Goal: Task Accomplishment & Management: Use online tool/utility

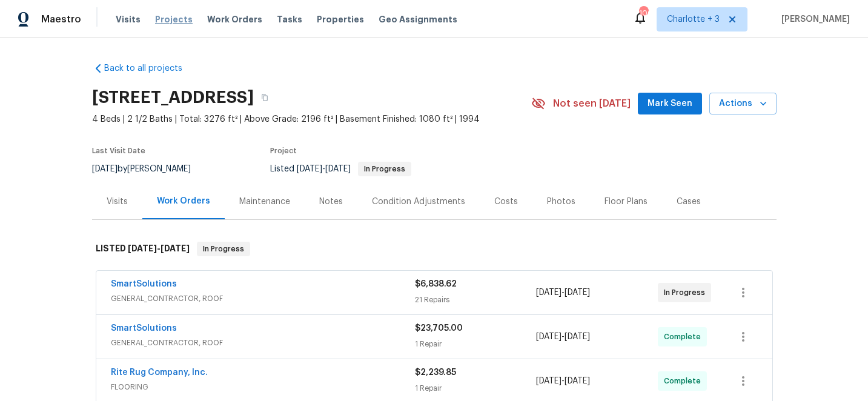
click at [165, 18] on span "Projects" at bounding box center [174, 19] width 38 height 12
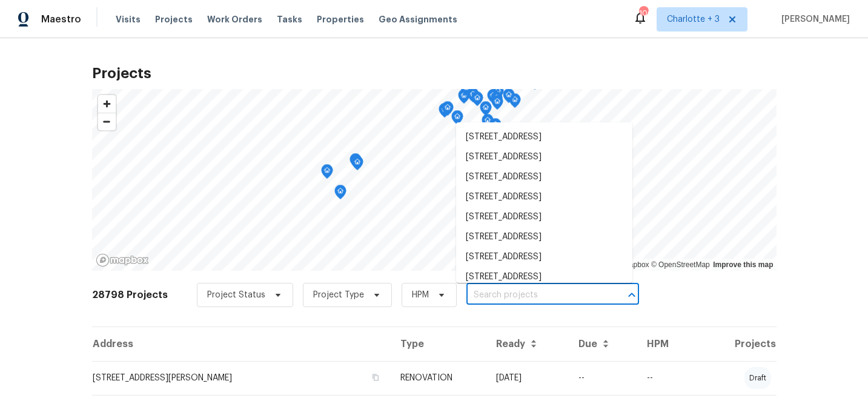
click at [507, 296] on input "text" at bounding box center [535, 295] width 139 height 19
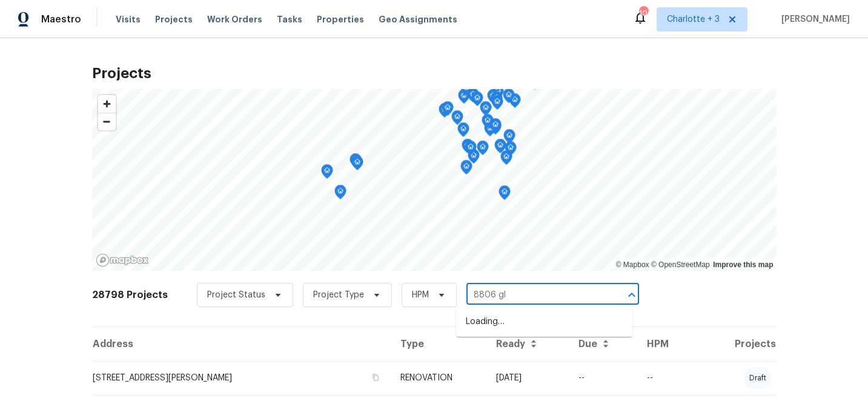
type input "8806 gle"
click at [506, 322] on li "8806 Glenside St, Huntersville, NC 28078" at bounding box center [544, 322] width 176 height 20
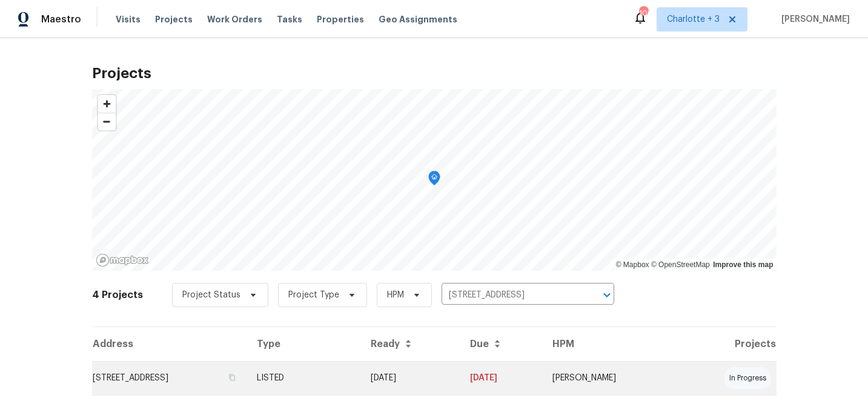
click at [460, 374] on td "07/17/25" at bounding box center [410, 378] width 99 height 34
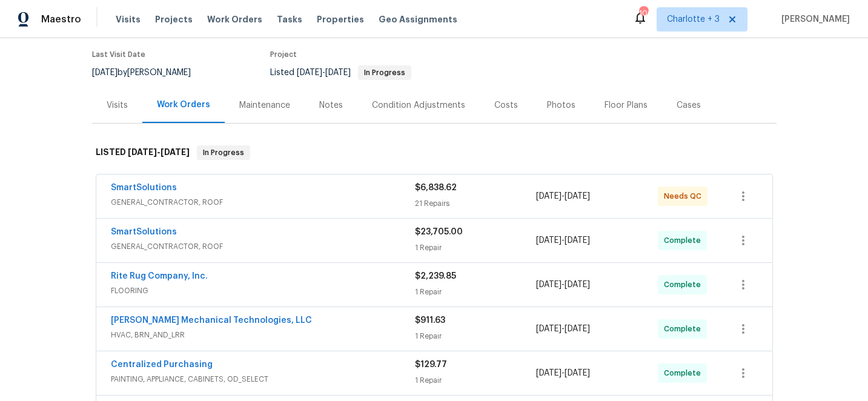
scroll to position [108, 0]
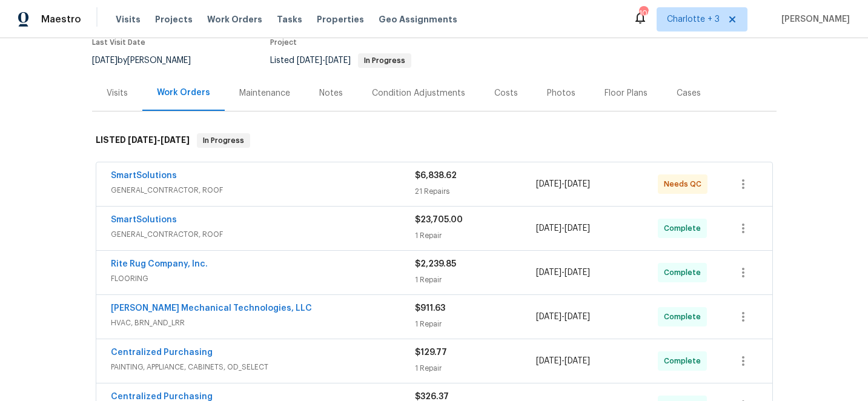
click at [555, 91] on div "Photos" at bounding box center [561, 93] width 28 height 12
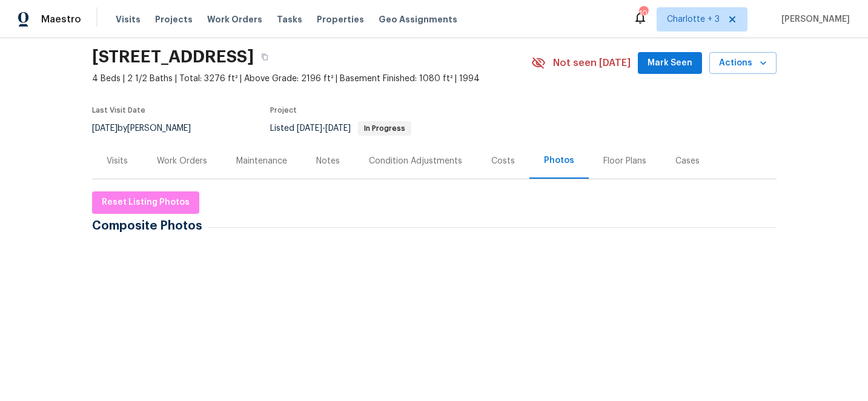
scroll to position [35, 0]
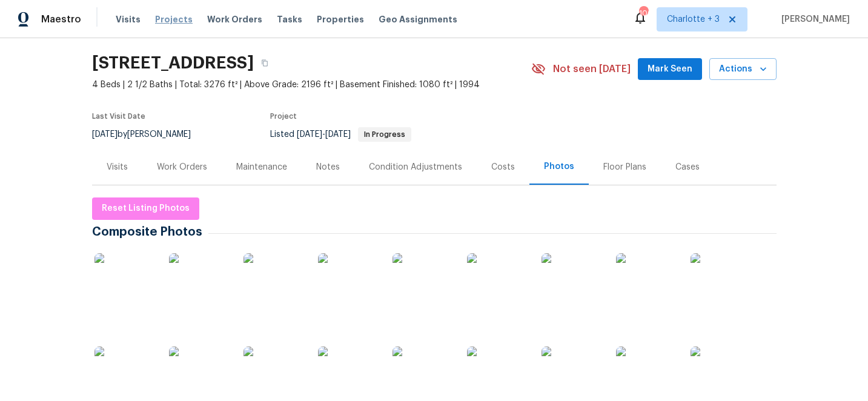
click at [167, 18] on span "Projects" at bounding box center [174, 19] width 38 height 12
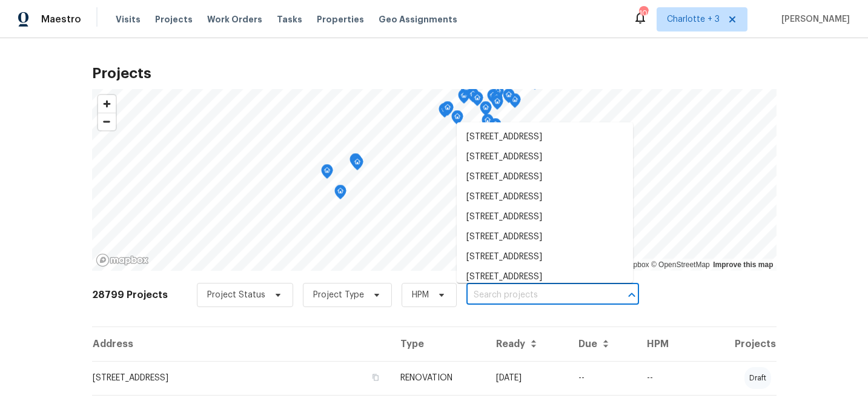
click at [473, 295] on input "text" at bounding box center [535, 295] width 139 height 19
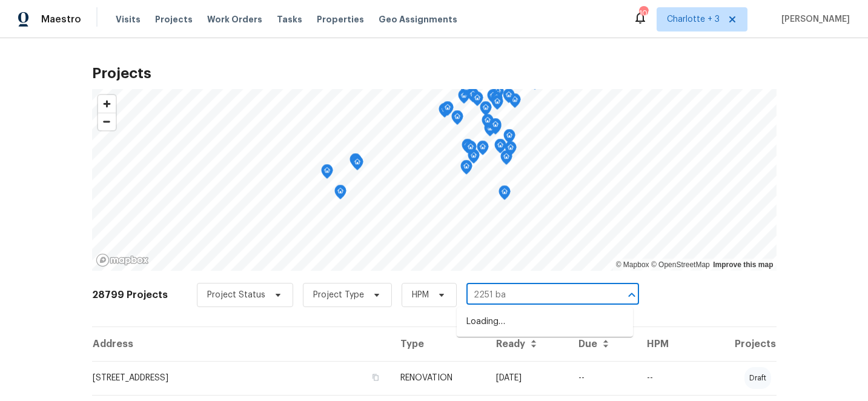
type input "2251 bar"
click at [494, 319] on li "[STREET_ADDRESS]" at bounding box center [545, 322] width 176 height 20
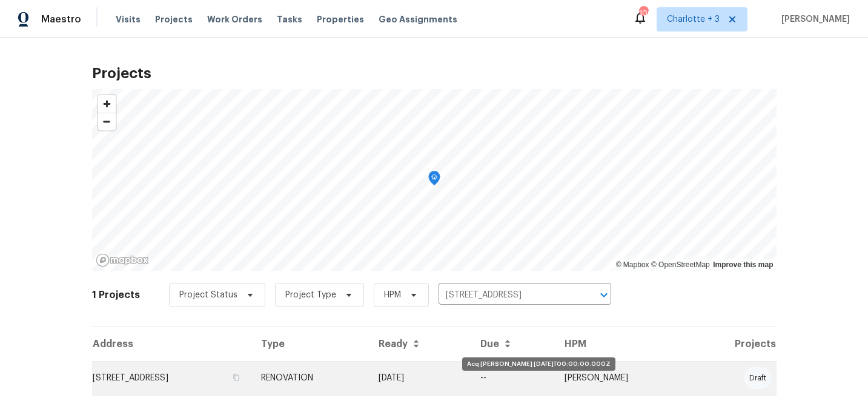
click at [471, 372] on td "[DATE]" at bounding box center [420, 378] width 102 height 34
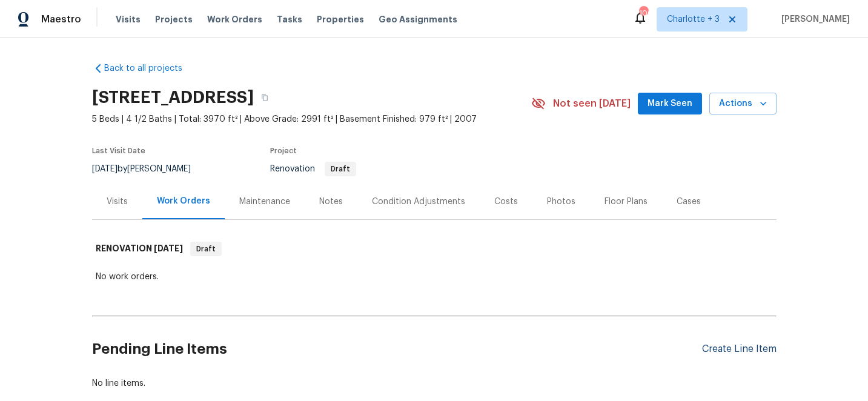
click at [721, 350] on div "Create Line Item" at bounding box center [739, 349] width 75 height 12
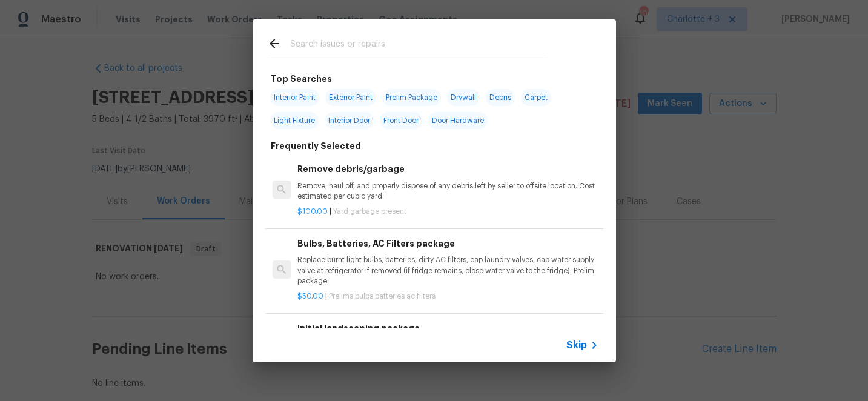
click at [324, 45] on input "text" at bounding box center [418, 45] width 257 height 18
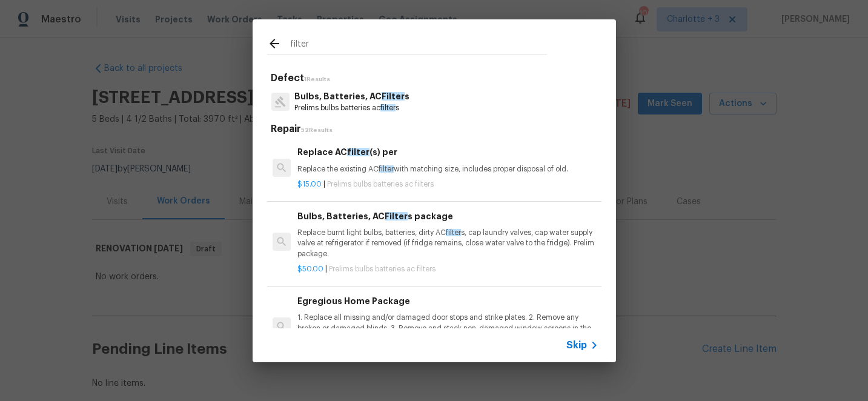
type input "filter"
click at [385, 220] on span "Filter" at bounding box center [396, 216] width 23 height 8
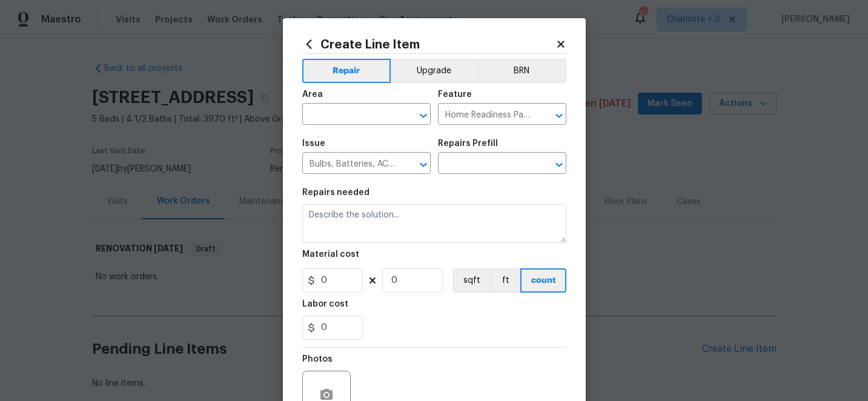
type input "Bulbs, Batteries, AC Filters package $50.00"
type textarea "Replace burnt light bulbs, batteries, dirty AC filters, cap laundry valves, cap…"
type input "50"
type input "1"
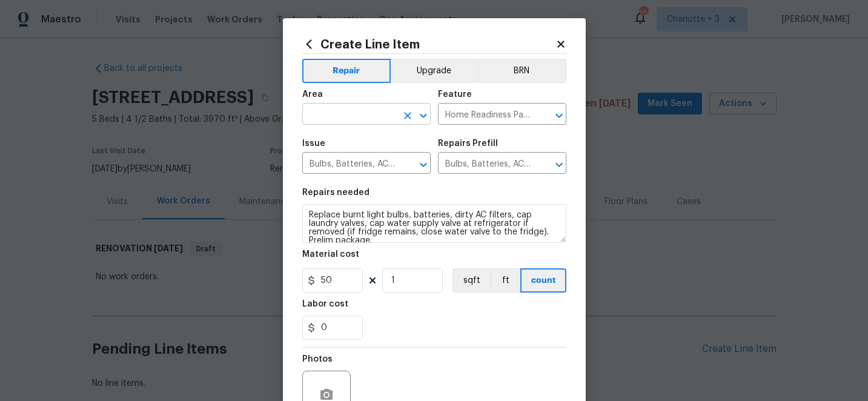
click at [360, 112] on input "text" at bounding box center [349, 115] width 95 height 19
click at [354, 158] on li "Interior Overall" at bounding box center [366, 163] width 128 height 20
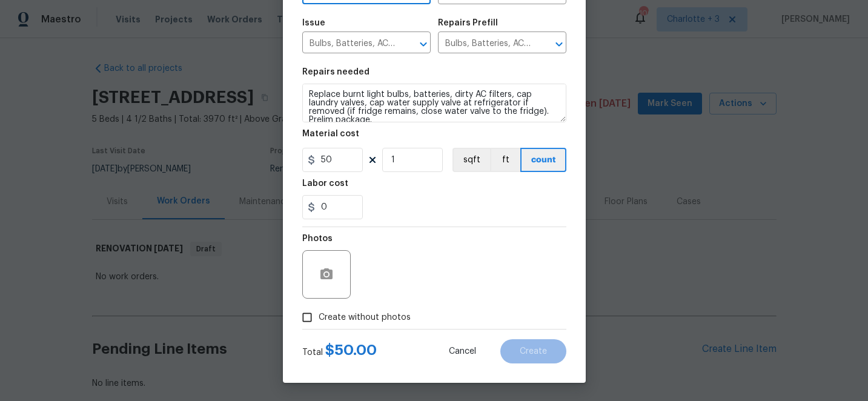
type input "Interior Overall"
click at [305, 320] on input "Create without photos" at bounding box center [307, 317] width 23 height 23
checkbox input "true"
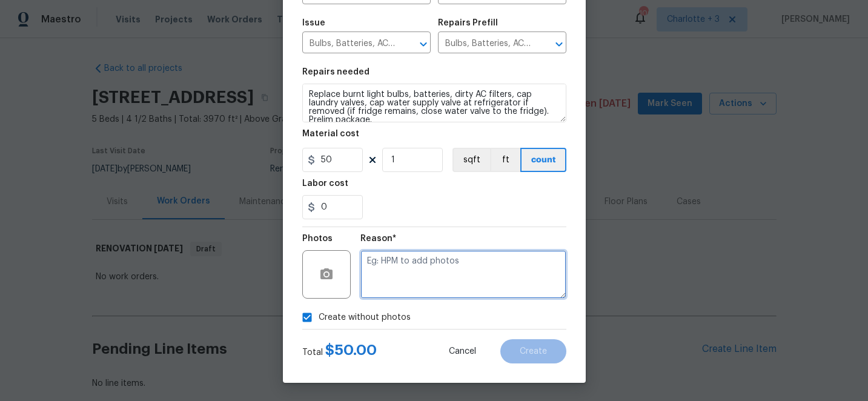
click at [455, 274] on textarea at bounding box center [463, 274] width 206 height 48
type textarea "edit"
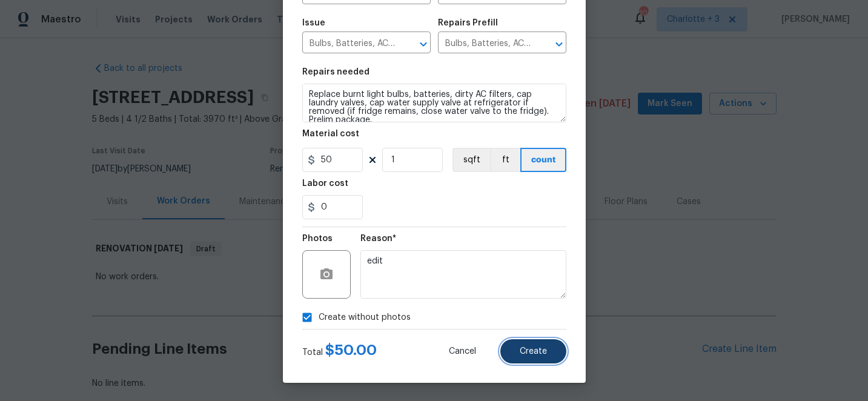
click at [543, 357] on button "Create" at bounding box center [533, 351] width 66 height 24
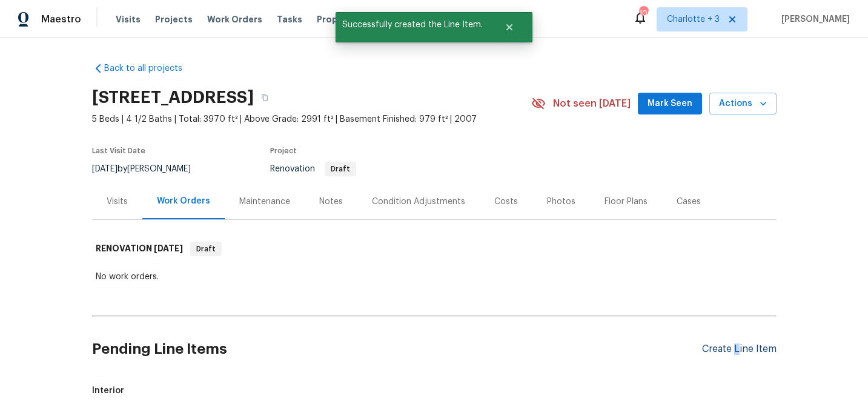
click at [737, 347] on div "Create Line Item" at bounding box center [739, 349] width 75 height 12
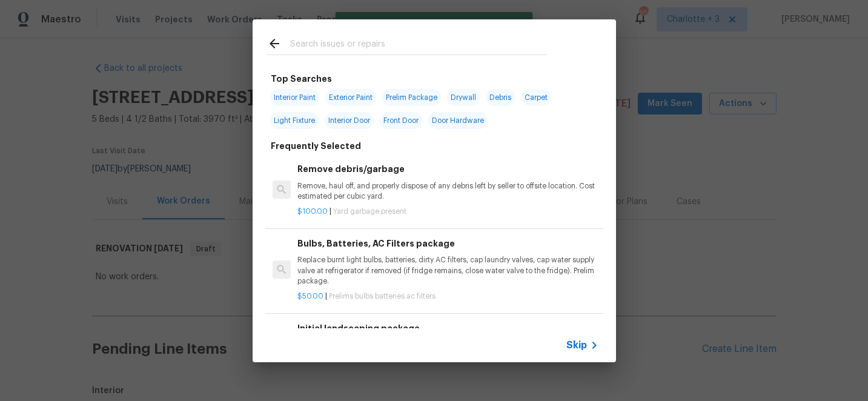
click at [343, 48] on input "text" at bounding box center [418, 45] width 257 height 18
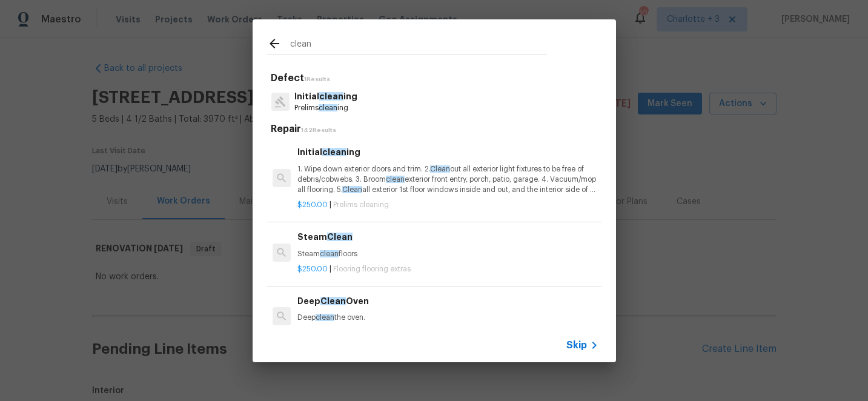
type input "clean"
click at [365, 172] on p "1. Wipe down exterior doors and trim. 2. Clean out all exterior light fixtures …" at bounding box center [447, 179] width 300 height 31
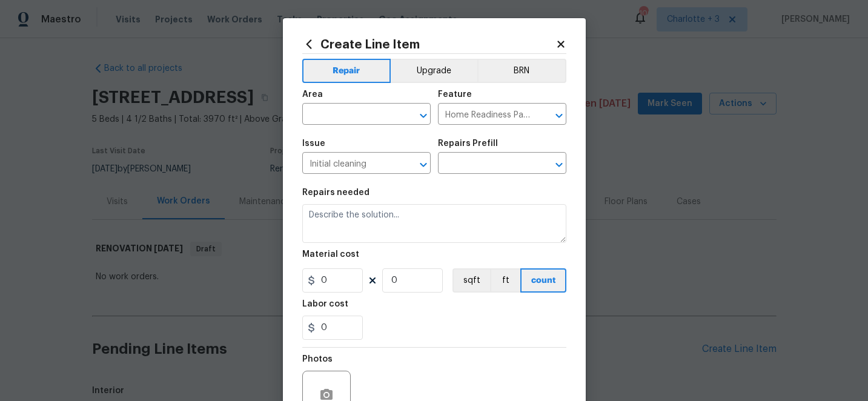
type input "Initial cleaning $250.00"
type textarea "1. Wipe down exterior doors and trim. 2. Clean out all exterior light fixtures …"
type input "250"
type input "1"
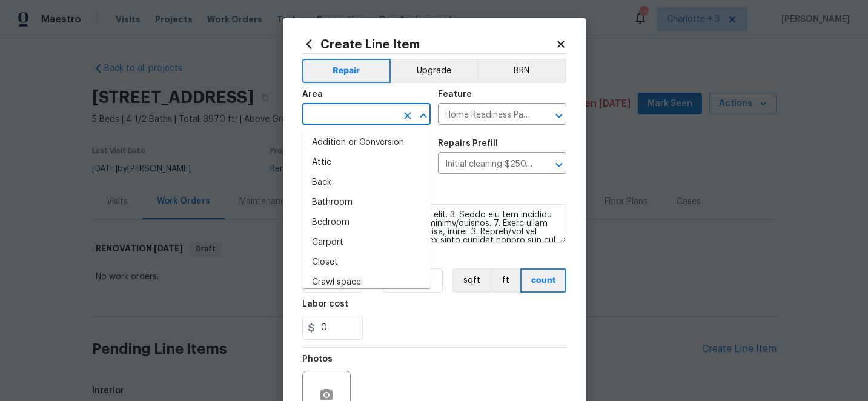
click at [369, 111] on input "text" at bounding box center [349, 115] width 95 height 19
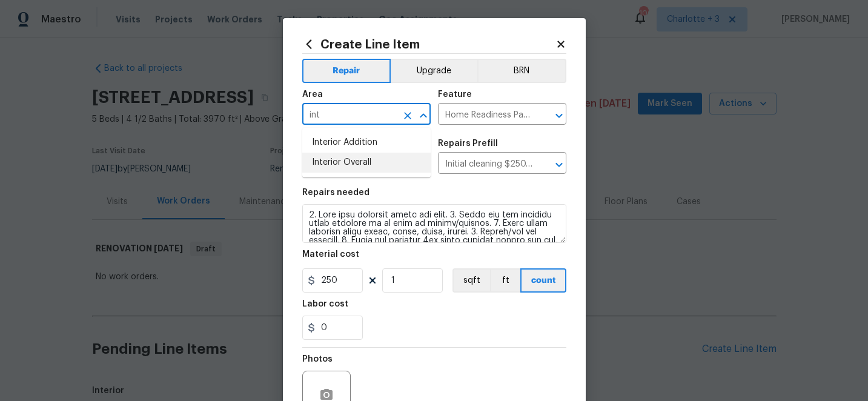
click at [367, 164] on li "Interior Overall" at bounding box center [366, 163] width 128 height 20
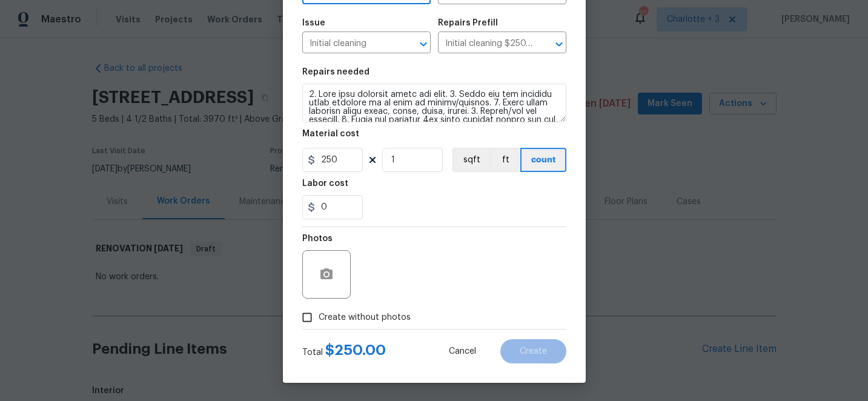
type input "Interior Overall"
click at [310, 315] on input "Create without photos" at bounding box center [307, 317] width 23 height 23
checkbox input "true"
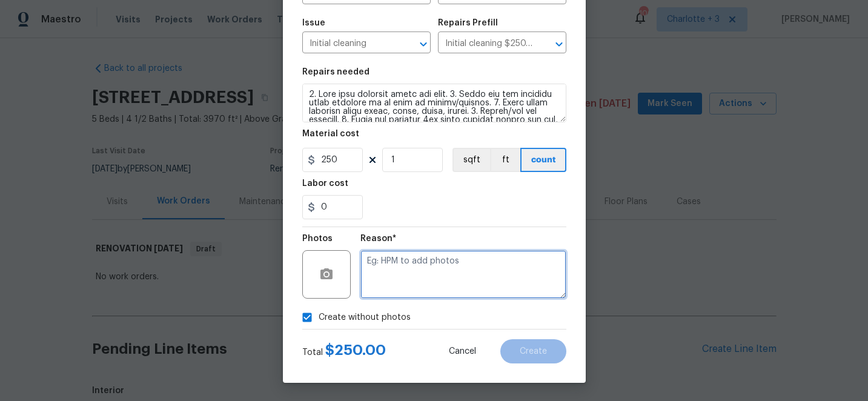
click at [463, 282] on textarea at bounding box center [463, 274] width 206 height 48
type textarea "edit"
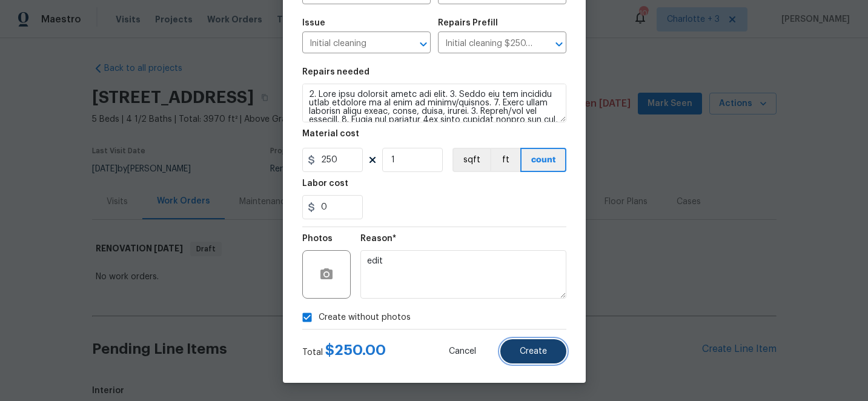
click at [531, 353] on span "Create" at bounding box center [533, 351] width 27 height 9
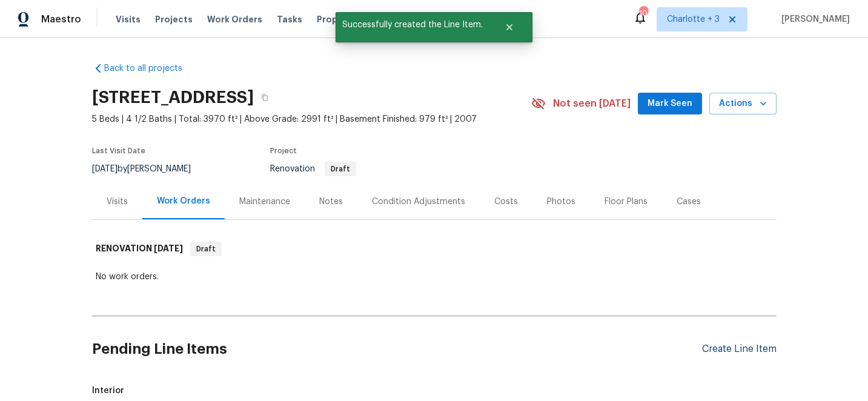
click at [736, 348] on div "Create Line Item" at bounding box center [739, 349] width 75 height 12
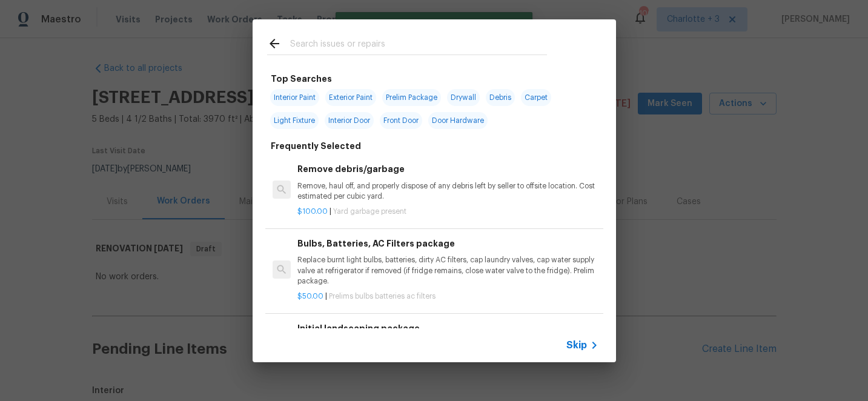
click at [340, 45] on input "text" at bounding box center [418, 45] width 257 height 18
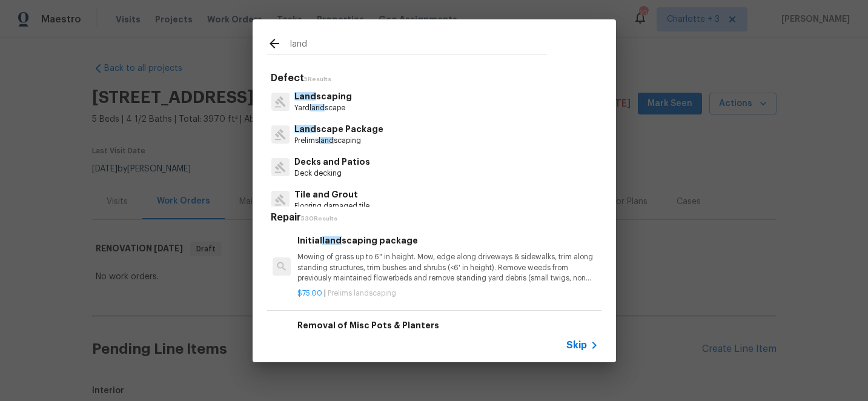
type input "land"
click at [388, 266] on p "Mowing of grass up to 6" in height. Mow, edge along driveways & sidewalks, trim…" at bounding box center [447, 267] width 300 height 31
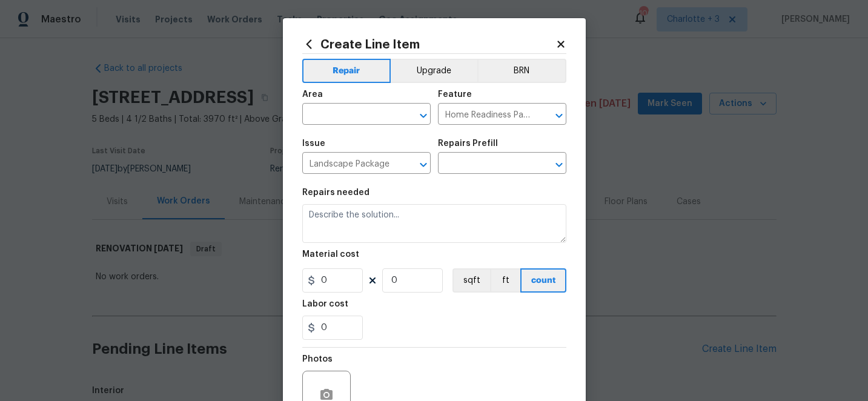
type input "Initial landscaping package $75.00"
type textarea "Mowing of grass up to 6" in height. Mow, edge along driveways & sidewalks, trim…"
type input "75"
type input "1"
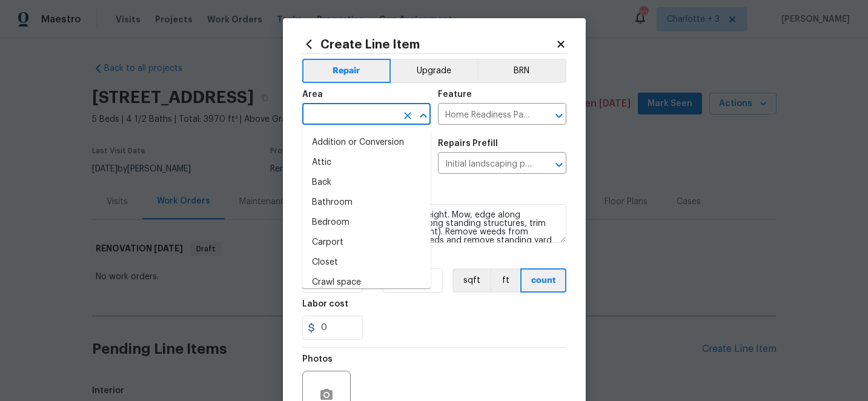
click at [336, 116] on input "text" at bounding box center [349, 115] width 95 height 19
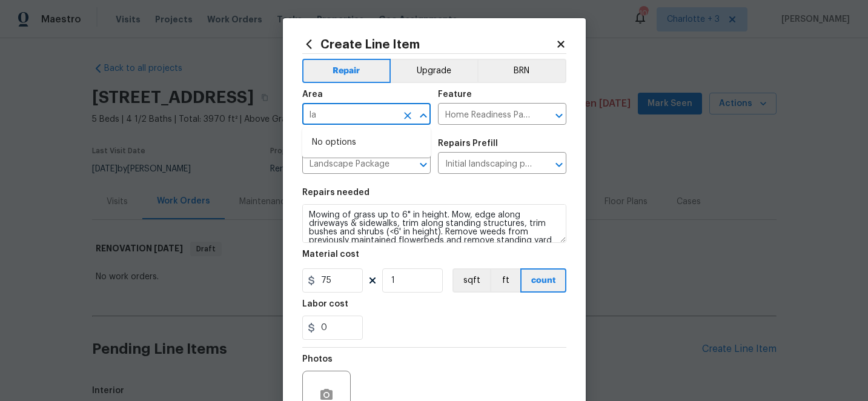
type input "l"
click at [360, 161] on li "Exterior Overall" at bounding box center [366, 163] width 128 height 20
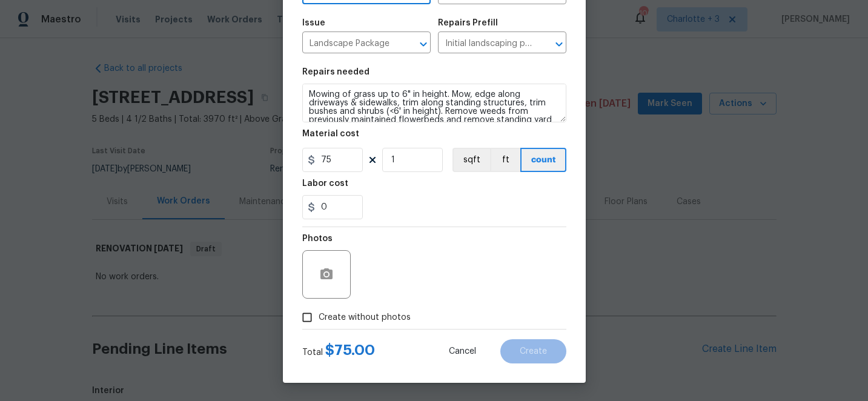
type input "Exterior Overall"
click at [308, 316] on input "Create without photos" at bounding box center [307, 317] width 23 height 23
checkbox input "true"
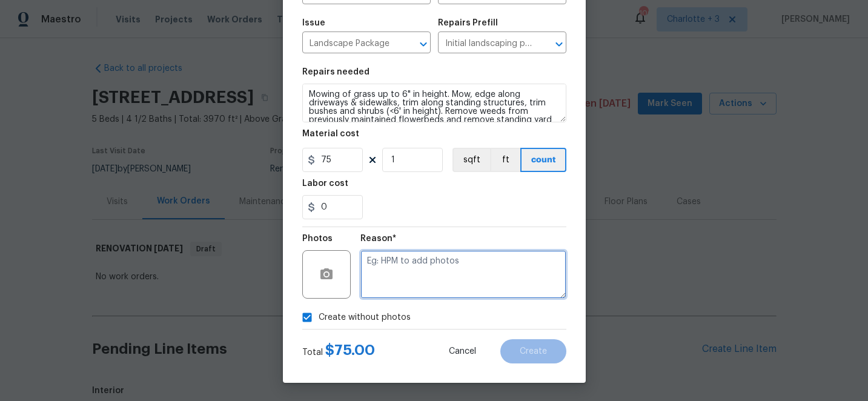
click at [455, 266] on textarea at bounding box center [463, 274] width 206 height 48
type textarea "edit"
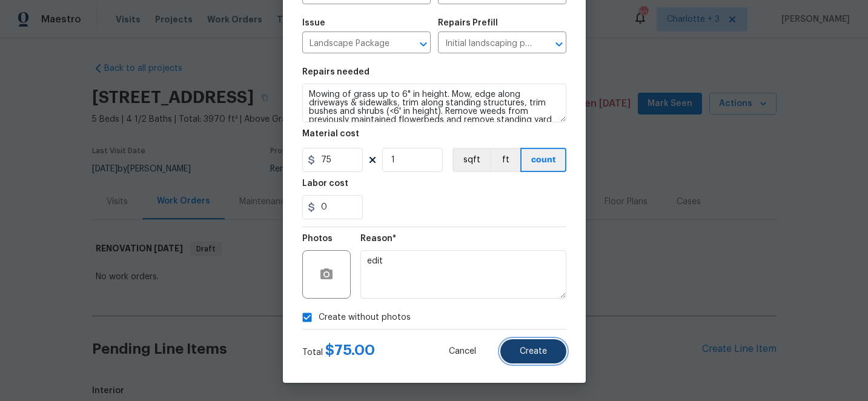
click at [548, 356] on button "Create" at bounding box center [533, 351] width 66 height 24
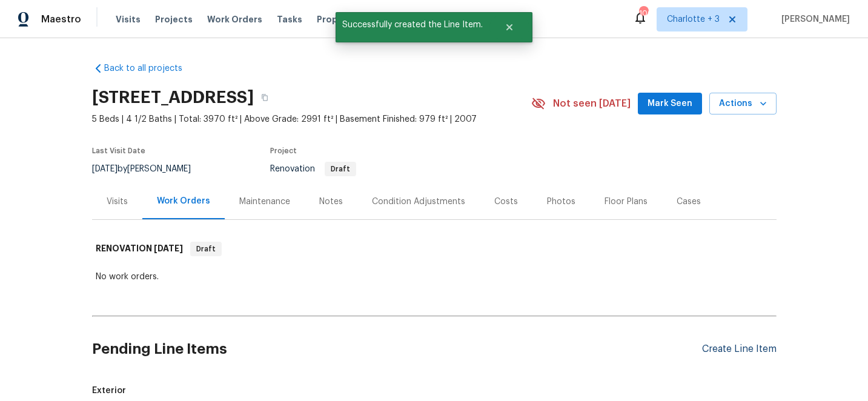
click at [716, 351] on div "Create Line Item" at bounding box center [739, 349] width 75 height 12
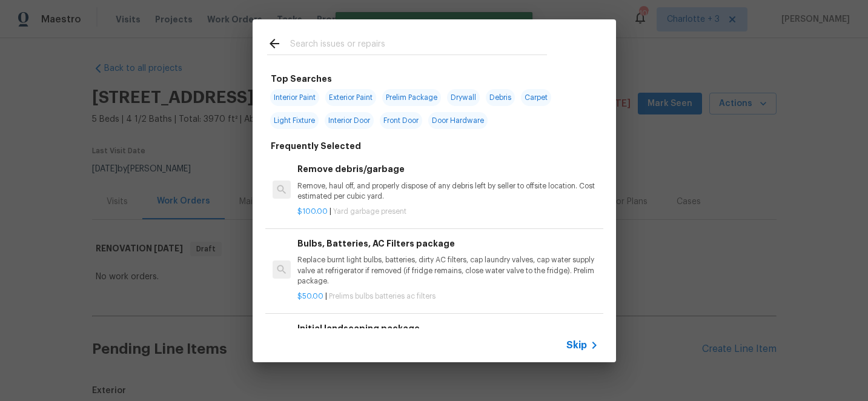
click at [312, 41] on input "text" at bounding box center [418, 45] width 257 height 18
click at [312, 42] on input "hva" at bounding box center [418, 45] width 257 height 18
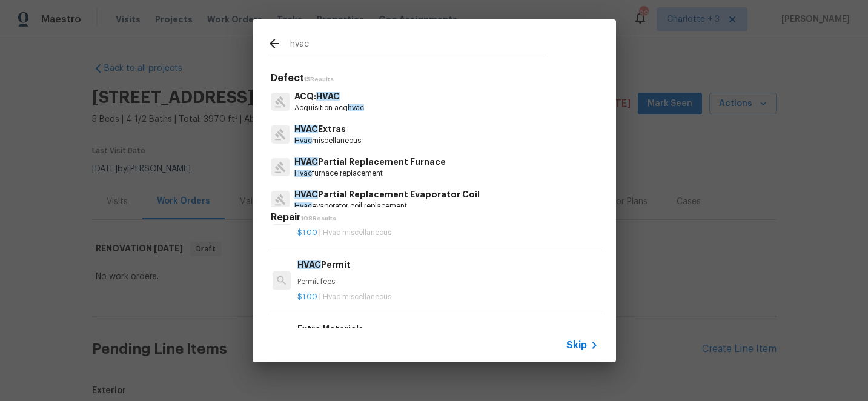
scroll to position [0, 0]
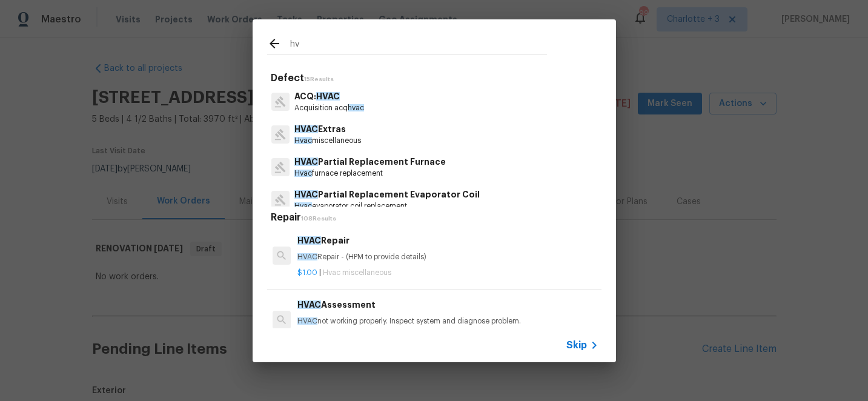
type input "h"
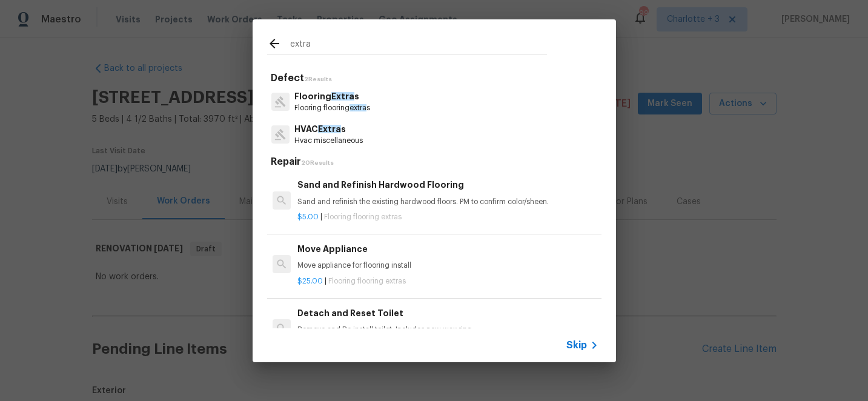
type input "extra"
click at [337, 139] on p "Hvac miscellaneous" at bounding box center [328, 141] width 68 height 10
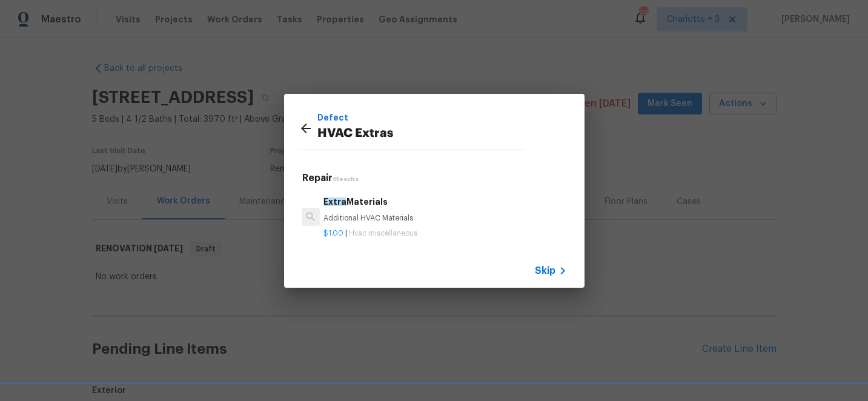
click at [360, 224] on div "$1.00 | Hvac miscellaneous" at bounding box center [444, 231] width 243 height 15
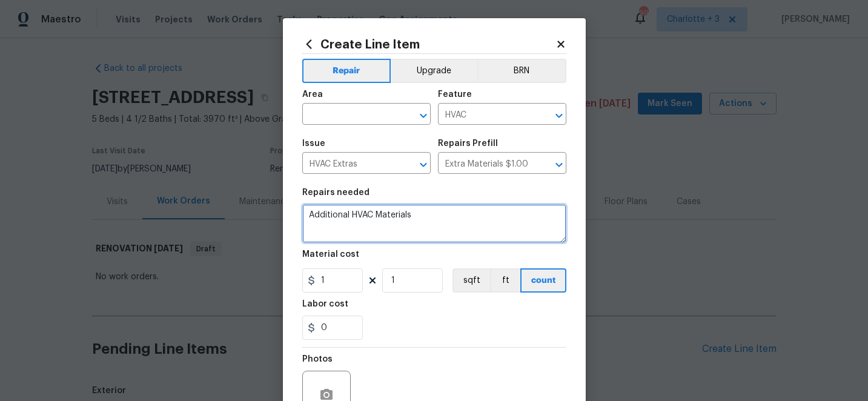
click at [417, 215] on textarea "Additional HVAC Materials" at bounding box center [434, 223] width 264 height 39
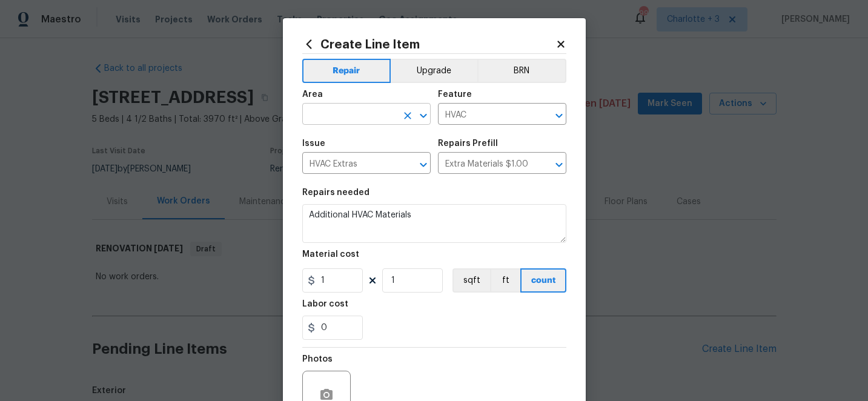
click at [356, 114] on input "text" at bounding box center [349, 115] width 95 height 19
click at [340, 141] on li "HVAC" at bounding box center [366, 143] width 128 height 20
type input "HVAC"
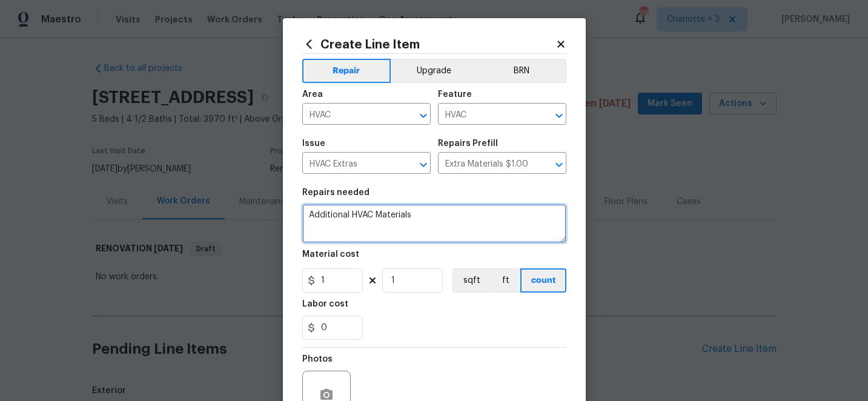
drag, startPoint x: 422, startPoint y: 217, endPoint x: 306, endPoint y: 214, distance: 115.8
click at [306, 214] on textarea "Additional HVAC Materials" at bounding box center [434, 223] width 264 height 39
type textarea "Replace both original 2007 r-22 units here"
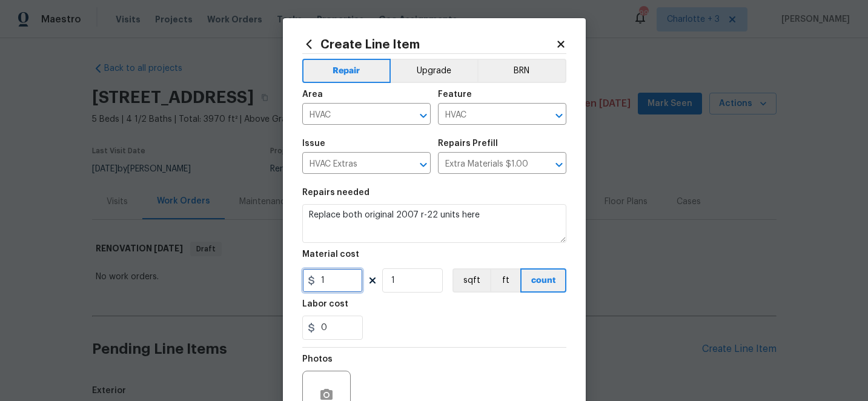
click at [332, 280] on input "1" at bounding box center [332, 280] width 61 height 24
type input "6000"
click at [402, 284] on input "1" at bounding box center [412, 280] width 61 height 24
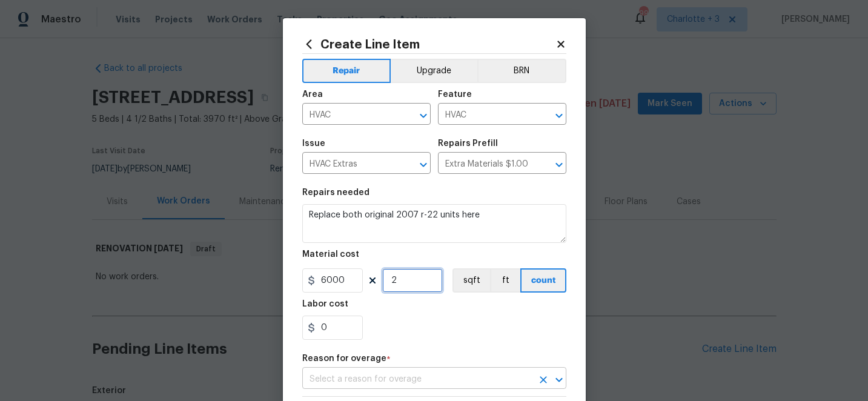
type input "2"
click at [408, 377] on input "text" at bounding box center [417, 379] width 230 height 19
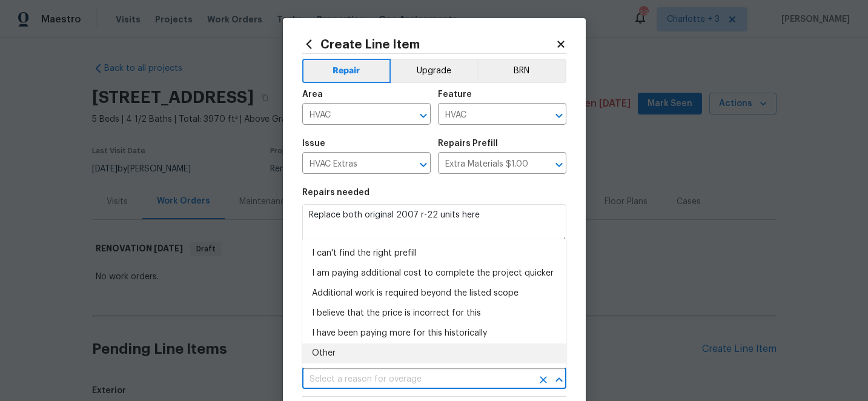
click at [339, 348] on li "Other" at bounding box center [434, 353] width 264 height 20
type input "Other"
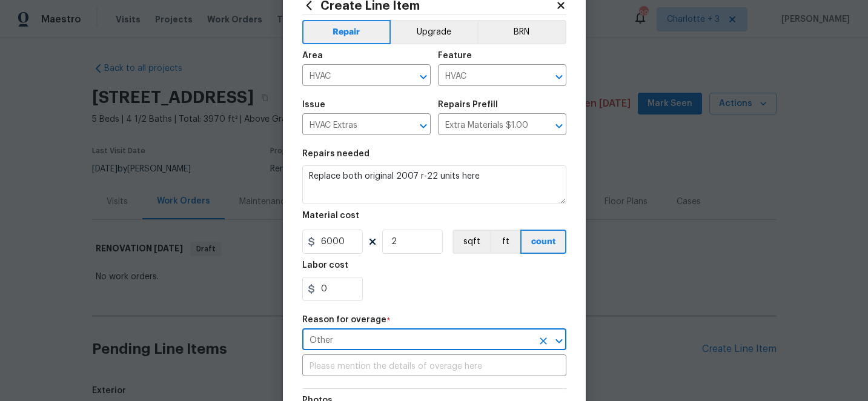
scroll to position [41, 0]
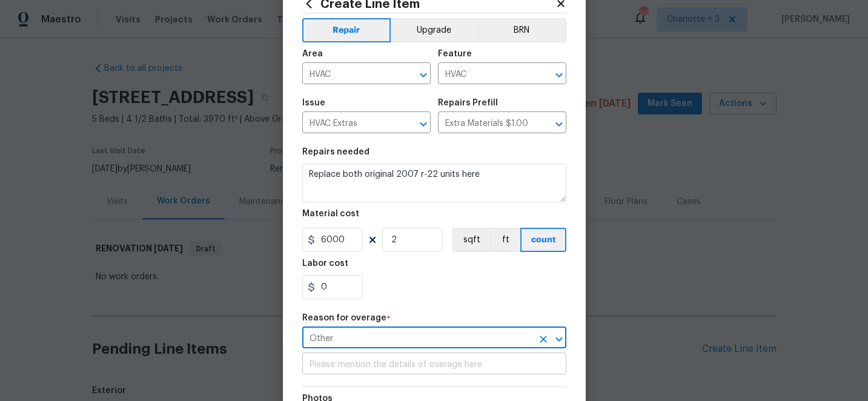
click at [340, 363] on input "text" at bounding box center [434, 365] width 264 height 19
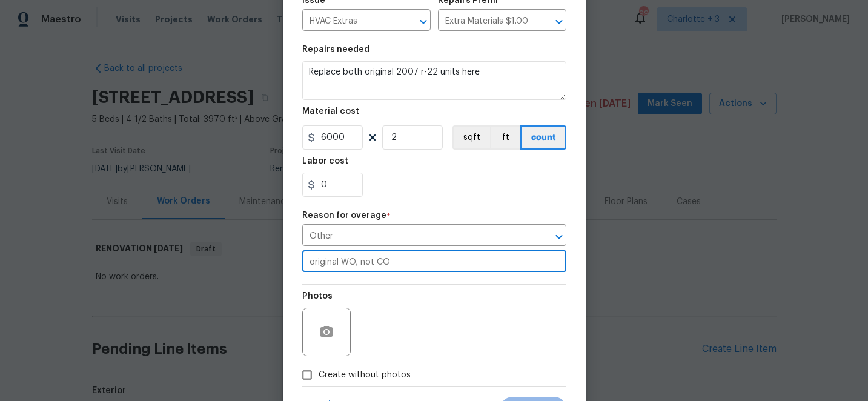
scroll to position [202, 0]
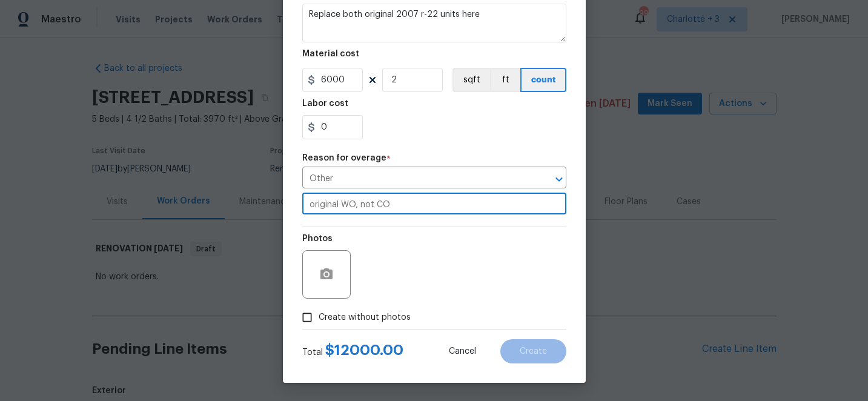
type input "original WO, not CO"
click at [311, 316] on input "Create without photos" at bounding box center [307, 317] width 23 height 23
checkbox input "true"
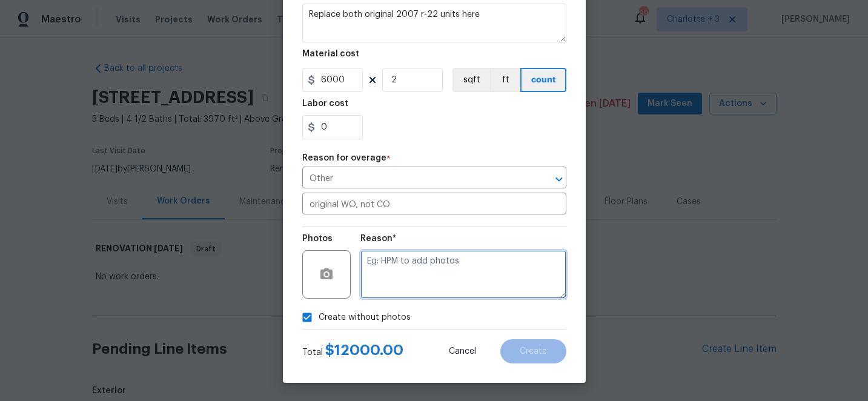
click at [476, 265] on textarea at bounding box center [463, 274] width 206 height 48
type textarea "edit"
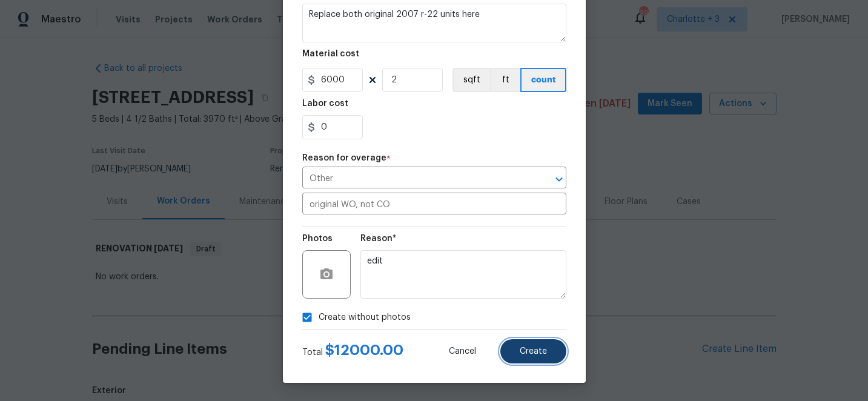
click at [546, 347] on span "Create" at bounding box center [533, 351] width 27 height 9
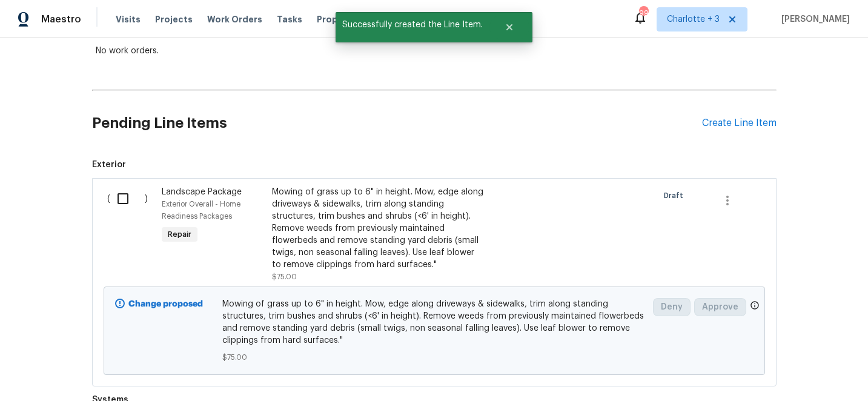
scroll to position [228, 0]
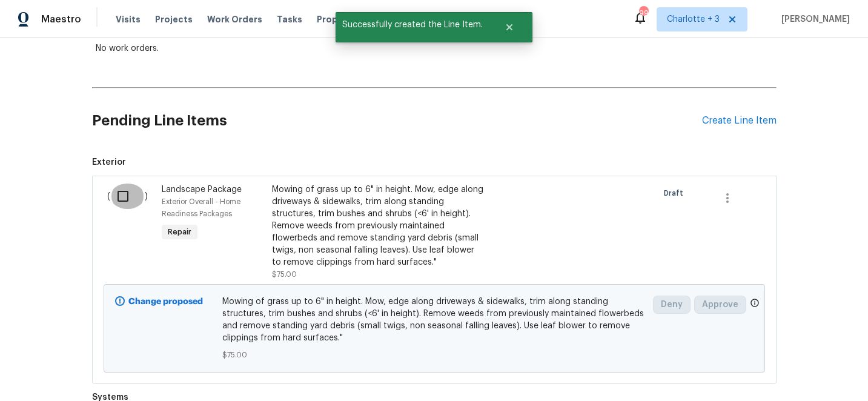
click at [121, 194] on input "checkbox" at bounding box center [127, 196] width 35 height 25
checkbox input "true"
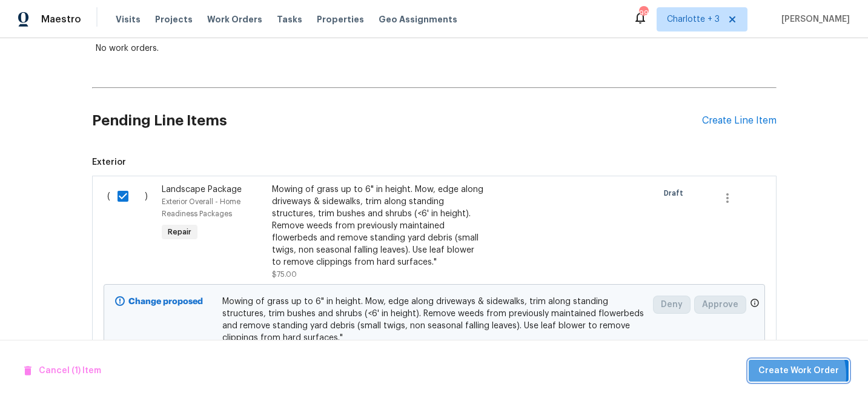
click at [787, 375] on span "Create Work Order" at bounding box center [798, 370] width 81 height 15
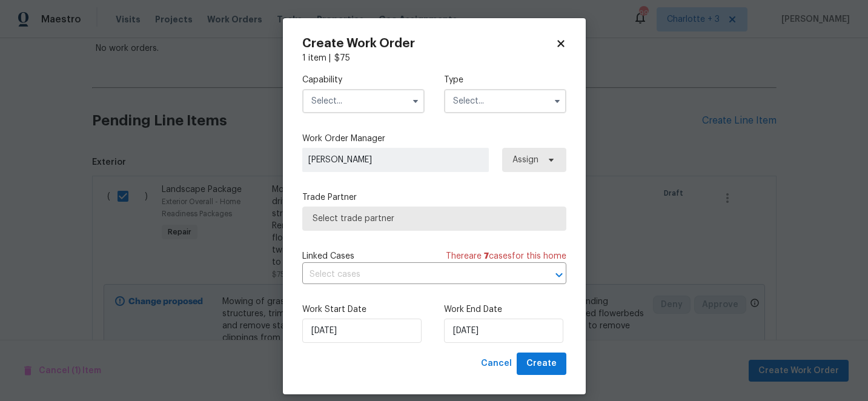
click at [356, 104] on input "text" at bounding box center [363, 101] width 122 height 24
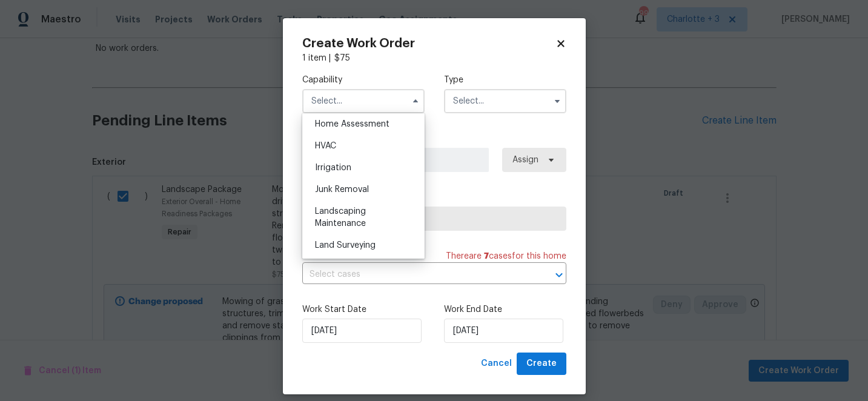
scroll to position [717, 0]
click at [351, 213] on div "Landscaping Maintenance" at bounding box center [363, 213] width 116 height 34
type input "Landscaping Maintenance"
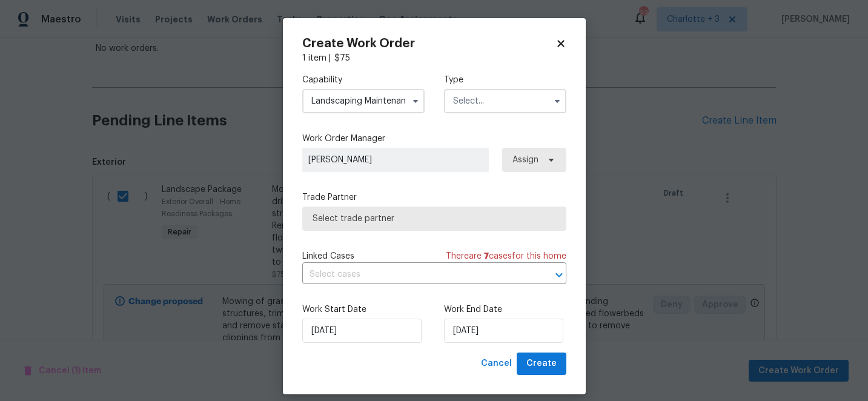
click at [505, 99] on input "text" at bounding box center [505, 101] width 122 height 24
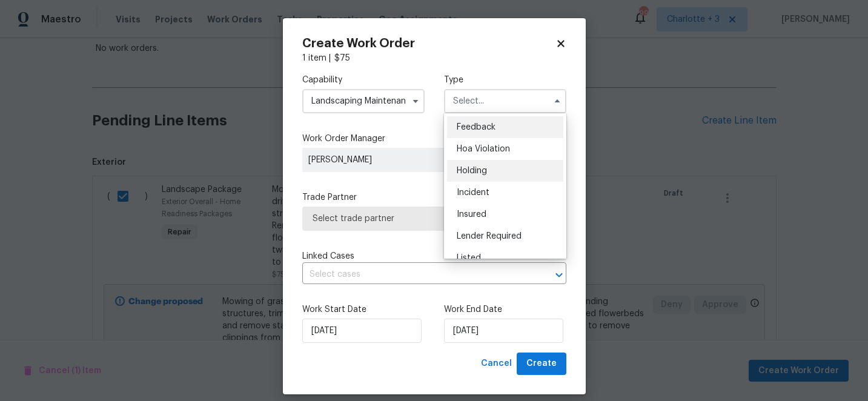
scroll to position [275, 0]
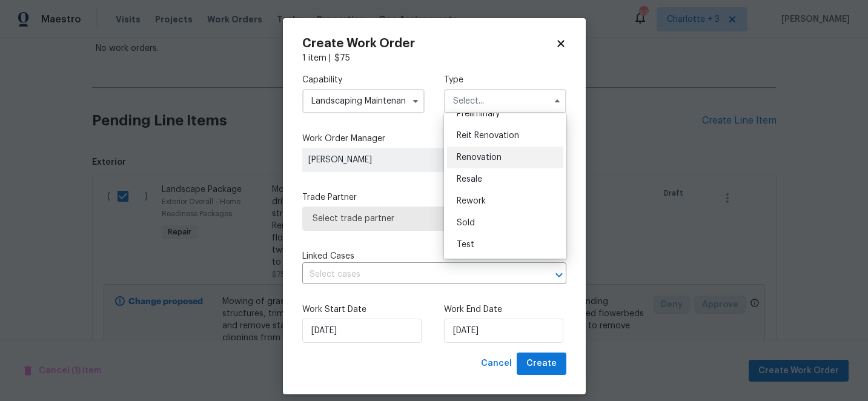
click at [499, 158] on span "Renovation" at bounding box center [479, 157] width 45 height 8
type input "Renovation"
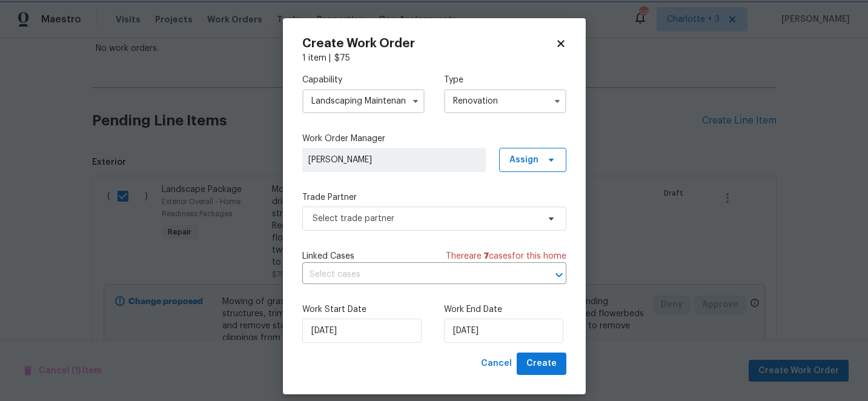
scroll to position [0, 0]
click at [537, 364] on span "Create" at bounding box center [541, 363] width 30 height 15
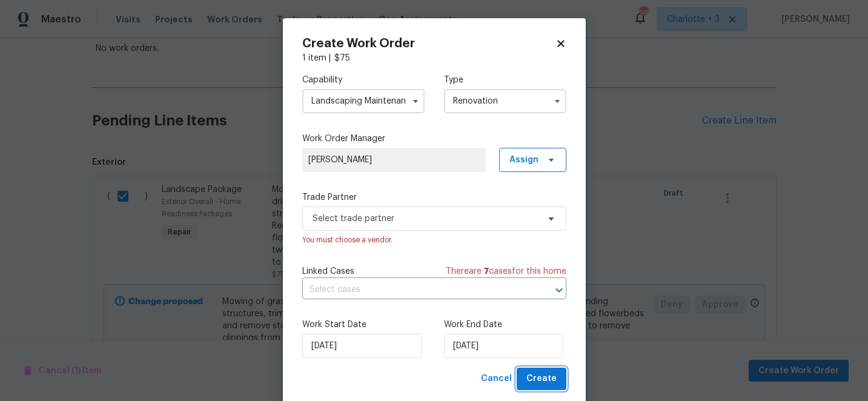
click at [541, 376] on span "Create" at bounding box center [541, 378] width 30 height 15
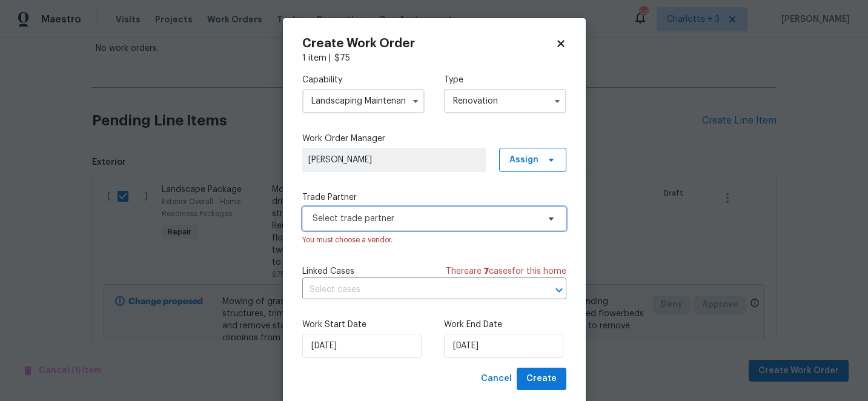
click at [440, 221] on span "Select trade partner" at bounding box center [426, 219] width 226 height 12
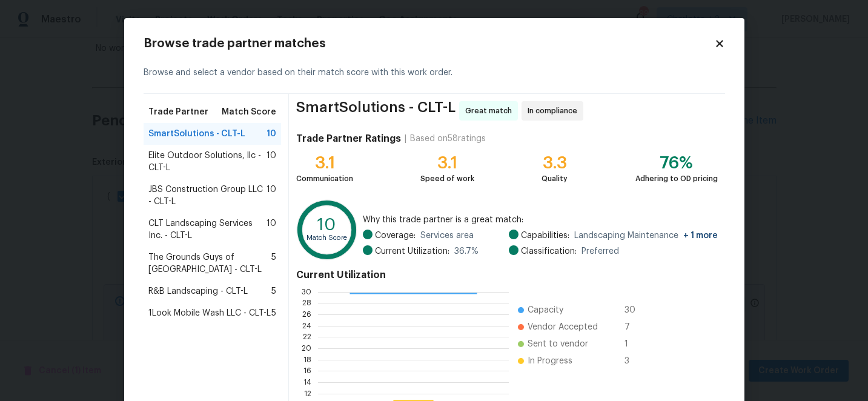
scroll to position [133, 0]
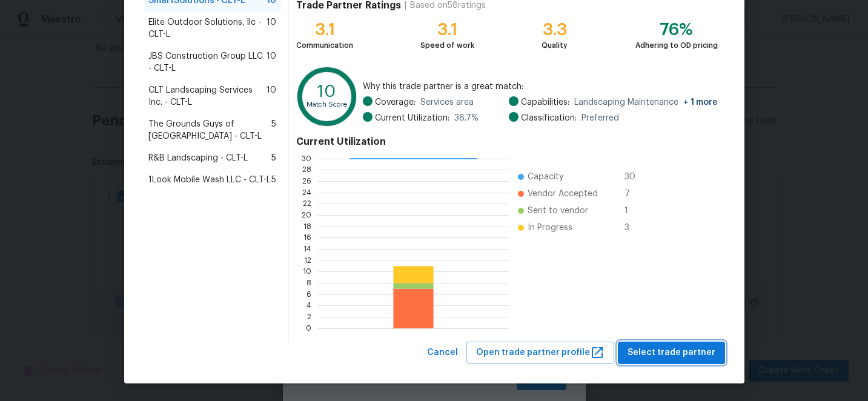
click at [665, 350] on span "Select trade partner" at bounding box center [672, 352] width 88 height 15
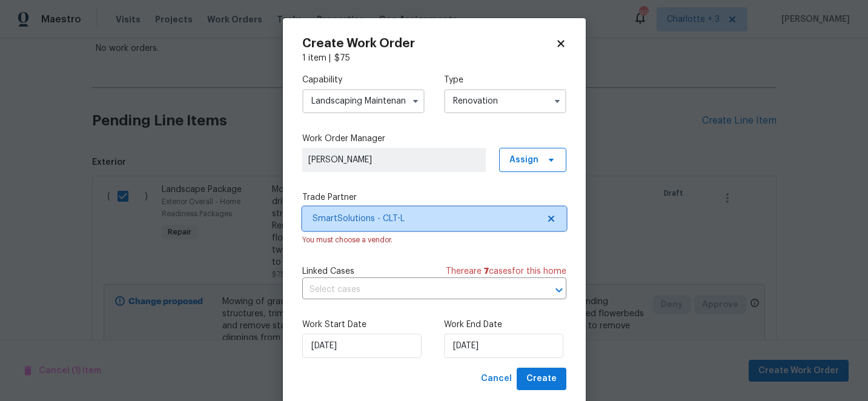
scroll to position [0, 0]
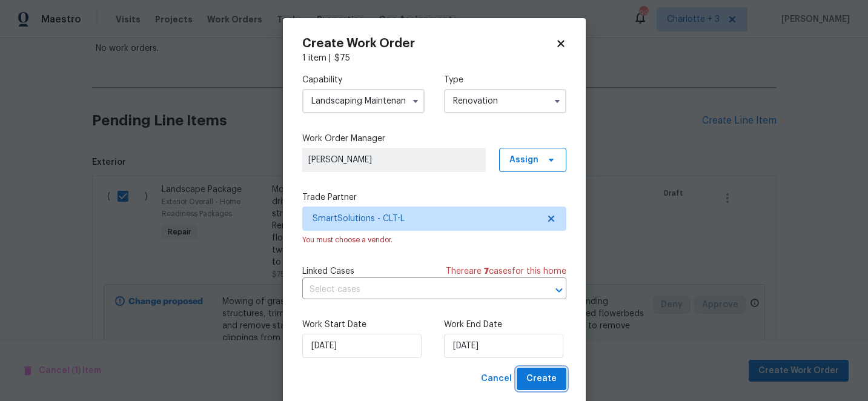
click at [545, 380] on span "Create" at bounding box center [541, 378] width 30 height 15
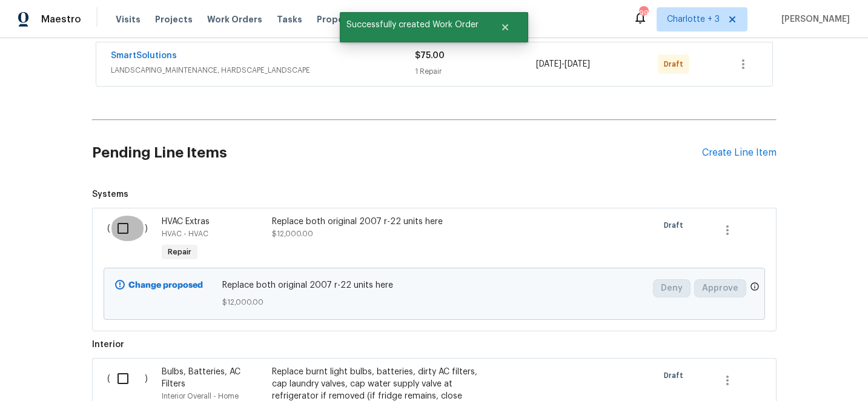
click at [123, 227] on input "checkbox" at bounding box center [127, 228] width 35 height 25
checkbox input "true"
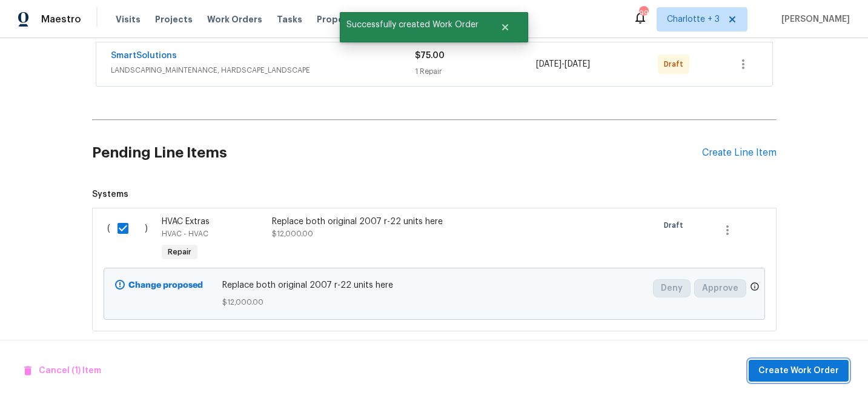
click at [800, 365] on span "Create Work Order" at bounding box center [798, 370] width 81 height 15
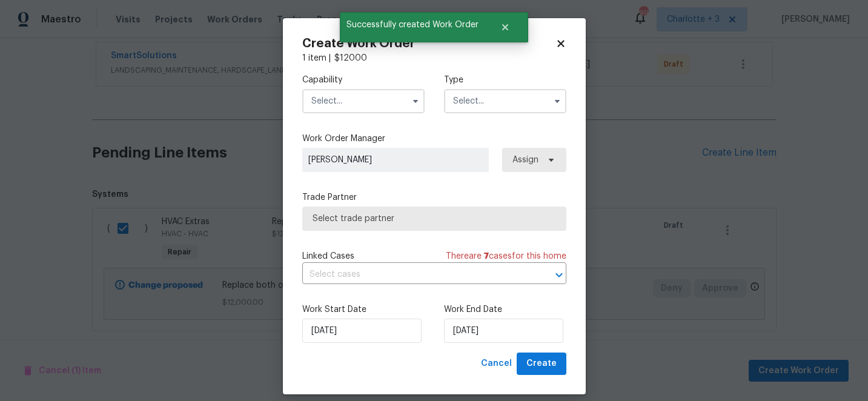
click at [366, 105] on input "text" at bounding box center [363, 101] width 122 height 24
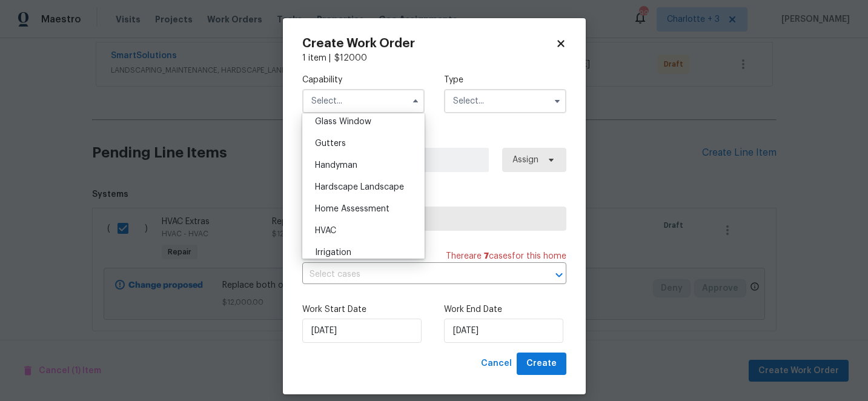
scroll to position [631, 0]
click at [340, 222] on div "HVAC" at bounding box center [363, 228] width 116 height 22
type input "HVAC"
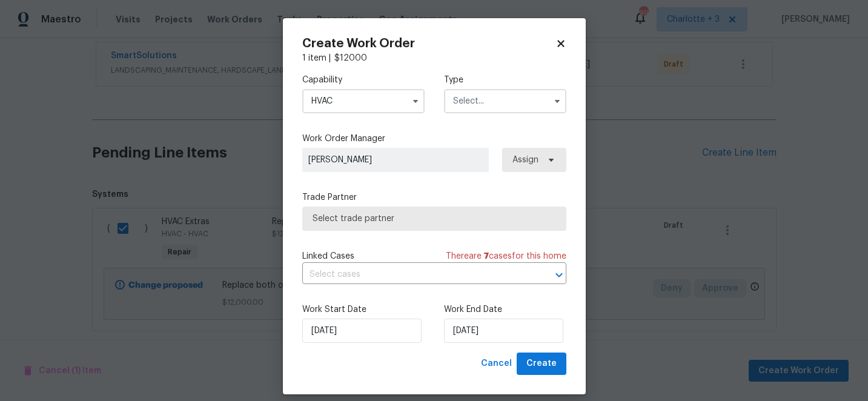
click at [478, 102] on input "text" at bounding box center [505, 101] width 122 height 24
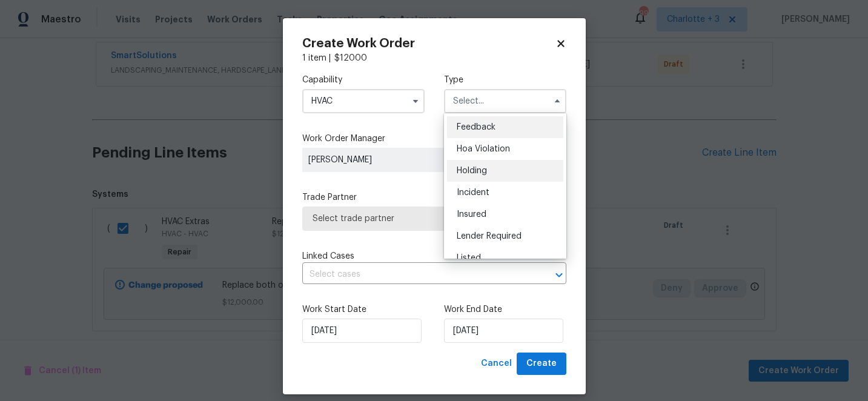
scroll to position [275, 0]
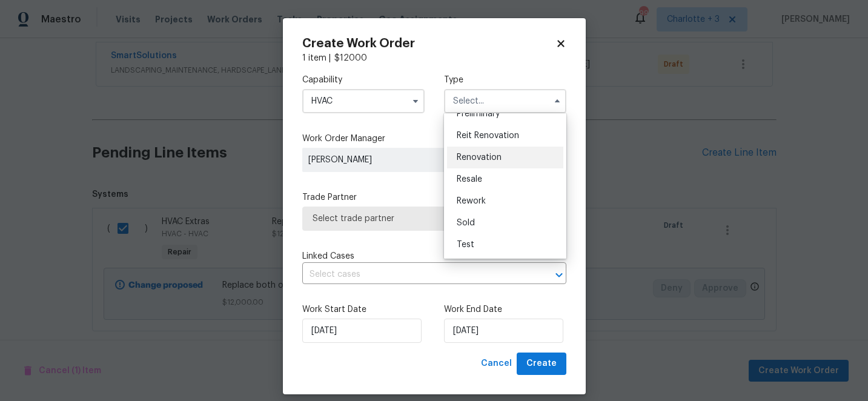
click at [488, 158] on span "Renovation" at bounding box center [479, 157] width 45 height 8
type input "Renovation"
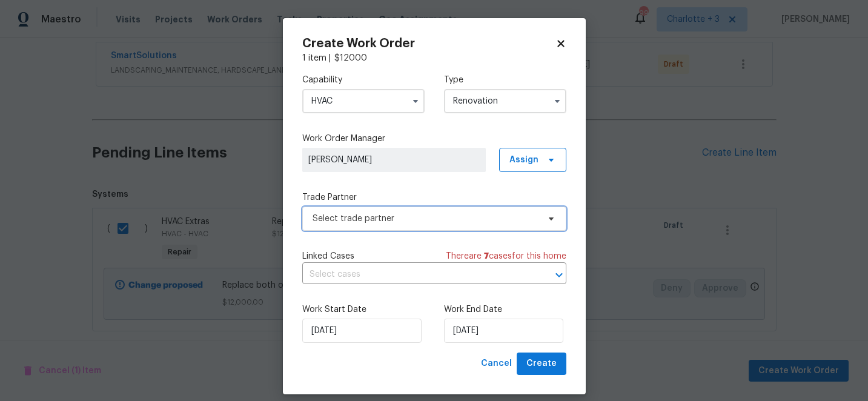
click at [425, 221] on span "Select trade partner" at bounding box center [426, 219] width 226 height 12
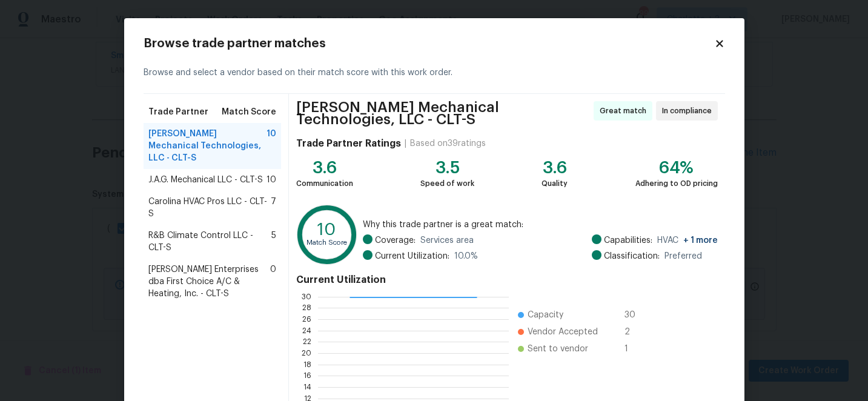
scroll to position [138, 0]
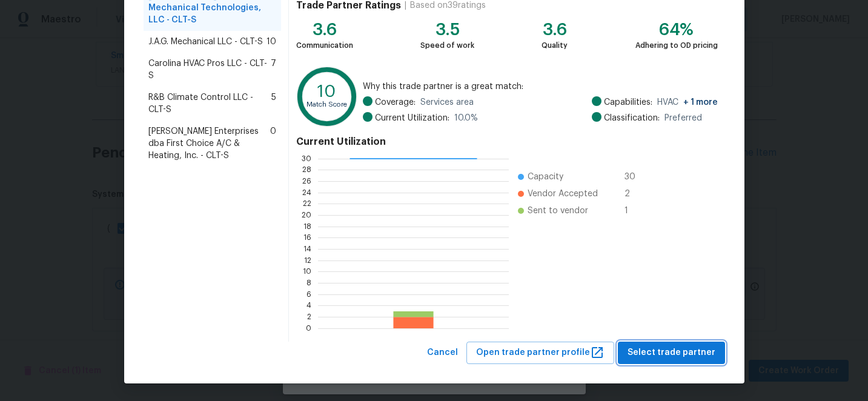
click at [691, 348] on span "Select trade partner" at bounding box center [672, 352] width 88 height 15
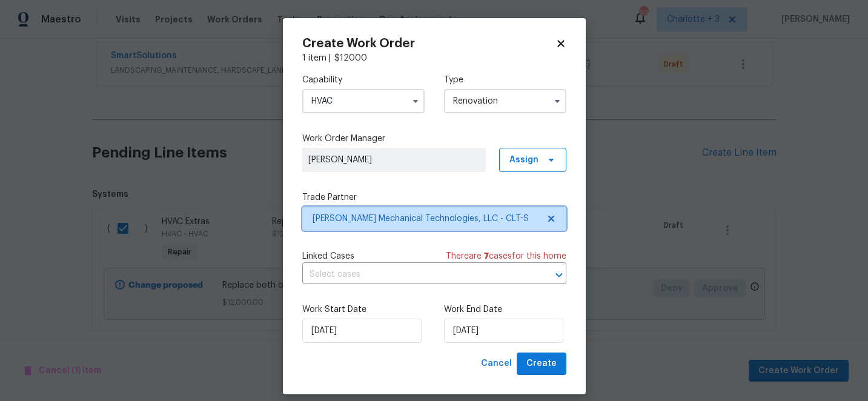
scroll to position [0, 0]
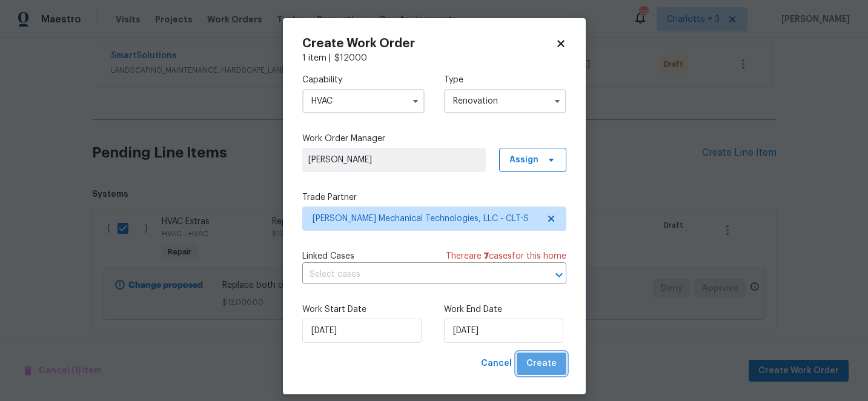
click at [548, 362] on span "Create" at bounding box center [541, 363] width 30 height 15
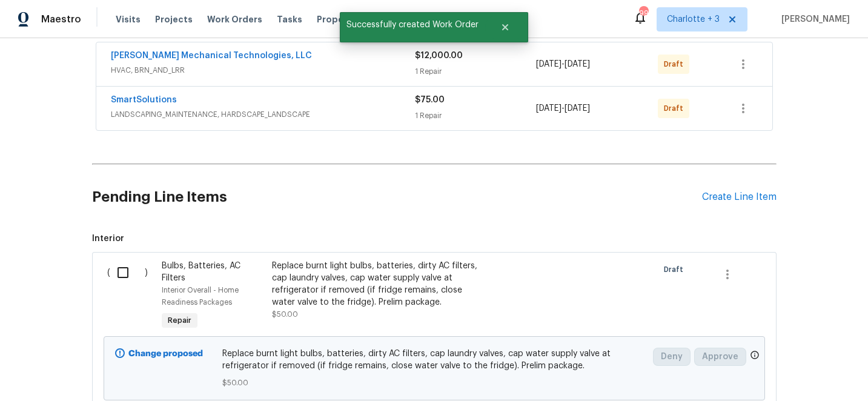
click at [125, 272] on input "checkbox" at bounding box center [127, 272] width 35 height 25
checkbox input "true"
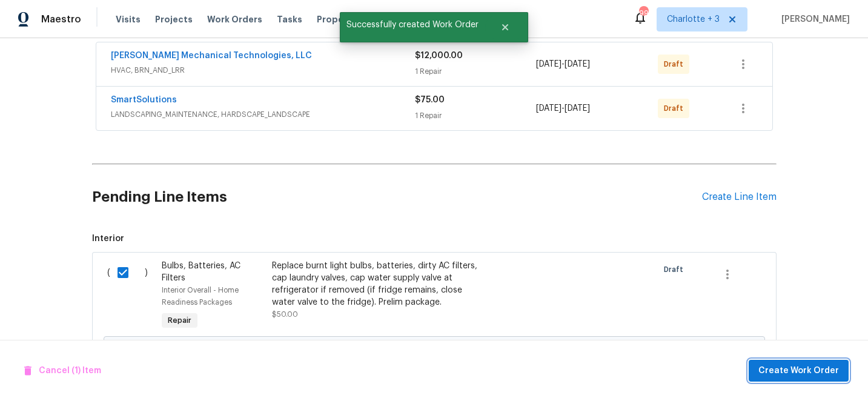
click at [812, 368] on span "Create Work Order" at bounding box center [798, 370] width 81 height 15
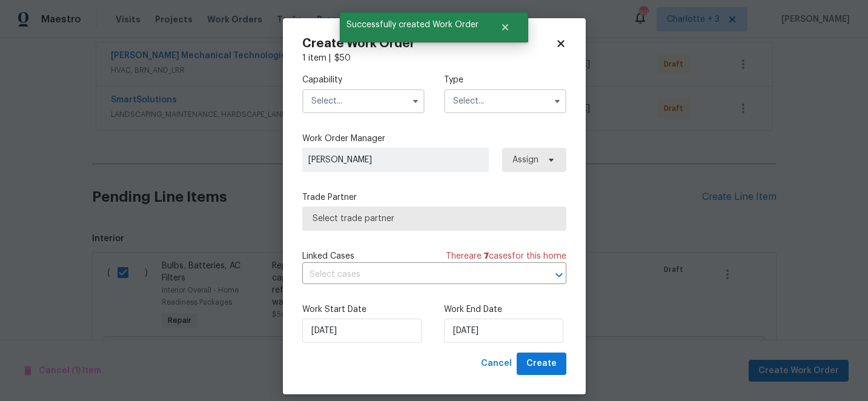
click at [318, 105] on input "text" at bounding box center [363, 101] width 122 height 24
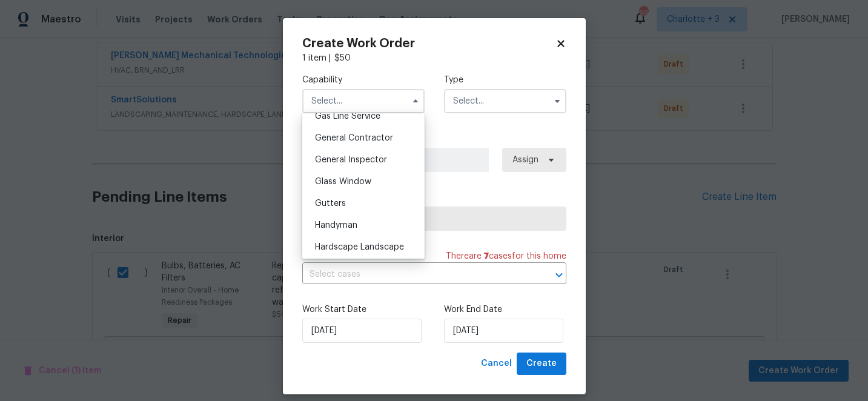
scroll to position [565, 0]
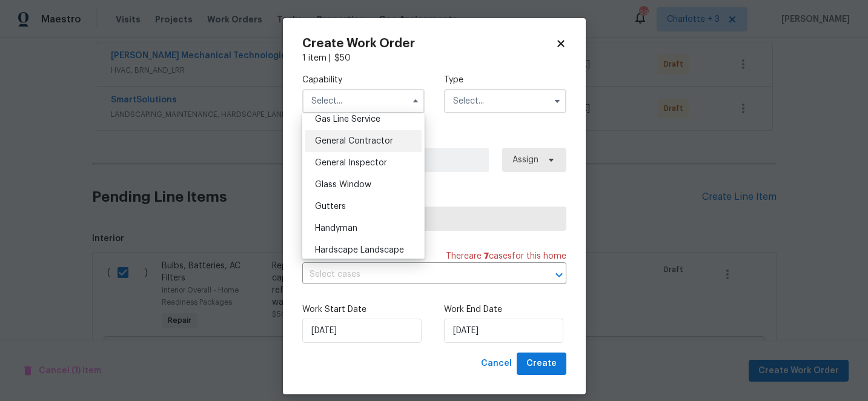
click at [373, 142] on span "General Contractor" at bounding box center [354, 141] width 78 height 8
type input "General Contractor"
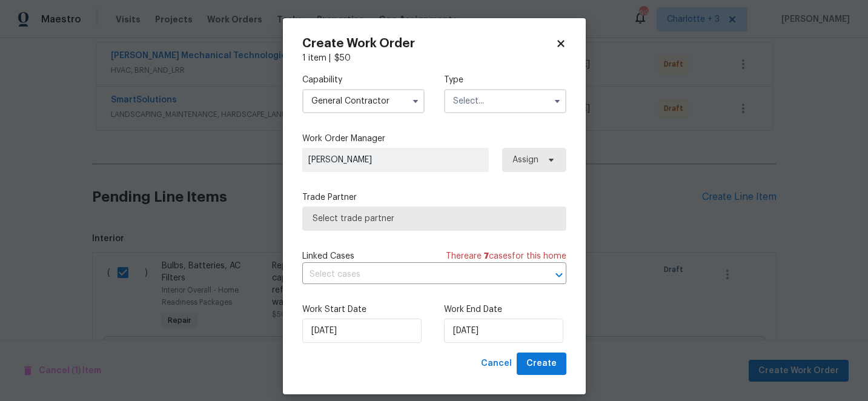
click at [466, 105] on input "text" at bounding box center [505, 101] width 122 height 24
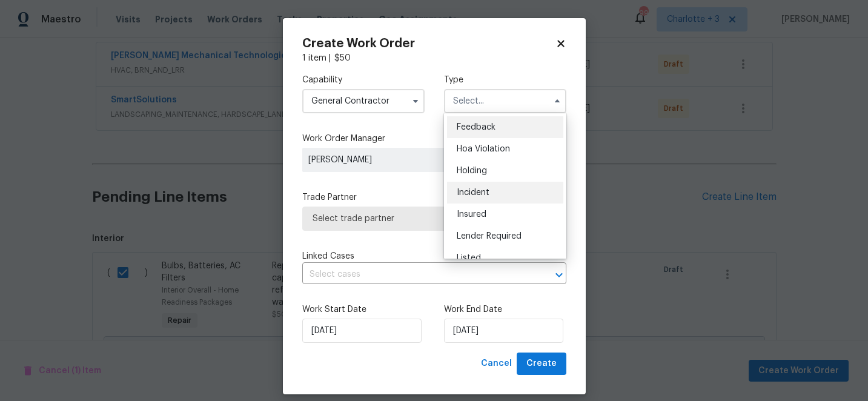
scroll to position [275, 0]
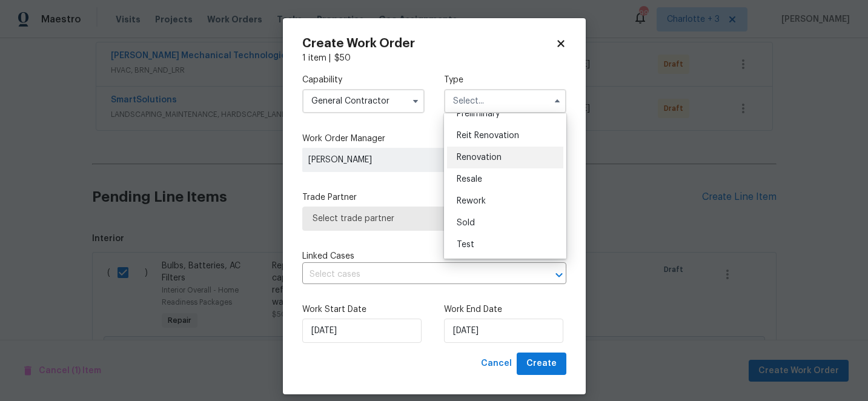
click at [492, 158] on span "Renovation" at bounding box center [479, 157] width 45 height 8
type input "Renovation"
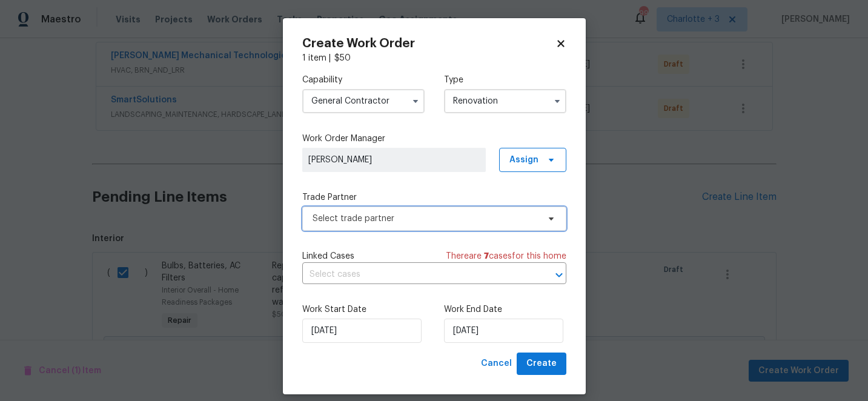
click at [414, 216] on span "Select trade partner" at bounding box center [426, 219] width 226 height 12
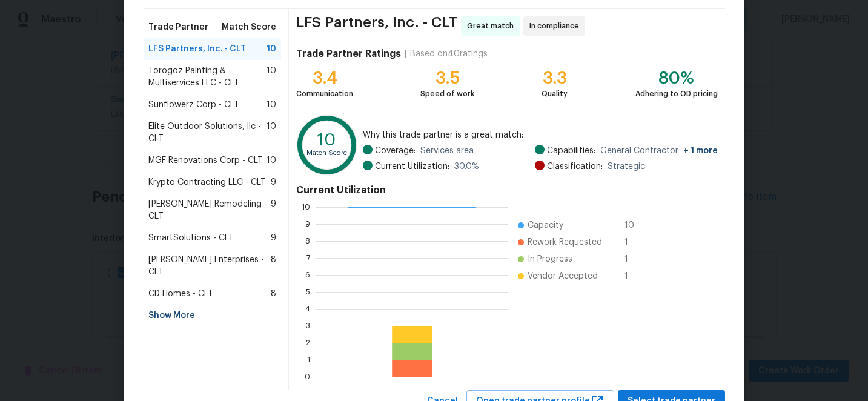
scroll to position [87, 0]
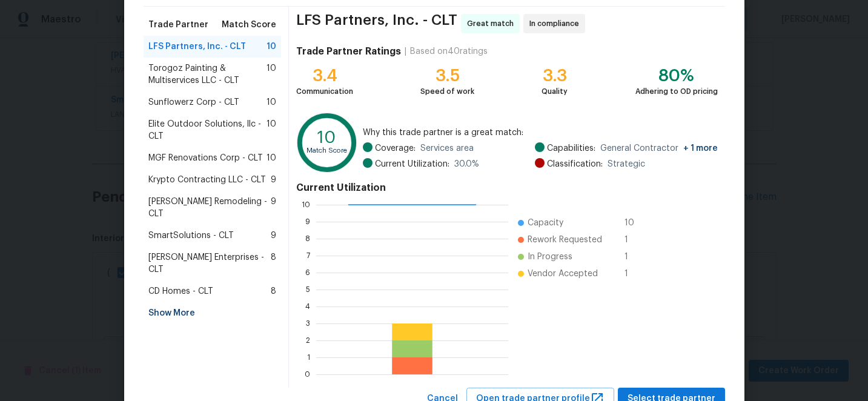
click at [180, 302] on div "Show More" at bounding box center [213, 313] width 138 height 22
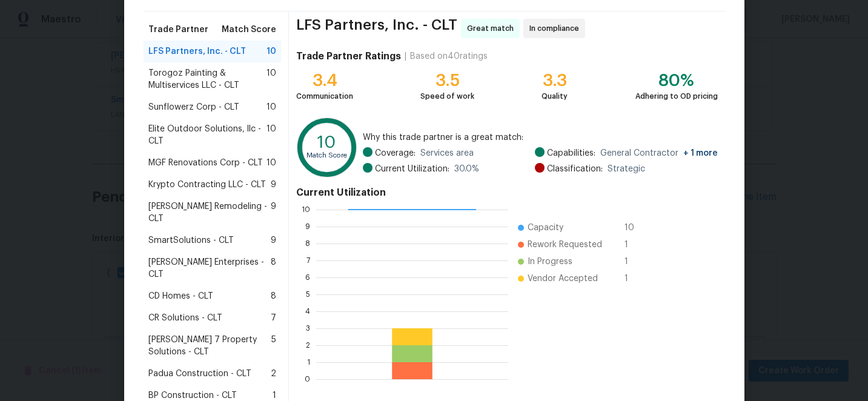
scroll to position [133, 0]
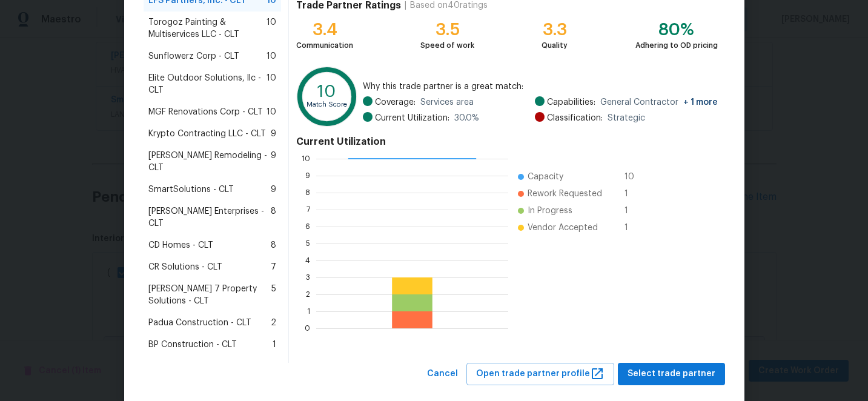
click at [178, 339] on span "BP Construction - CLT" at bounding box center [192, 345] width 88 height 12
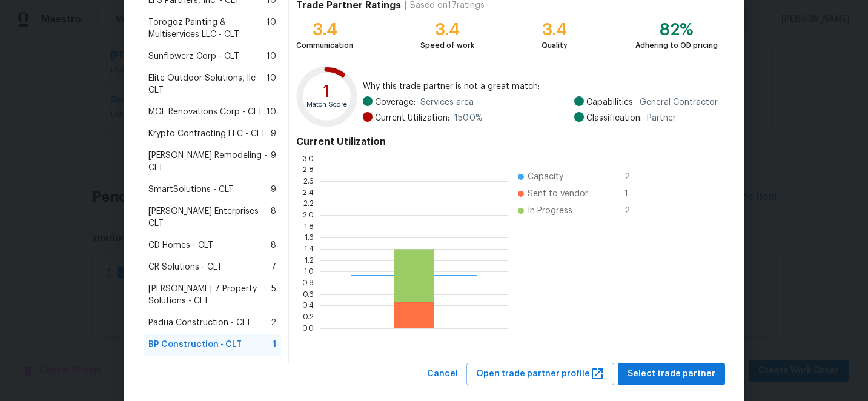
scroll to position [170, 188]
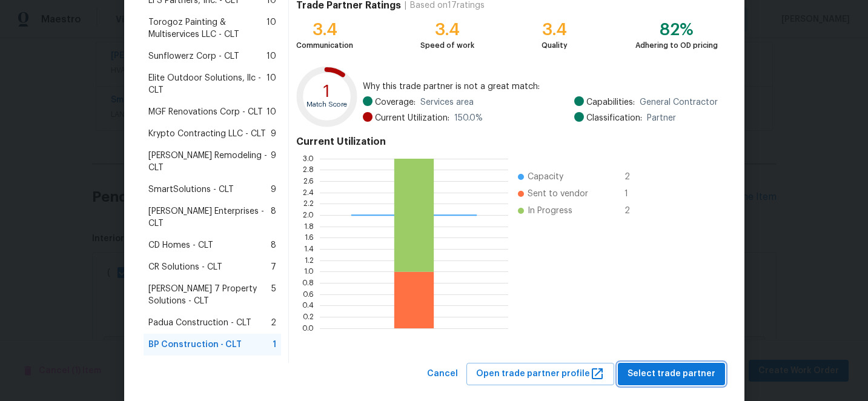
click at [678, 366] on span "Select trade partner" at bounding box center [672, 373] width 88 height 15
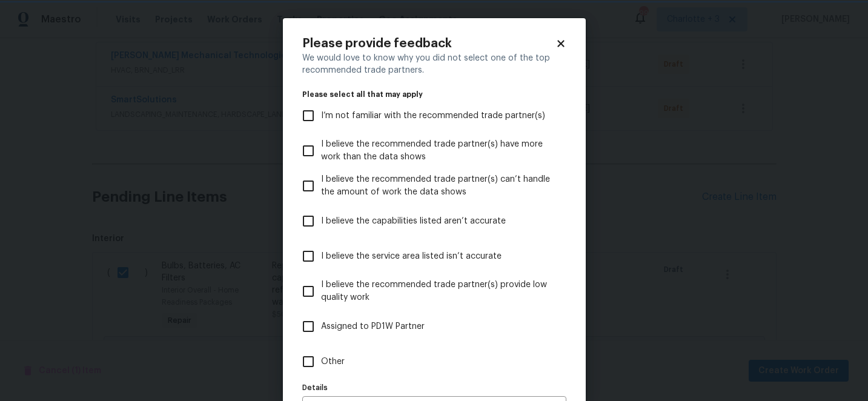
scroll to position [0, 0]
click at [311, 226] on input "I believe the capabilities listed aren’t accurate" at bounding box center [308, 220] width 25 height 25
checkbox input "true"
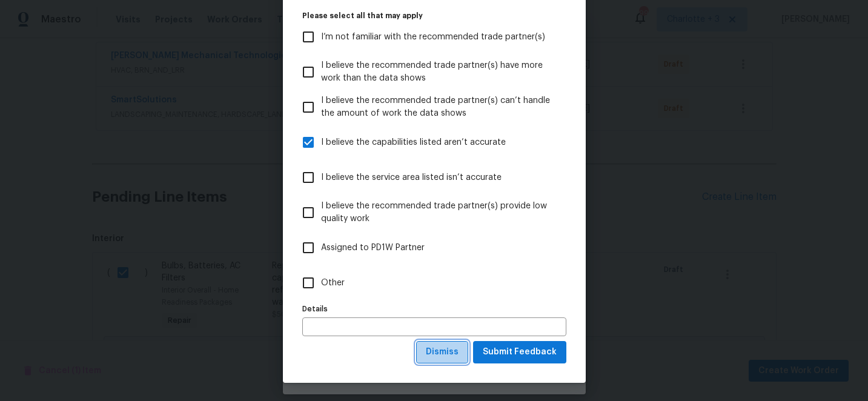
click at [449, 354] on span "Dismiss" at bounding box center [442, 352] width 33 height 15
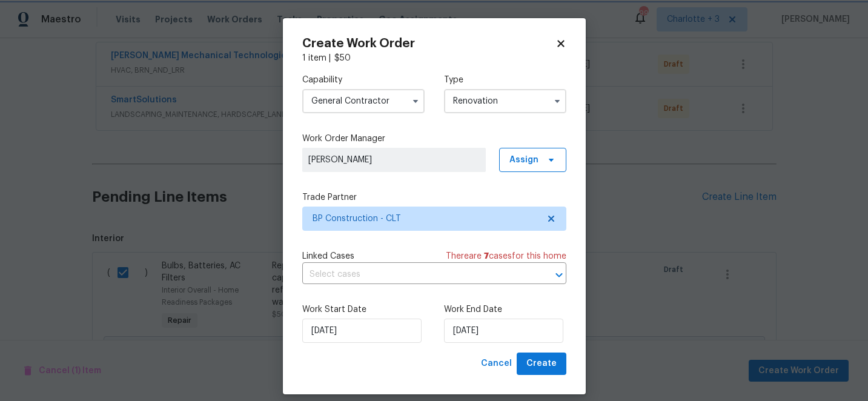
scroll to position [0, 0]
click at [557, 371] on button "Create" at bounding box center [542, 364] width 50 height 22
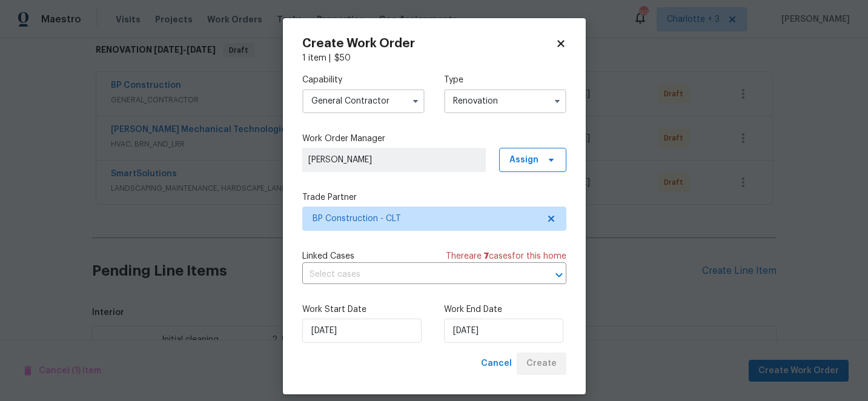
scroll to position [228, 0]
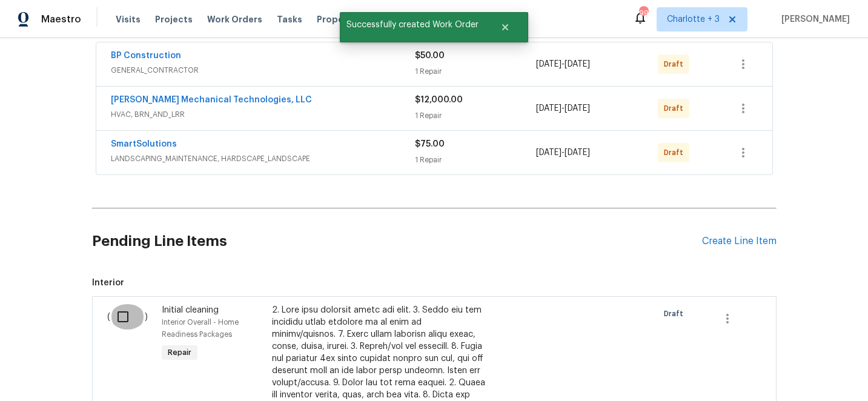
click at [124, 316] on input "checkbox" at bounding box center [127, 316] width 35 height 25
checkbox input "true"
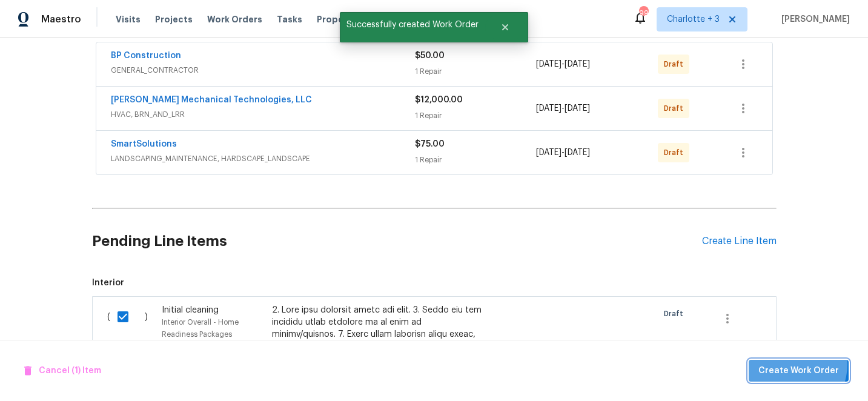
click at [791, 364] on span "Create Work Order" at bounding box center [798, 370] width 81 height 15
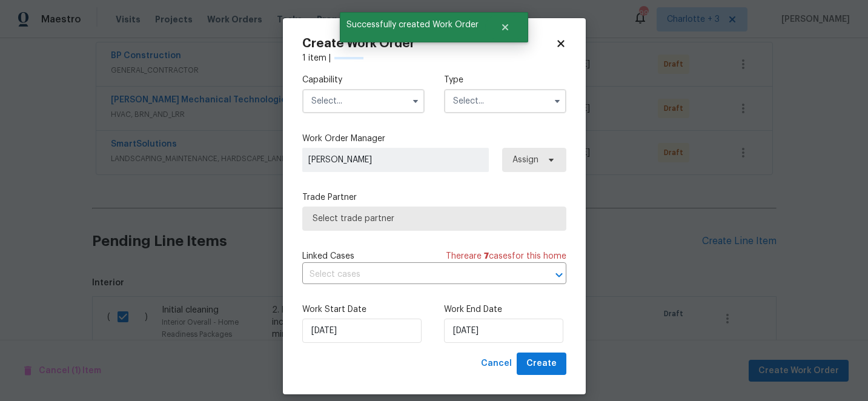
click at [359, 102] on input "text" at bounding box center [363, 101] width 122 height 24
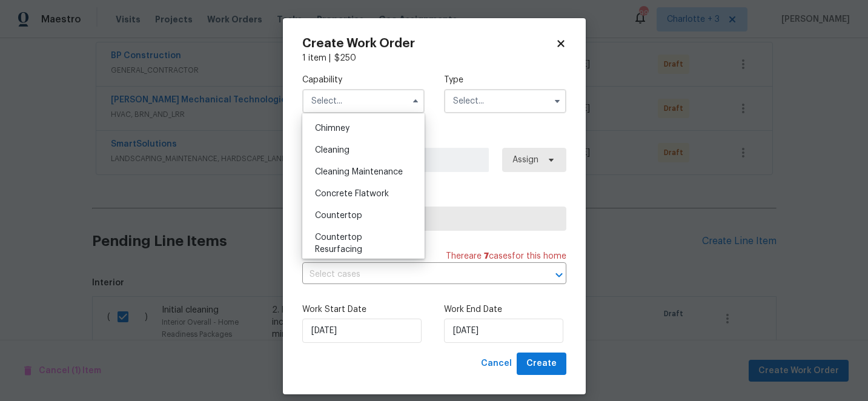
scroll to position [157, 0]
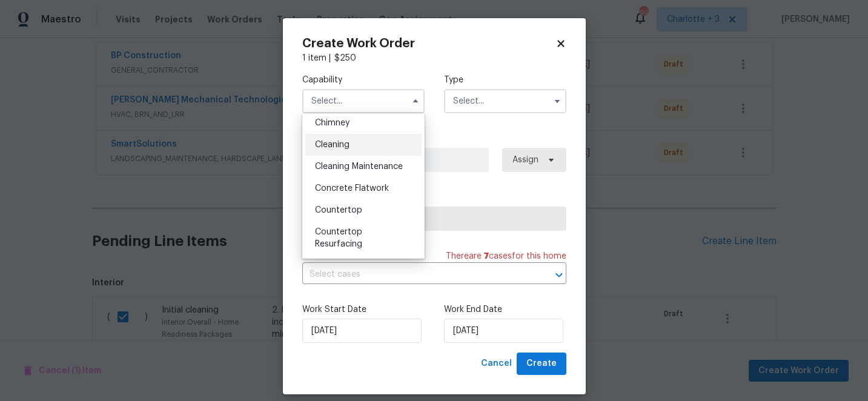
click at [340, 148] on span "Cleaning" at bounding box center [332, 145] width 35 height 8
type input "Cleaning"
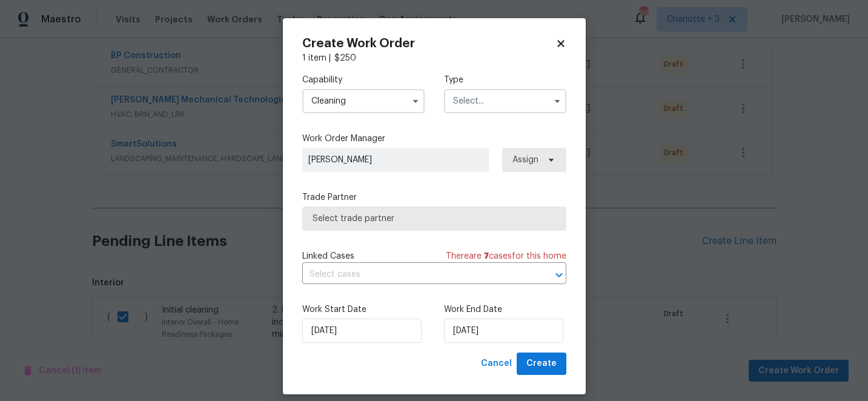
click at [479, 102] on input "text" at bounding box center [505, 101] width 122 height 24
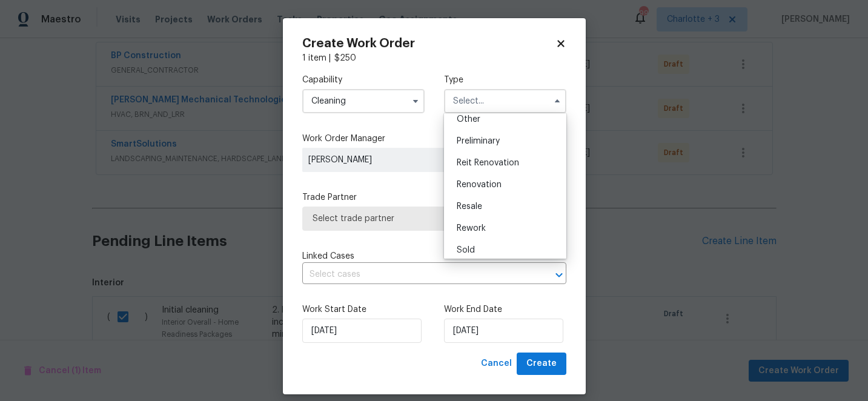
scroll to position [275, 0]
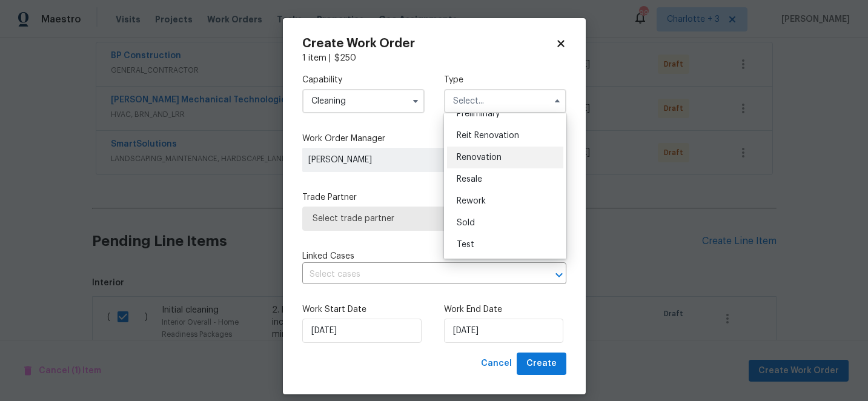
click at [493, 159] on span "Renovation" at bounding box center [479, 157] width 45 height 8
type input "Renovation"
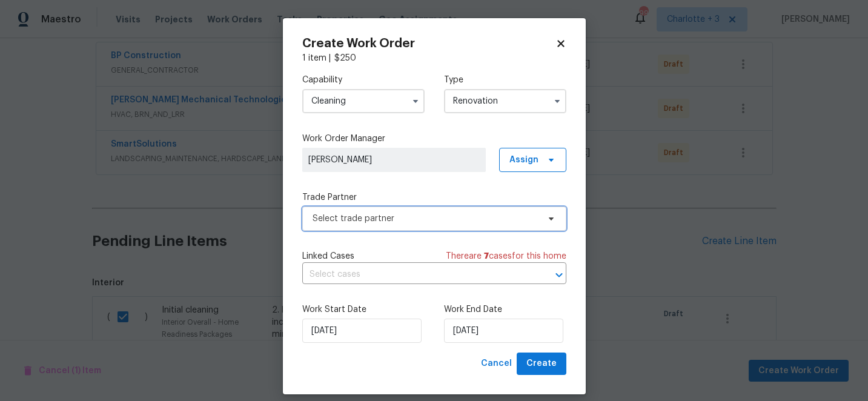
click at [406, 221] on span "Select trade partner" at bounding box center [426, 219] width 226 height 12
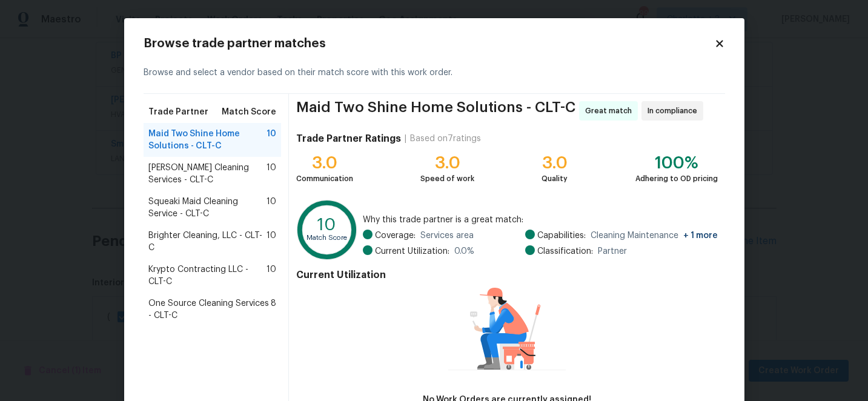
click at [199, 273] on span "Krypto Contracting LLC - CLT-C" at bounding box center [207, 276] width 119 height 24
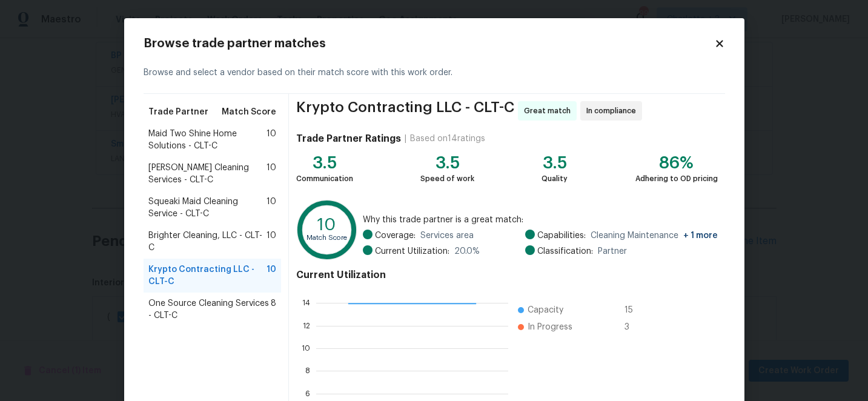
scroll to position [133, 0]
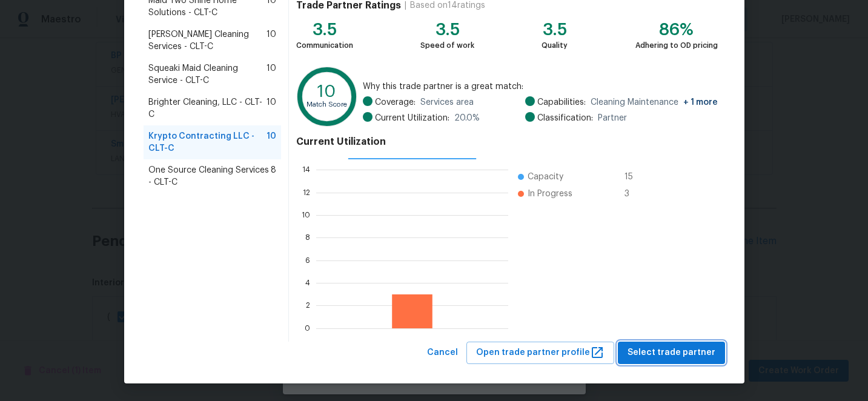
click at [666, 352] on span "Select trade partner" at bounding box center [672, 352] width 88 height 15
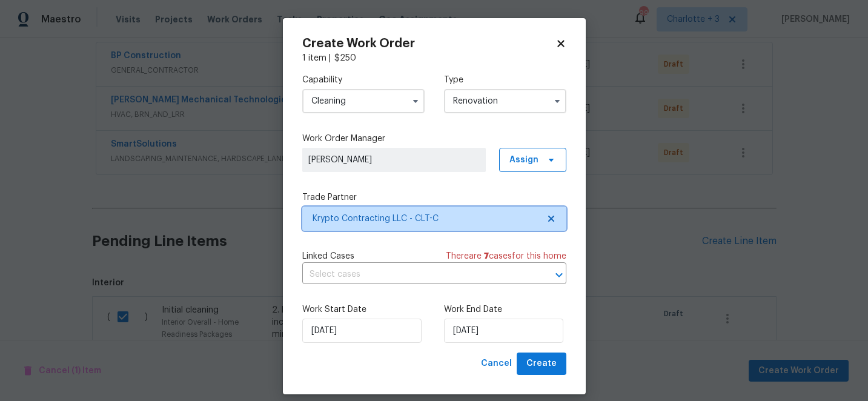
scroll to position [0, 0]
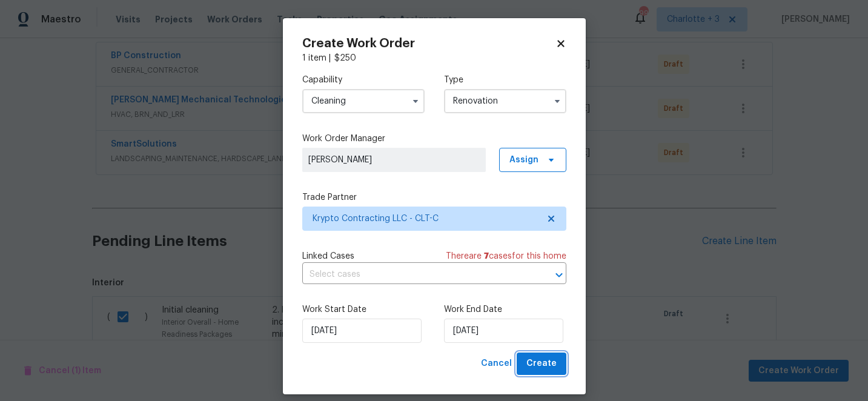
click at [545, 368] on span "Create" at bounding box center [541, 363] width 30 height 15
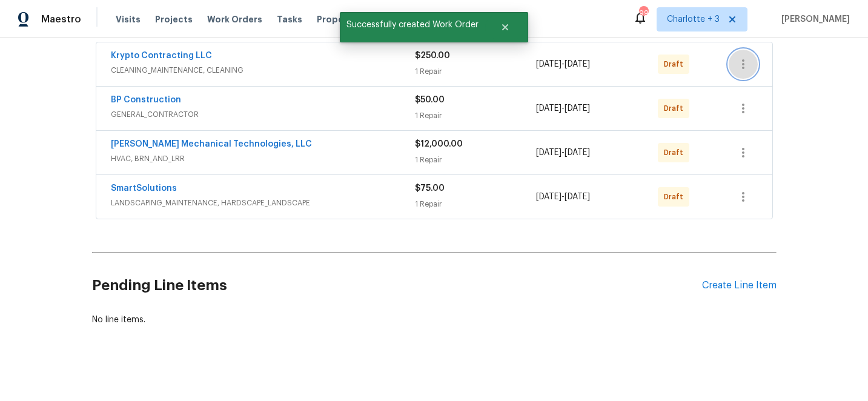
click at [744, 61] on icon "button" at bounding box center [743, 64] width 15 height 15
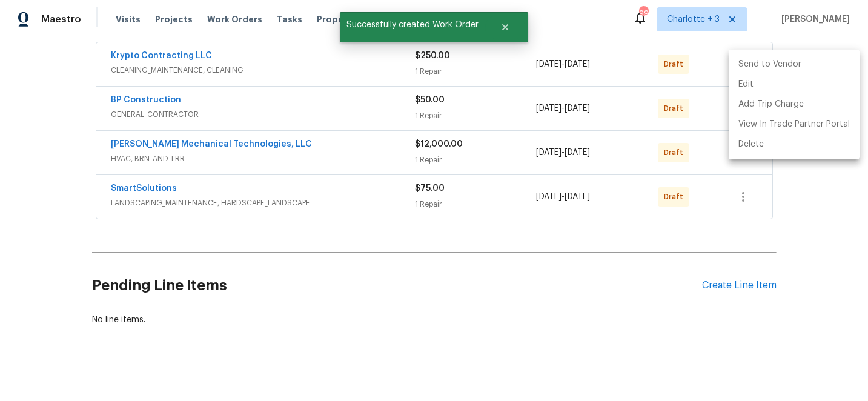
click at [744, 61] on li "Send to Vendor" at bounding box center [794, 65] width 131 height 20
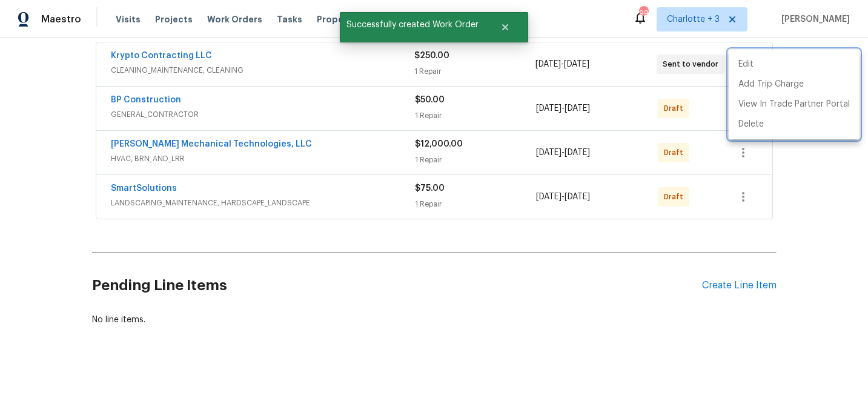
click at [809, 193] on div at bounding box center [434, 200] width 868 height 401
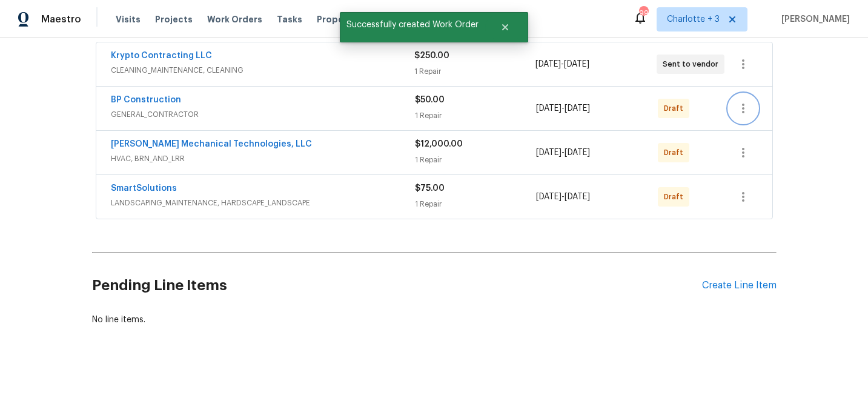
click at [744, 113] on icon "button" at bounding box center [743, 108] width 15 height 15
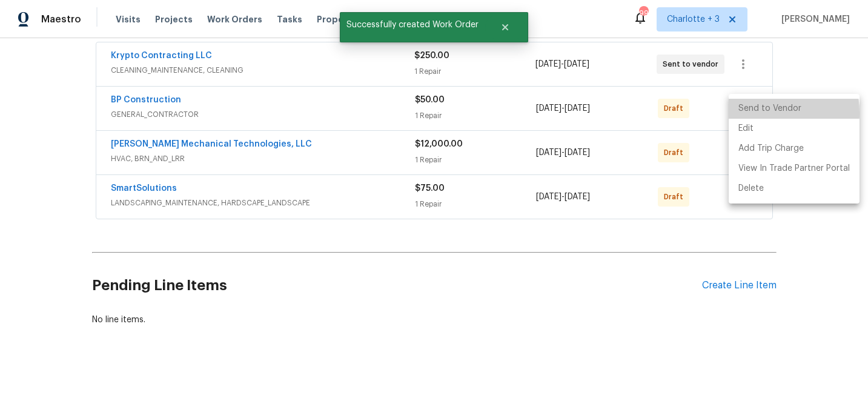
click at [744, 113] on li "Send to Vendor" at bounding box center [794, 109] width 131 height 20
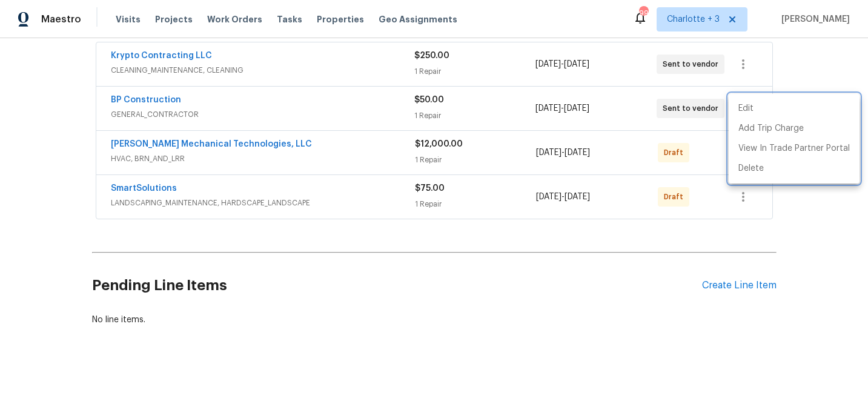
click at [819, 239] on div at bounding box center [434, 200] width 868 height 401
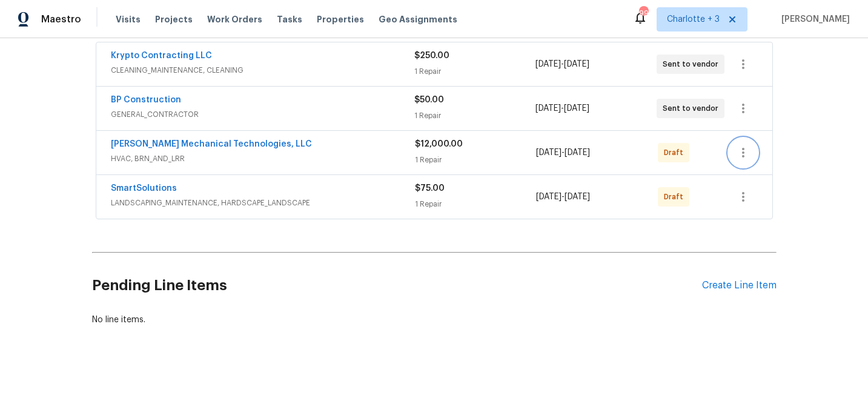
click at [750, 153] on icon "button" at bounding box center [743, 152] width 15 height 15
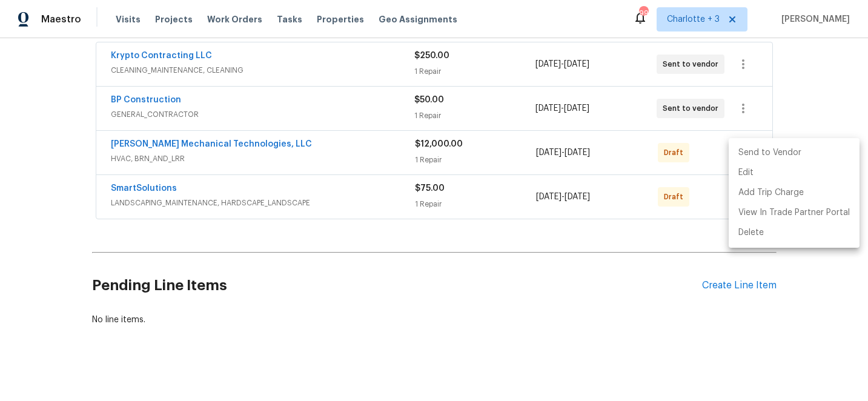
click at [750, 153] on li "Send to Vendor" at bounding box center [794, 153] width 131 height 20
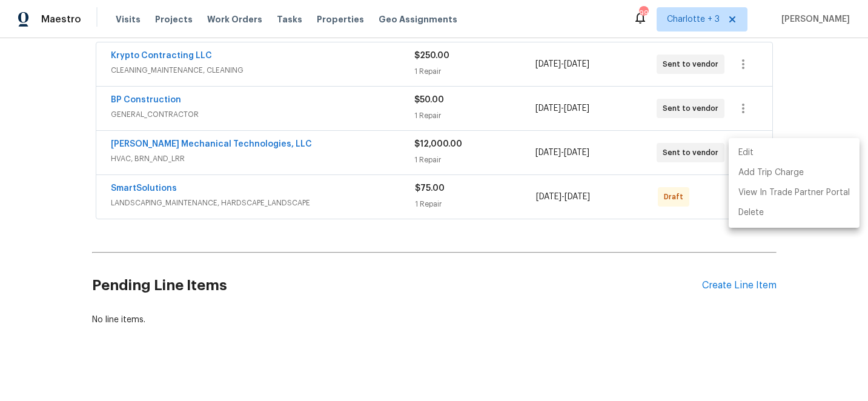
click at [820, 274] on div at bounding box center [434, 200] width 868 height 401
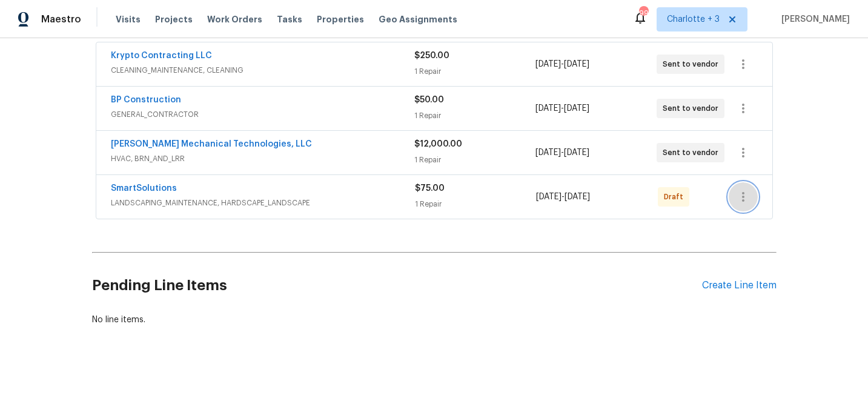
click at [750, 197] on button "button" at bounding box center [743, 196] width 29 height 29
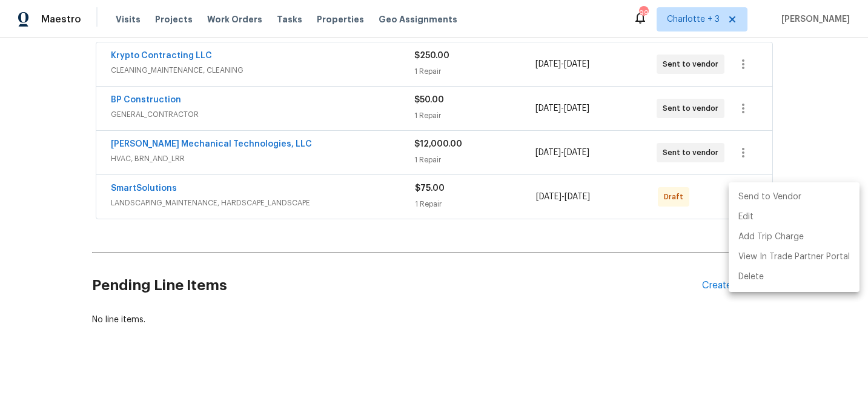
click at [750, 197] on li "Send to Vendor" at bounding box center [794, 197] width 131 height 20
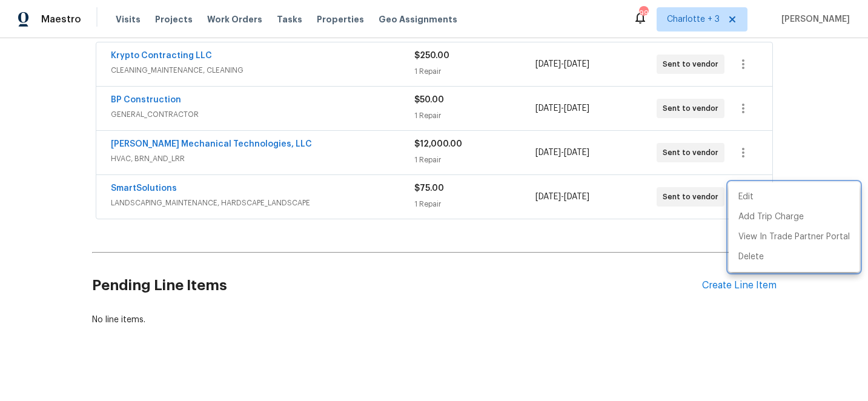
click at [821, 307] on div at bounding box center [434, 200] width 868 height 401
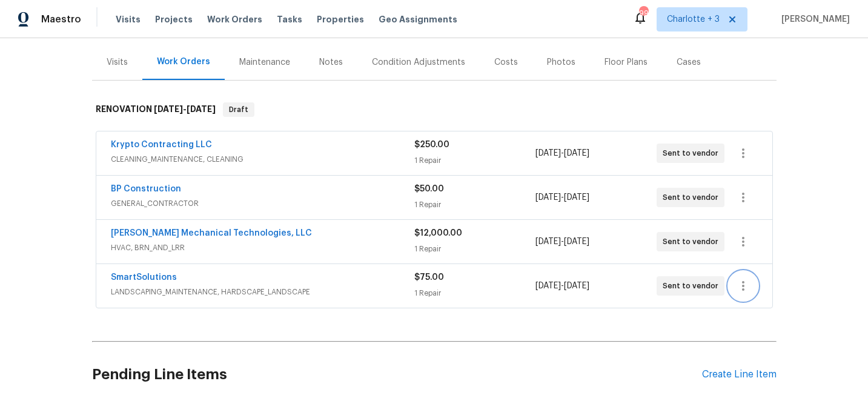
scroll to position [156, 0]
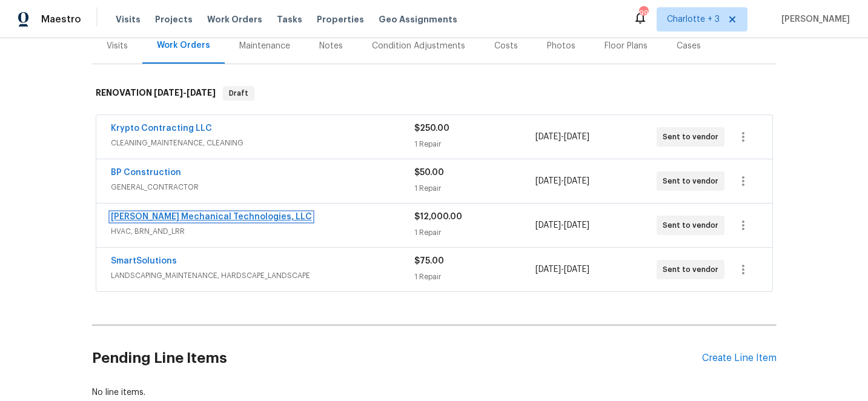
click at [159, 217] on link "[PERSON_NAME] Mechanical Technologies, LLC" at bounding box center [211, 217] width 201 height 8
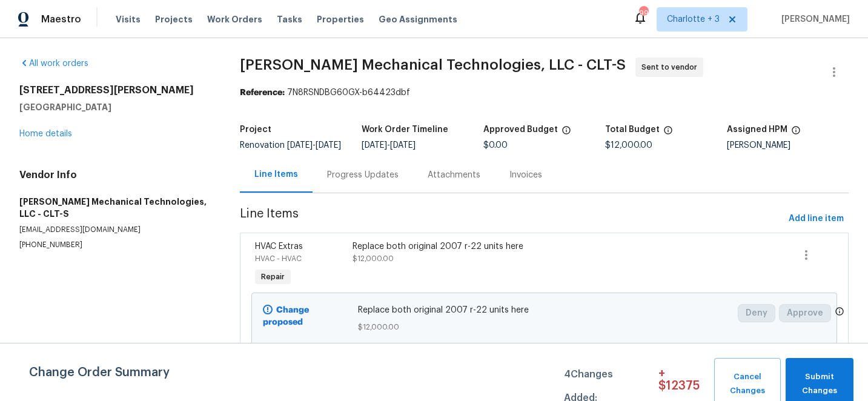
click at [401, 253] on div "Replace both original 2007 r-22 units here" at bounding box center [471, 246] width 237 height 12
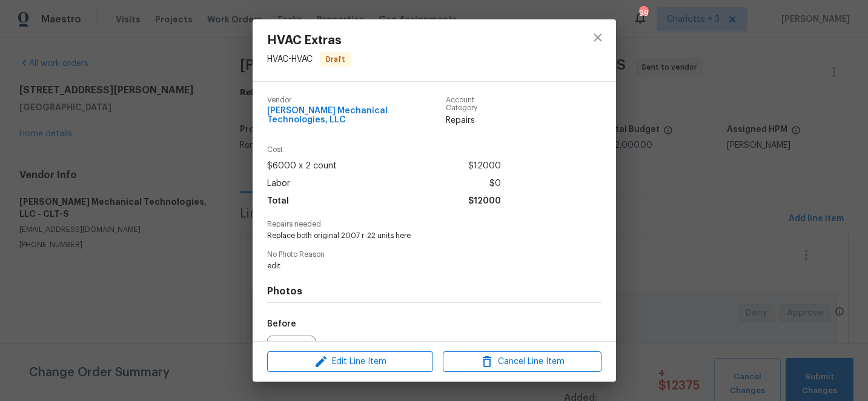
scroll to position [126, 0]
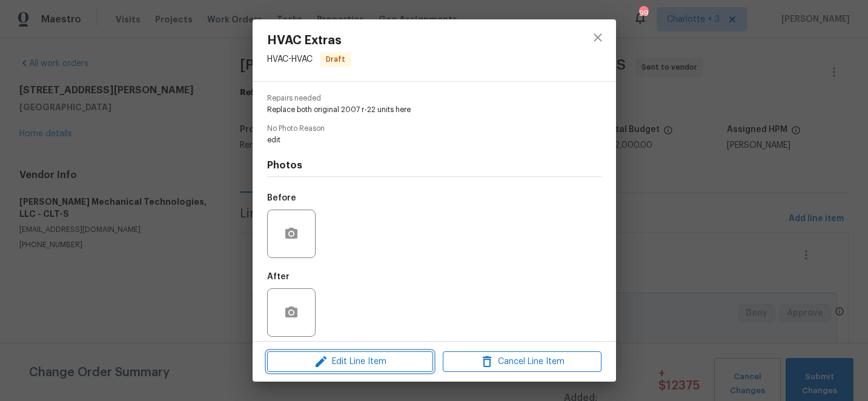
click at [347, 362] on span "Edit Line Item" at bounding box center [350, 361] width 159 height 15
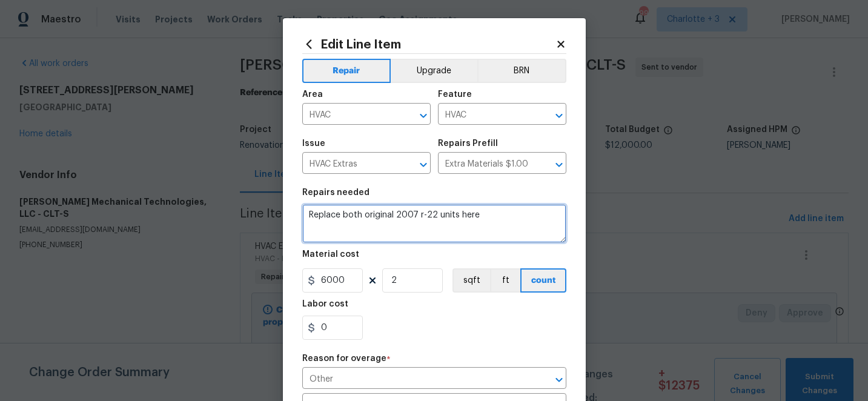
drag, startPoint x: 481, startPoint y: 216, endPoint x: 305, endPoint y: 214, distance: 176.3
click at [305, 214] on textarea "Replace both original 2007 r-22 units here" at bounding box center [434, 223] width 264 height 39
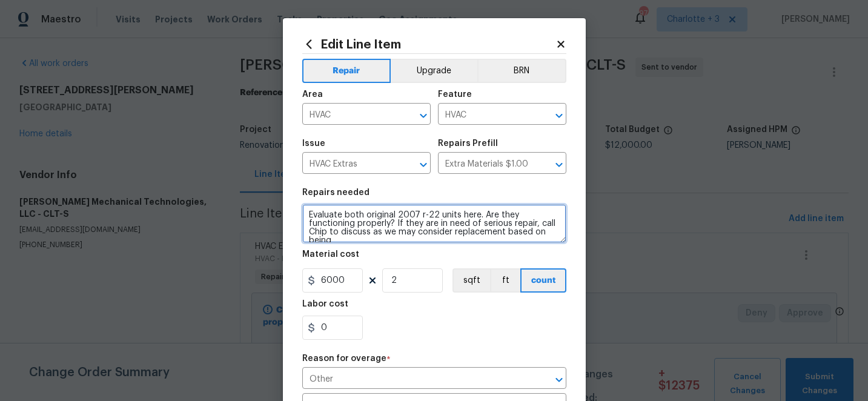
scroll to position [2, 0]
type textarea "Evaluate both original 2007 r-22 units here. Are they functioning properly? If …"
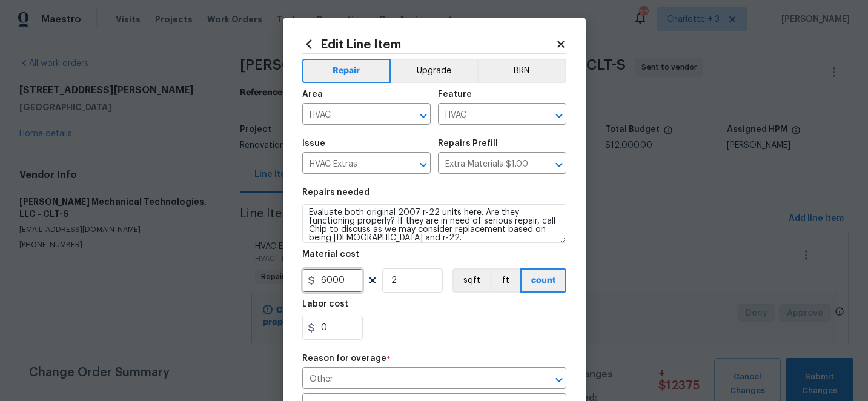
click at [352, 277] on input "6000" at bounding box center [332, 280] width 61 height 24
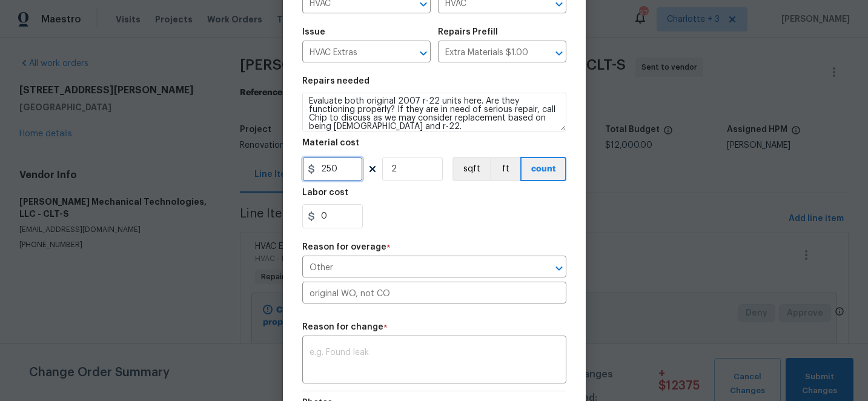
scroll to position [150, 0]
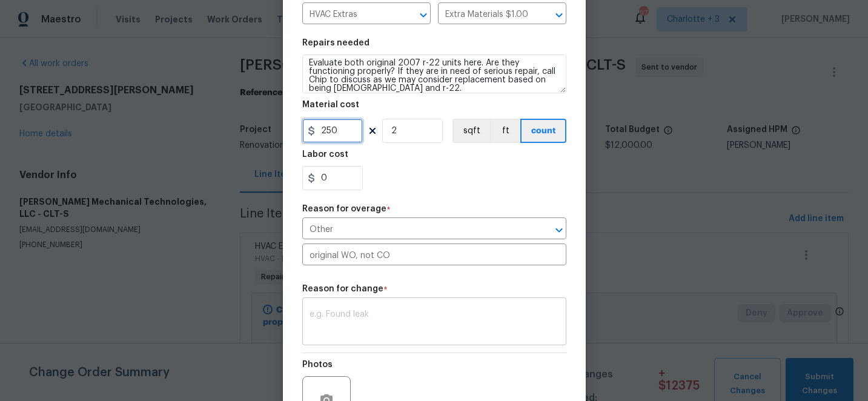
type input "250"
click at [361, 310] on div "x ​" at bounding box center [434, 322] width 264 height 45
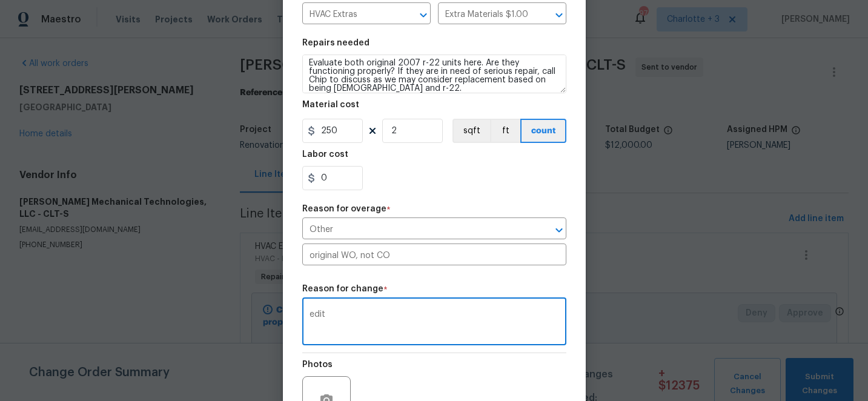
scroll to position [277, 0]
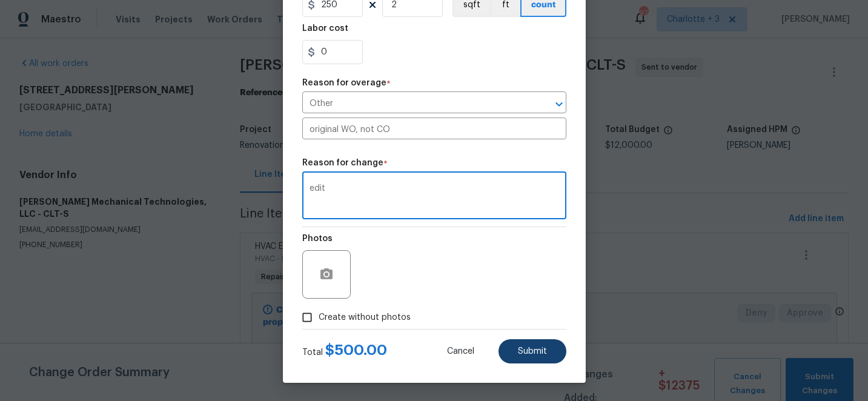
type textarea "edit"
click at [516, 348] on button "Submit" at bounding box center [533, 351] width 68 height 24
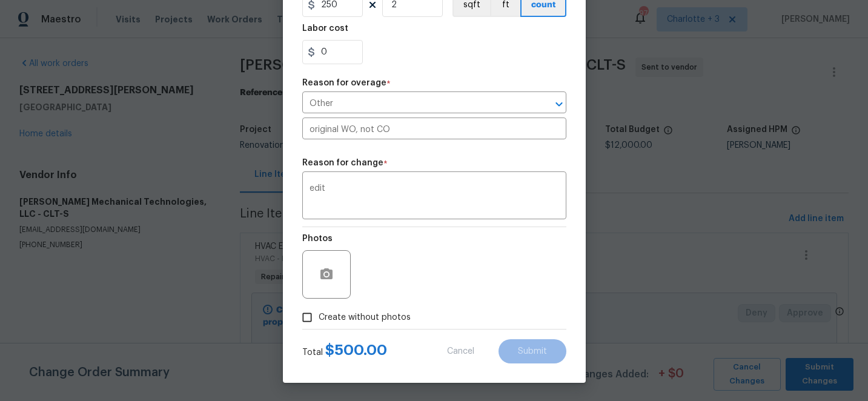
type textarea "Replace both original 2007 r-22 units here"
type input "6000"
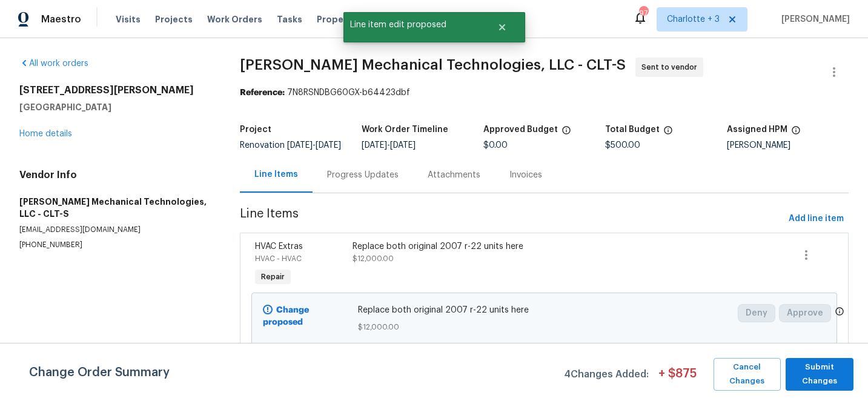
scroll to position [0, 0]
click at [51, 134] on link "Home details" at bounding box center [45, 134] width 53 height 8
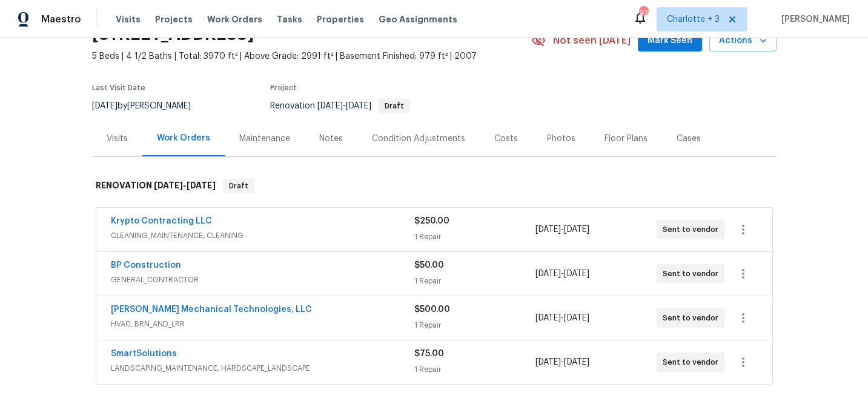
scroll to position [62, 0]
click at [150, 311] on link "[PERSON_NAME] Mechanical Technologies, LLC" at bounding box center [211, 310] width 201 height 8
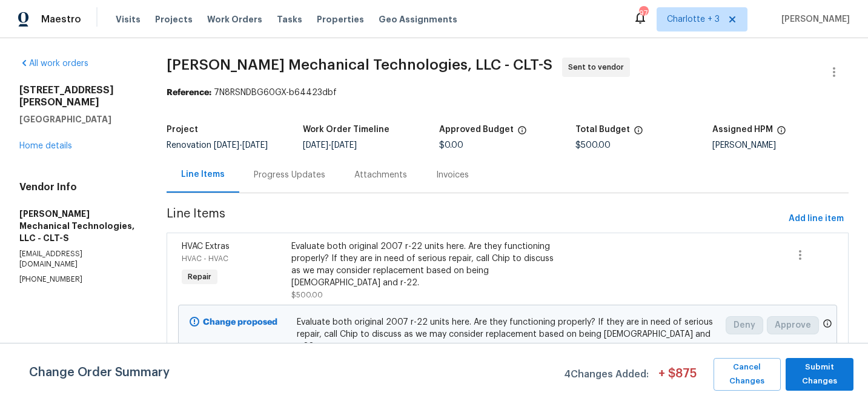
click at [284, 170] on div "Progress Updates" at bounding box center [289, 175] width 71 height 12
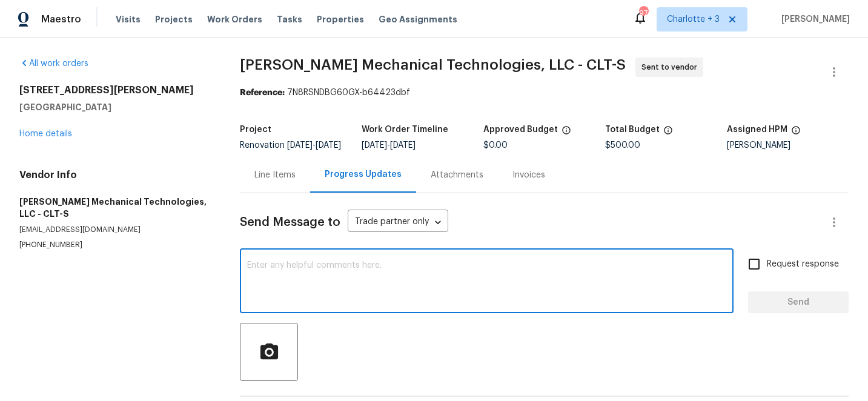
click at [303, 285] on textarea at bounding box center [486, 282] width 479 height 42
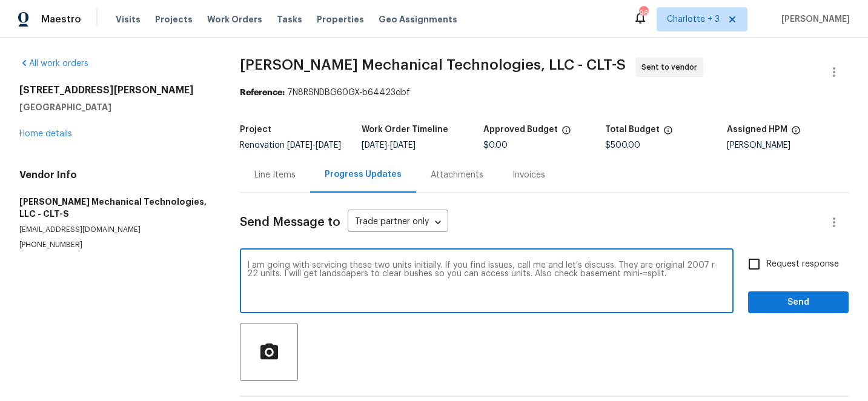
type textarea "I am going with servicing these two units initially. If you find issues, call m…"
click at [786, 310] on span "Send" at bounding box center [798, 302] width 81 height 15
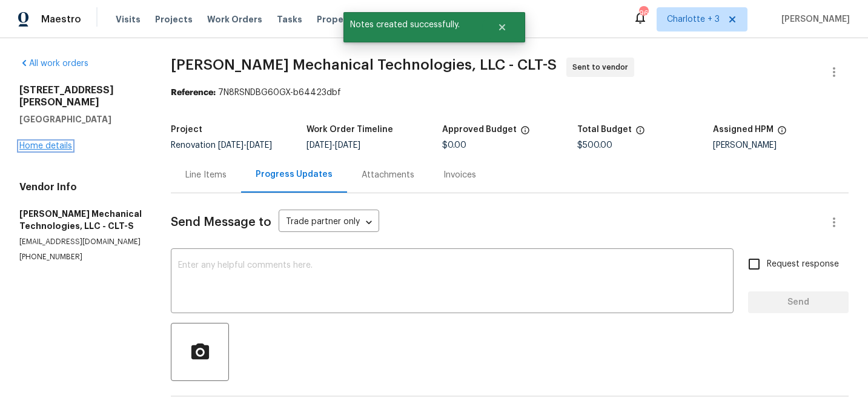
click at [56, 142] on link "Home details" at bounding box center [45, 146] width 53 height 8
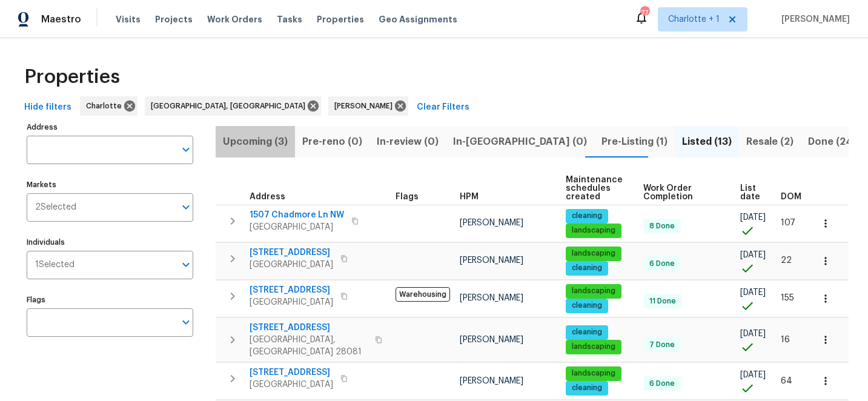
click at [244, 136] on span "Upcoming (3)" at bounding box center [255, 141] width 65 height 17
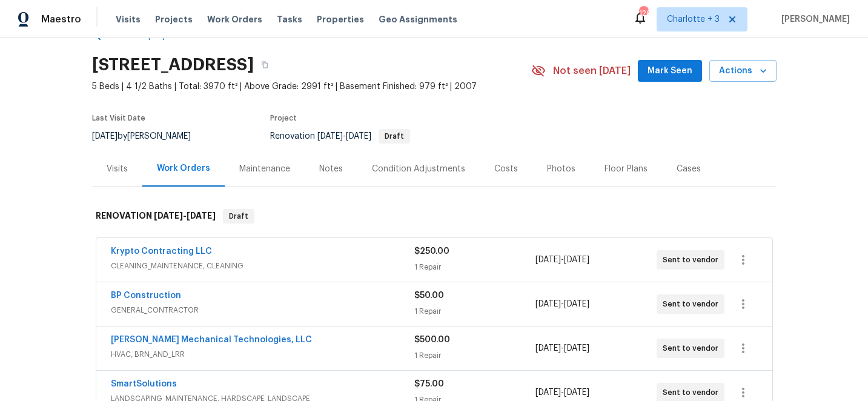
scroll to position [19, 0]
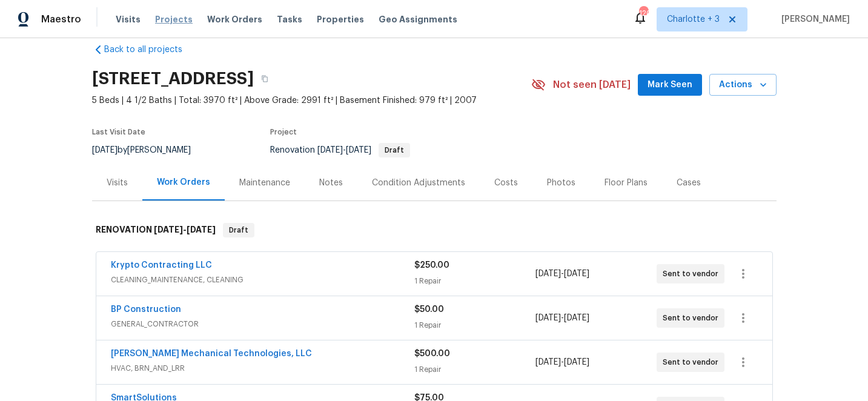
click at [163, 21] on span "Projects" at bounding box center [174, 19] width 38 height 12
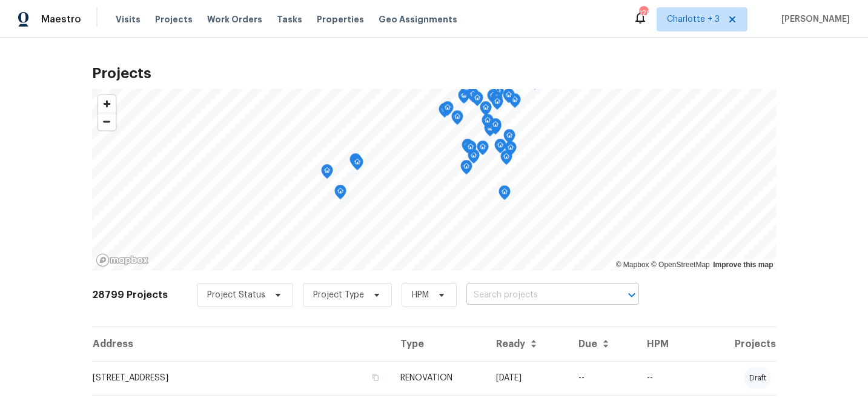
click at [477, 297] on input "text" at bounding box center [535, 295] width 139 height 19
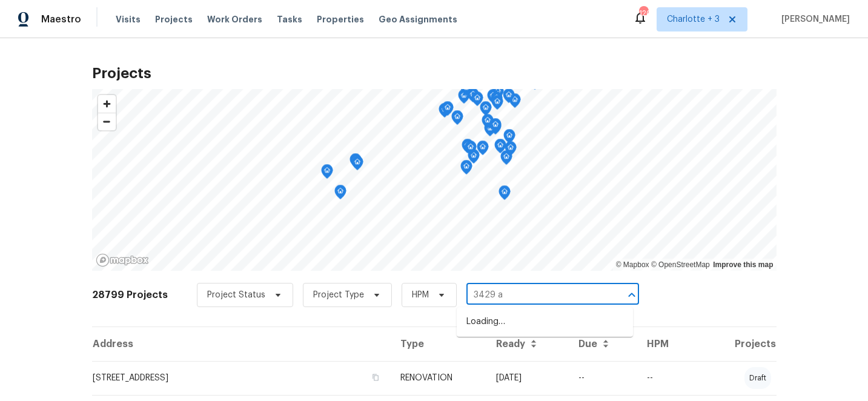
type input "3429 an"
click at [496, 324] on li "[STREET_ADDRESS][PERSON_NAME]" at bounding box center [545, 322] width 176 height 20
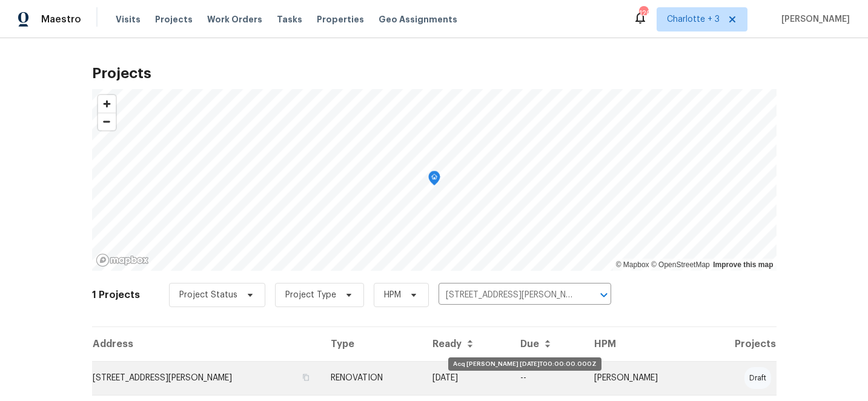
click at [511, 372] on td "[DATE]" at bounding box center [467, 378] width 88 height 34
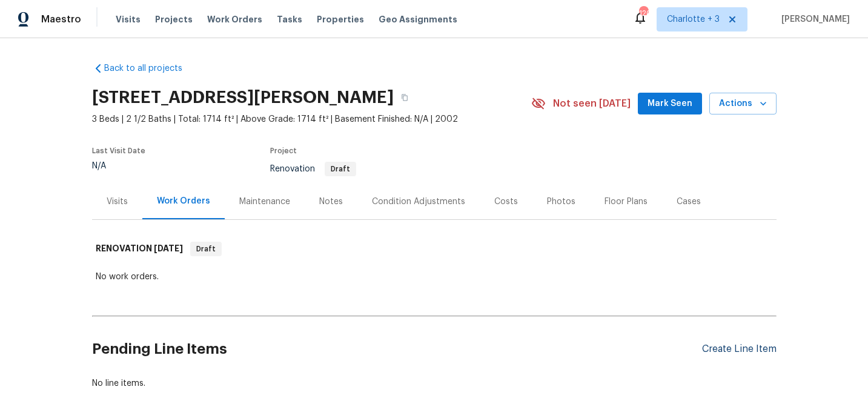
click at [733, 354] on div "Create Line Item" at bounding box center [739, 349] width 75 height 12
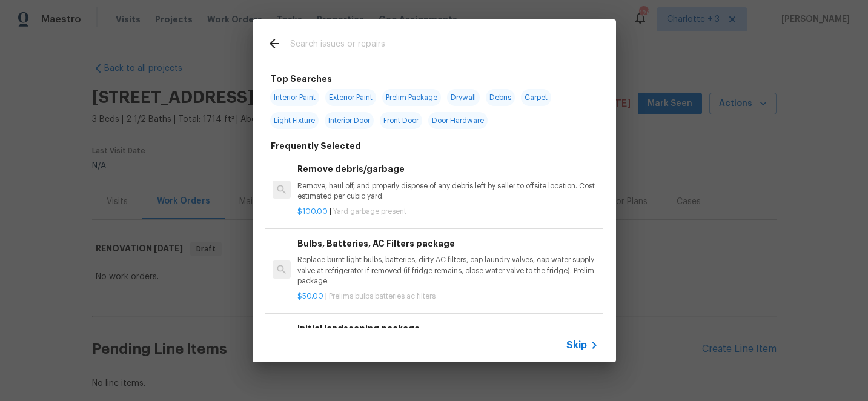
click at [337, 47] on input "text" at bounding box center [418, 45] width 257 height 18
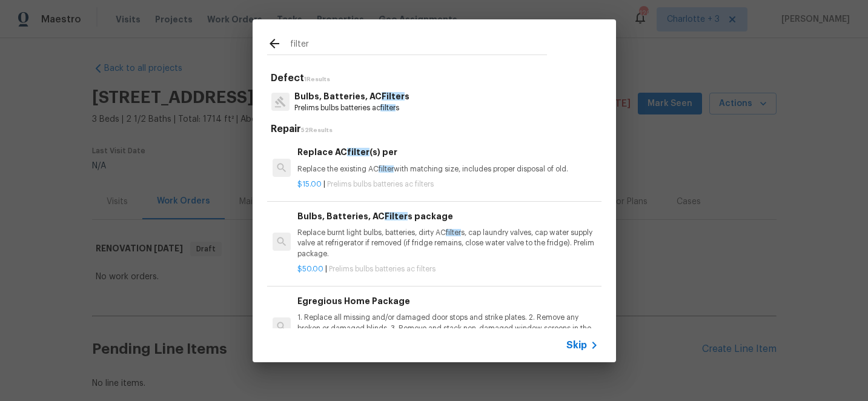
type input "filter"
click at [383, 236] on p "Replace burnt light bulbs, batteries, dirty AC filter s, cap laundry valves, ca…" at bounding box center [447, 243] width 300 height 31
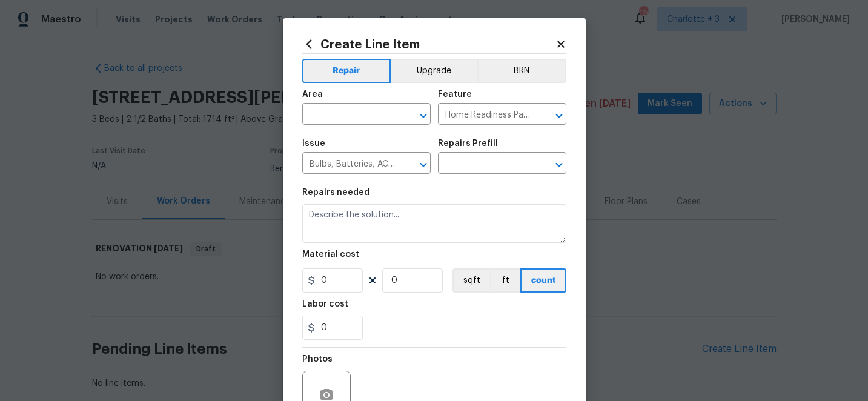
type textarea "Replace burnt light bulbs, batteries, dirty AC filters, cap laundry valves, cap…"
type input "1"
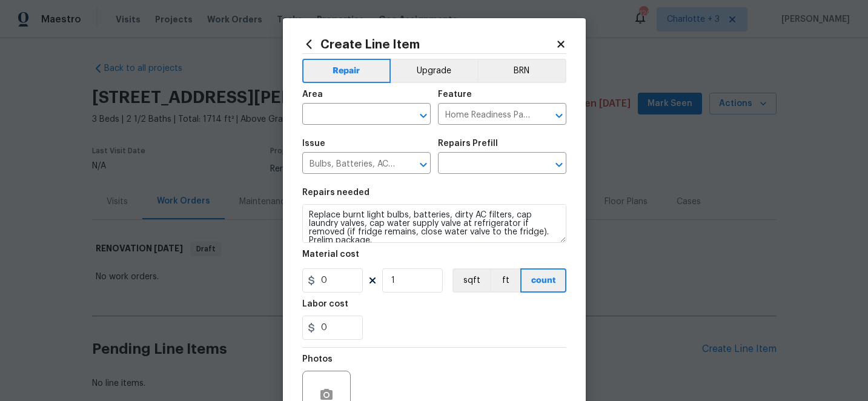
type input "Bulbs, Batteries, AC Filters package $50.00"
type input "50"
click at [352, 113] on input "text" at bounding box center [349, 115] width 95 height 19
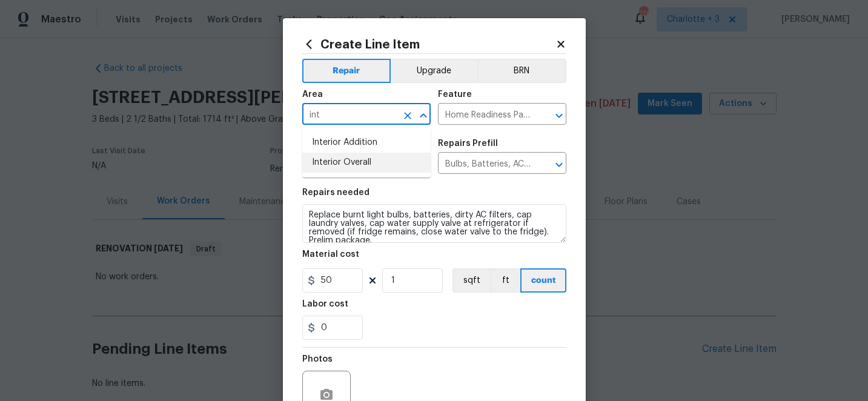
click at [354, 161] on li "Interior Overall" at bounding box center [366, 163] width 128 height 20
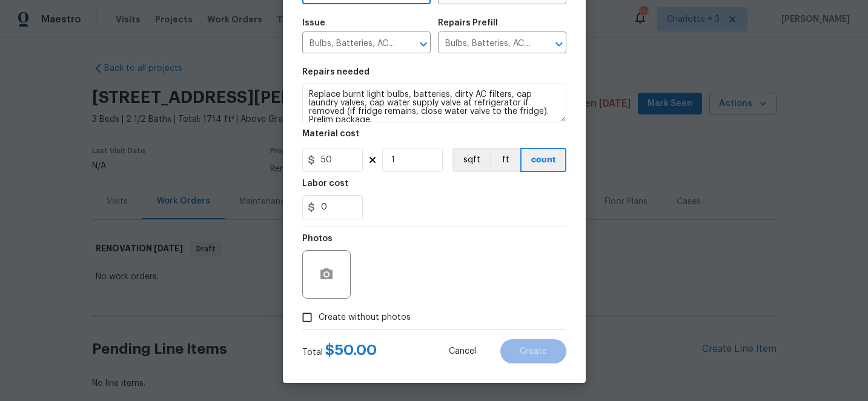
type input "Interior Overall"
click at [307, 320] on input "Create without photos" at bounding box center [307, 317] width 23 height 23
checkbox input "true"
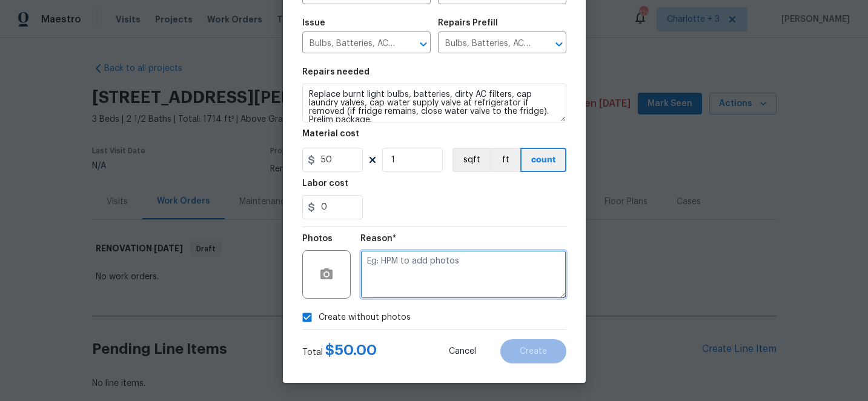
click at [460, 271] on textarea at bounding box center [463, 274] width 206 height 48
type textarea "edit"
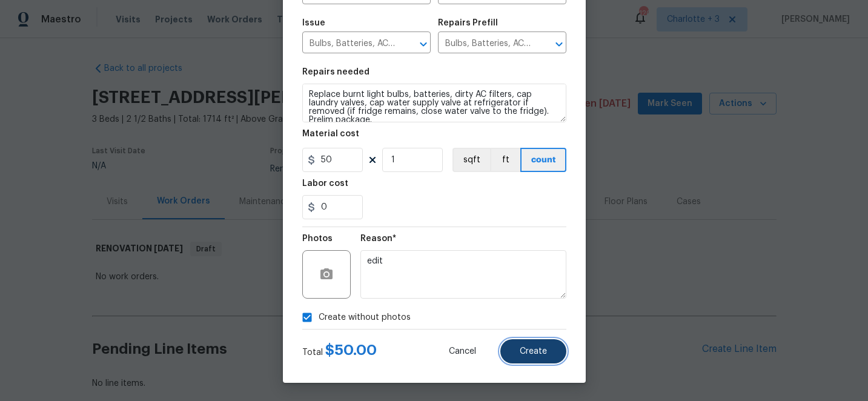
click at [537, 350] on span "Create" at bounding box center [533, 351] width 27 height 9
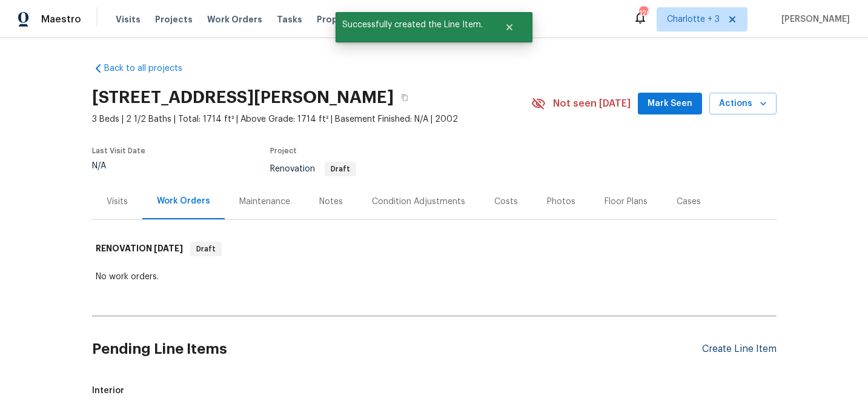
click at [728, 354] on div "Create Line Item" at bounding box center [739, 349] width 75 height 12
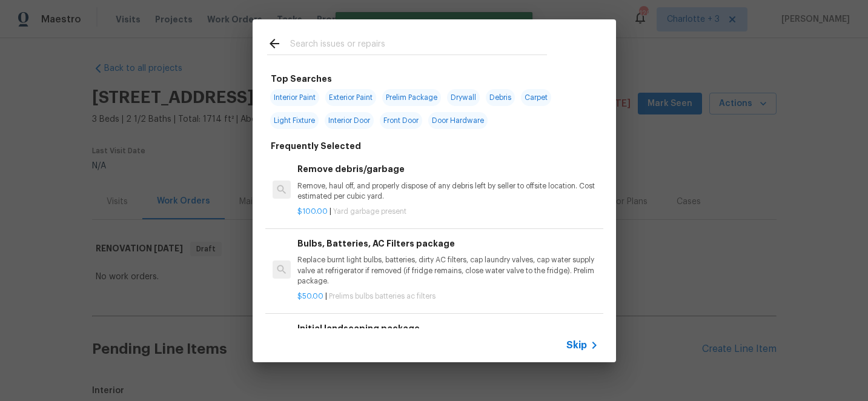
click at [363, 46] on input "text" at bounding box center [418, 45] width 257 height 18
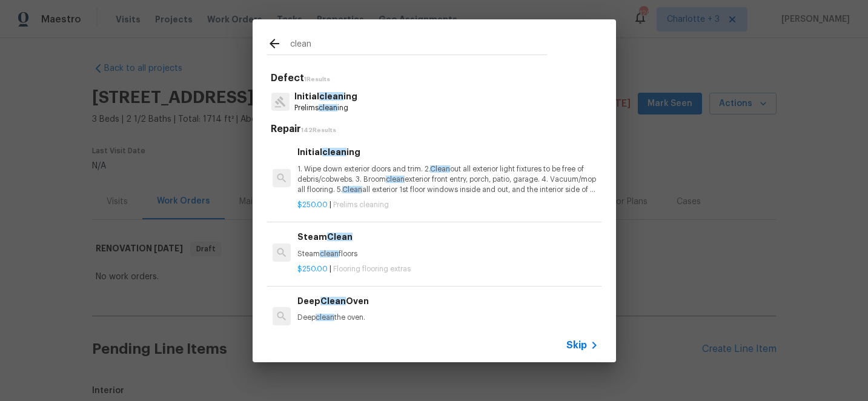
type input "clean"
click at [384, 181] on p "1. Wipe down exterior doors and trim. 2. Clean out all exterior light fixtures …" at bounding box center [447, 179] width 300 height 31
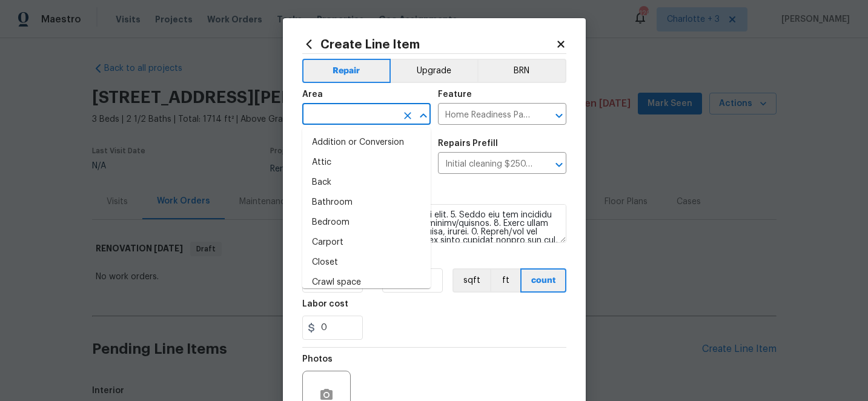
click at [367, 118] on input "text" at bounding box center [349, 115] width 95 height 19
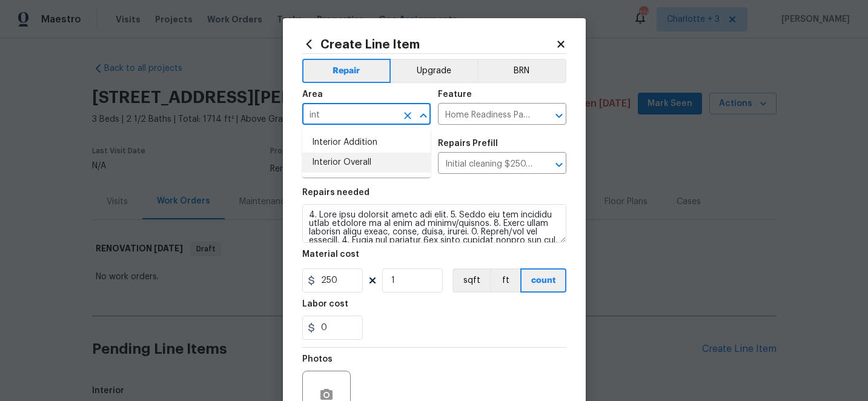
click at [363, 164] on li "Interior Overall" at bounding box center [366, 163] width 128 height 20
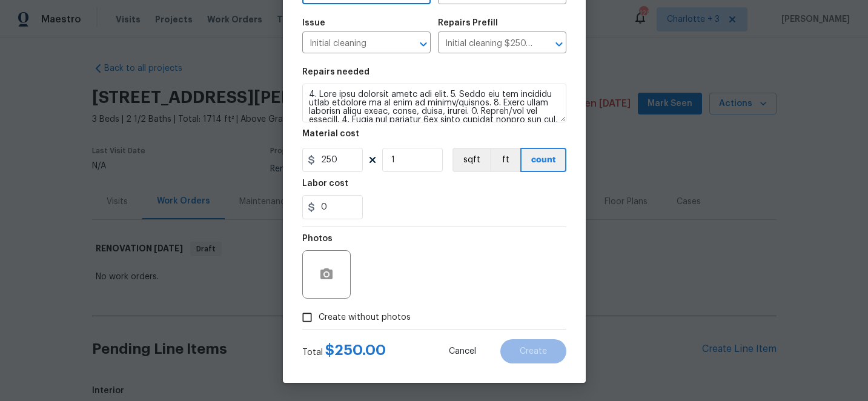
type input "Interior Overall"
click at [306, 316] on input "Create without photos" at bounding box center [307, 317] width 23 height 23
checkbox input "true"
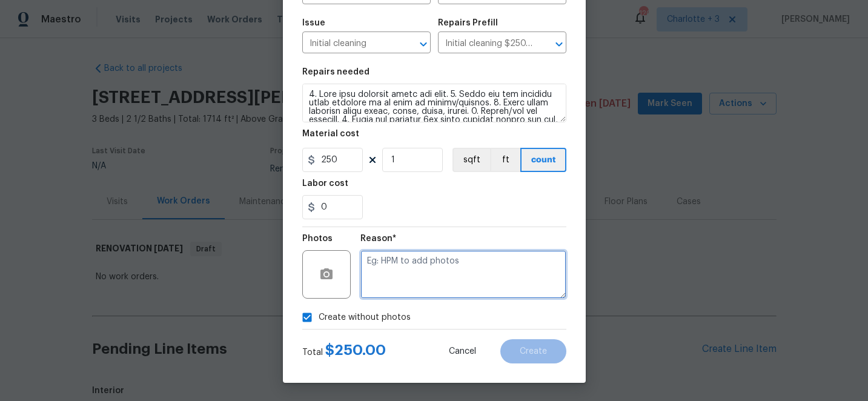
click at [414, 290] on textarea at bounding box center [463, 274] width 206 height 48
type textarea "edit"
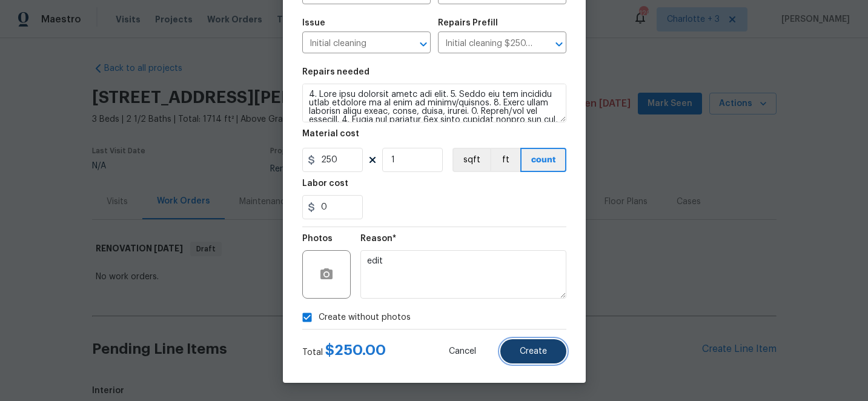
click at [528, 350] on span "Create" at bounding box center [533, 351] width 27 height 9
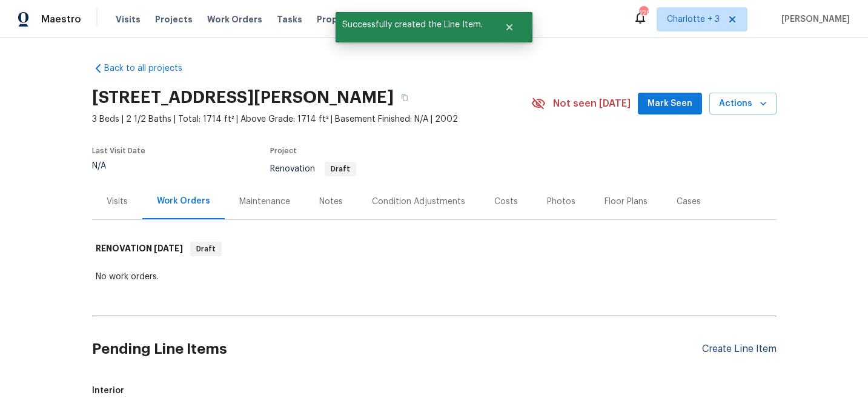
click at [726, 351] on div "Create Line Item" at bounding box center [739, 349] width 75 height 12
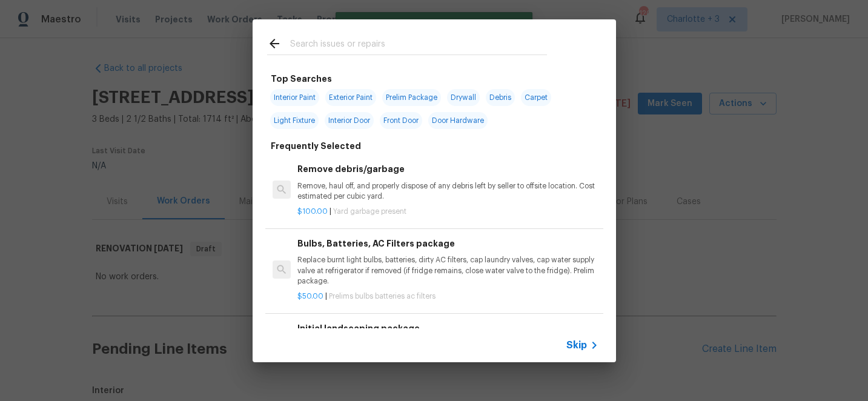
click at [348, 42] on input "text" at bounding box center [418, 45] width 257 height 18
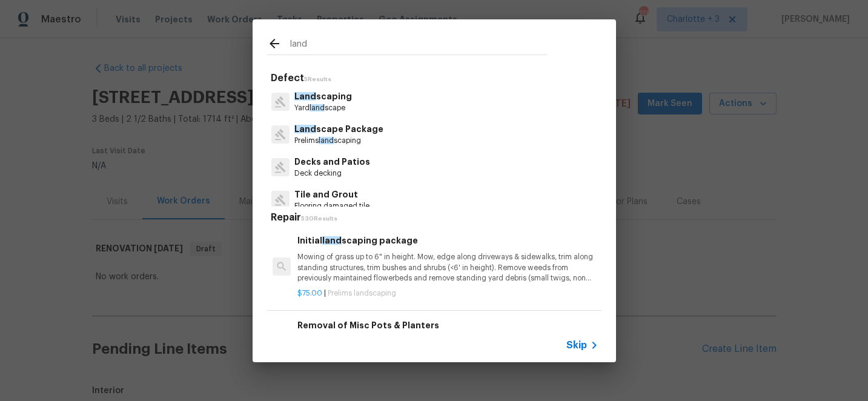
type input "land"
click at [372, 254] on p "Mowing of grass up to 6" in height. Mow, edge along driveways & sidewalks, trim…" at bounding box center [447, 267] width 300 height 31
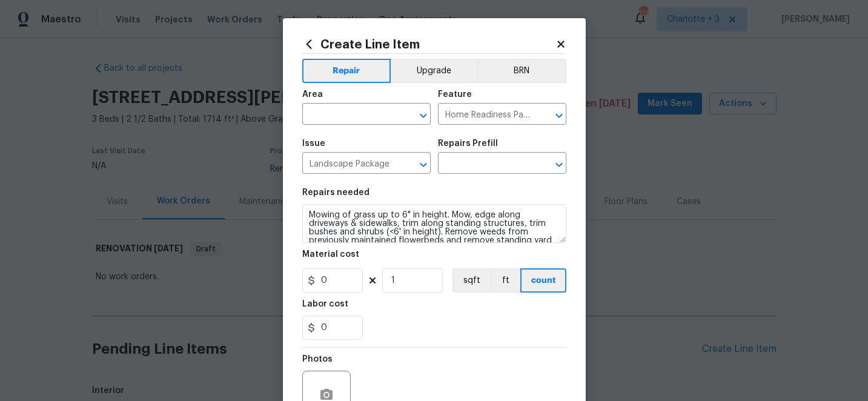
type input "Initial landscaping package $75.00"
type input "75"
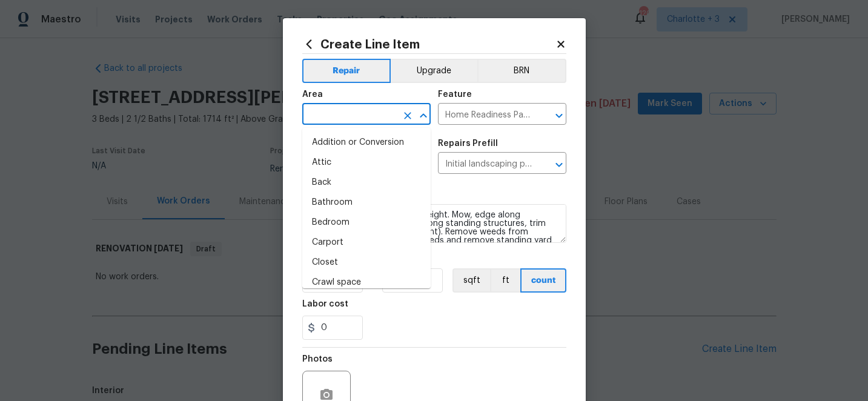
click at [378, 112] on input "text" at bounding box center [349, 115] width 95 height 19
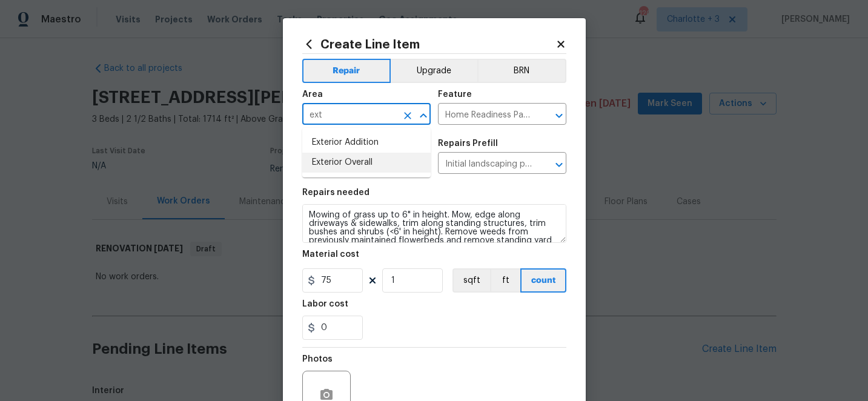
click at [375, 158] on li "Exterior Overall" at bounding box center [366, 163] width 128 height 20
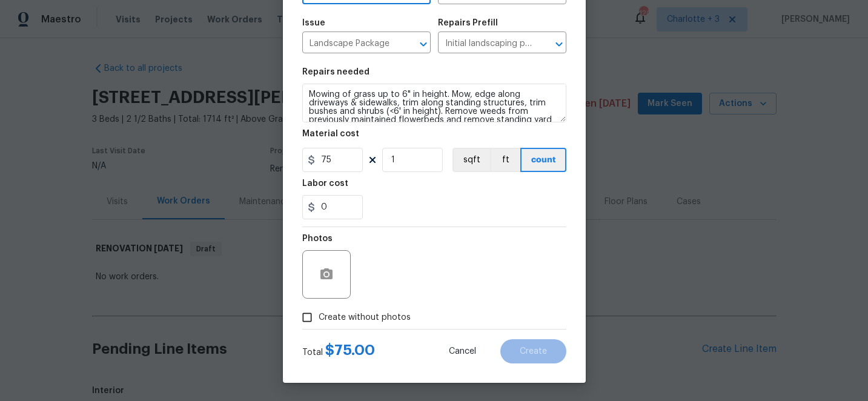
type input "Exterior Overall"
click at [310, 317] on input "Create without photos" at bounding box center [307, 317] width 23 height 23
checkbox input "true"
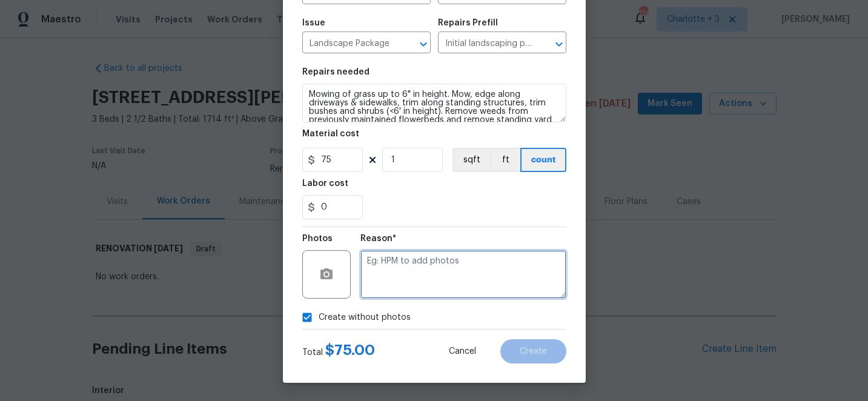
click at [431, 274] on textarea at bounding box center [463, 274] width 206 height 48
type textarea "edit"
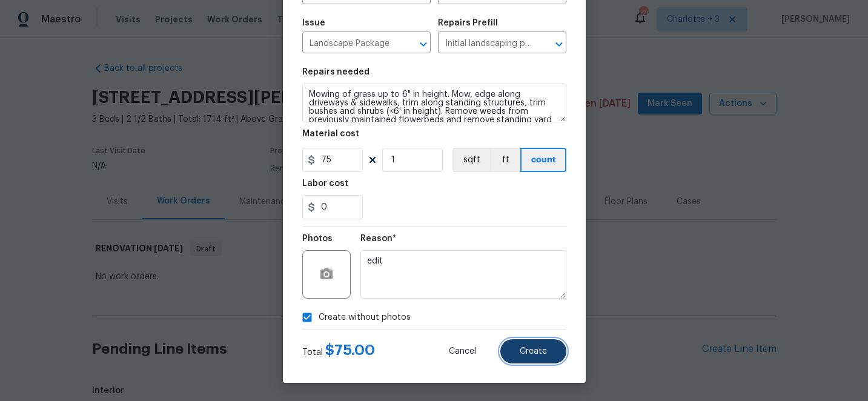
click at [541, 346] on button "Create" at bounding box center [533, 351] width 66 height 24
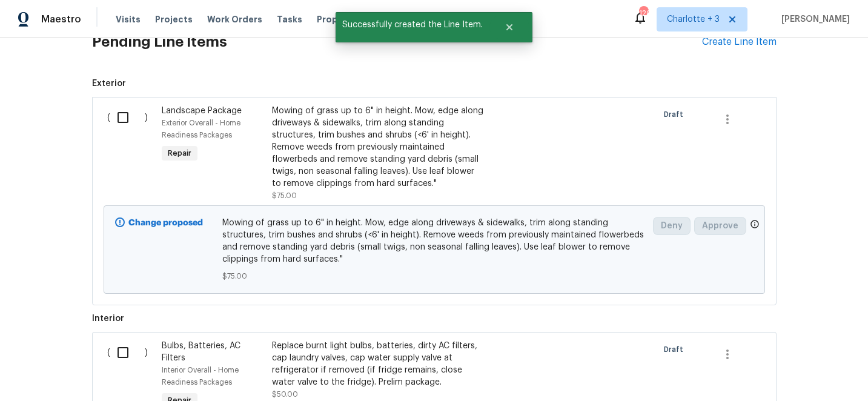
scroll to position [247, 0]
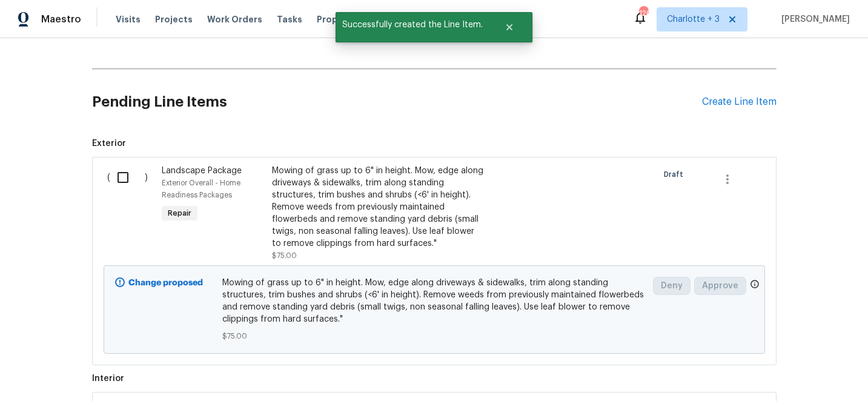
click at [126, 178] on input "checkbox" at bounding box center [127, 177] width 35 height 25
checkbox input "true"
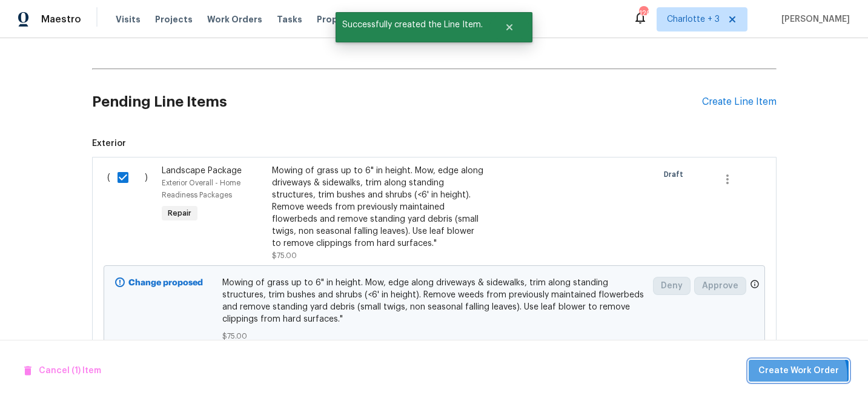
click at [798, 376] on span "Create Work Order" at bounding box center [798, 370] width 81 height 15
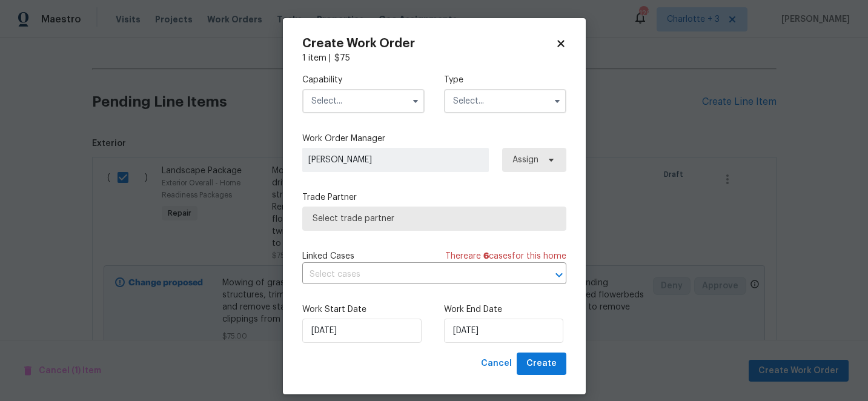
click at [377, 103] on input "text" at bounding box center [363, 101] width 122 height 24
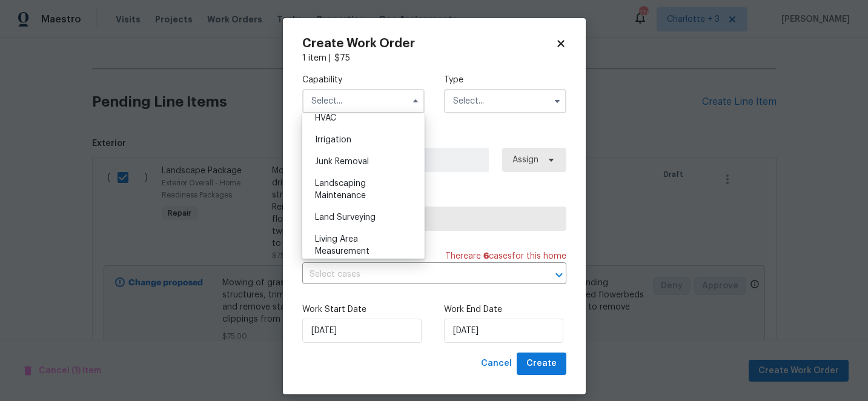
scroll to position [742, 0]
click at [348, 184] on span "Landscaping Maintenance" at bounding box center [340, 188] width 51 height 21
type input "Landscaping Maintenance"
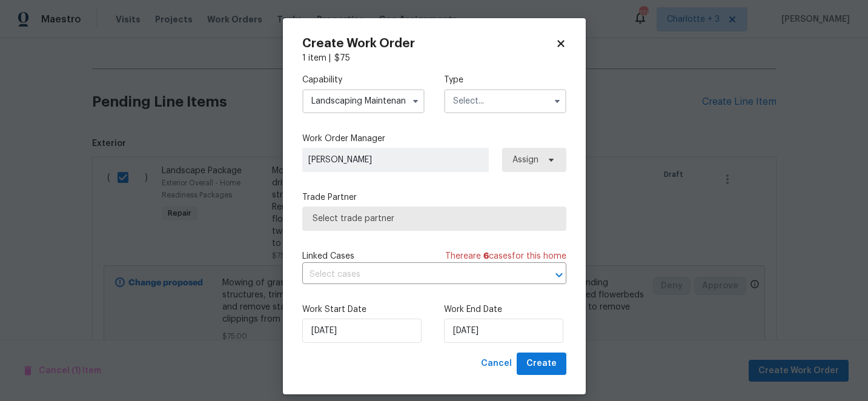
click at [478, 99] on input "text" at bounding box center [505, 101] width 122 height 24
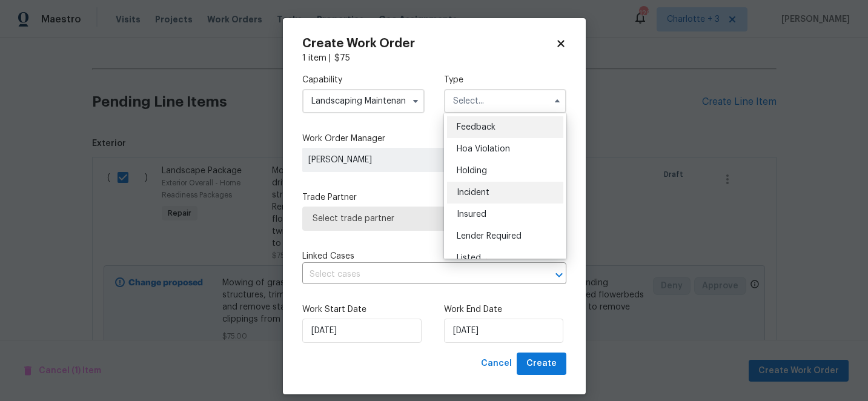
scroll to position [275, 0]
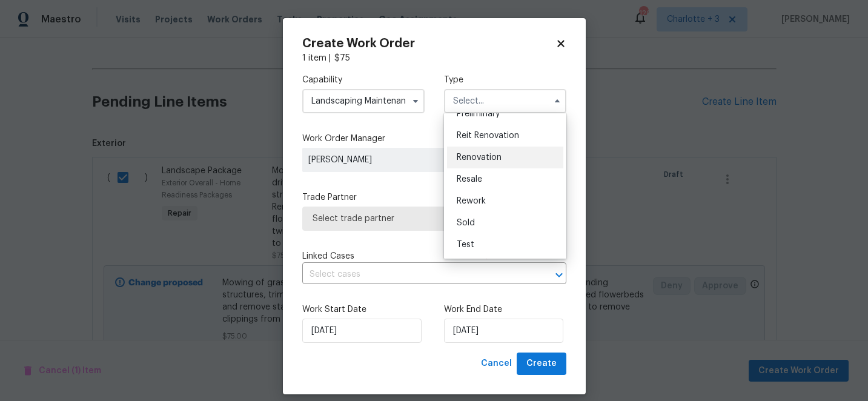
click at [493, 161] on span "Renovation" at bounding box center [479, 157] width 45 height 8
type input "Renovation"
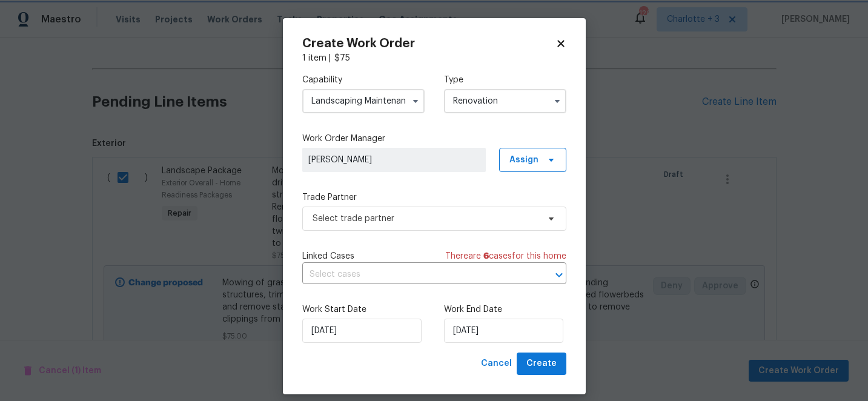
scroll to position [0, 0]
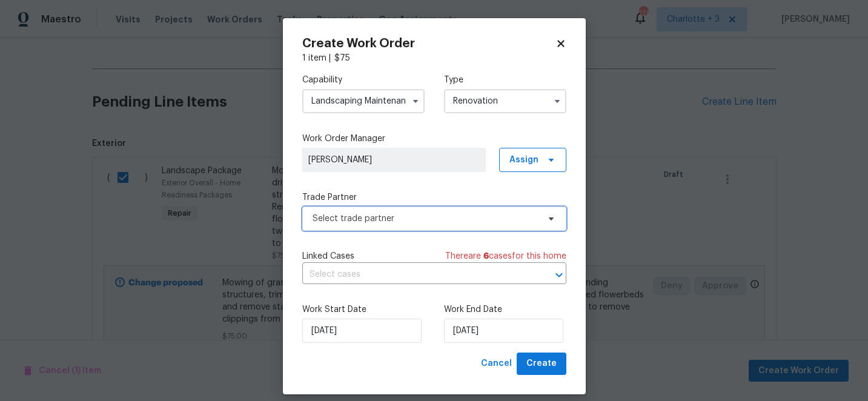
click at [416, 215] on span "Select trade partner" at bounding box center [426, 219] width 226 height 12
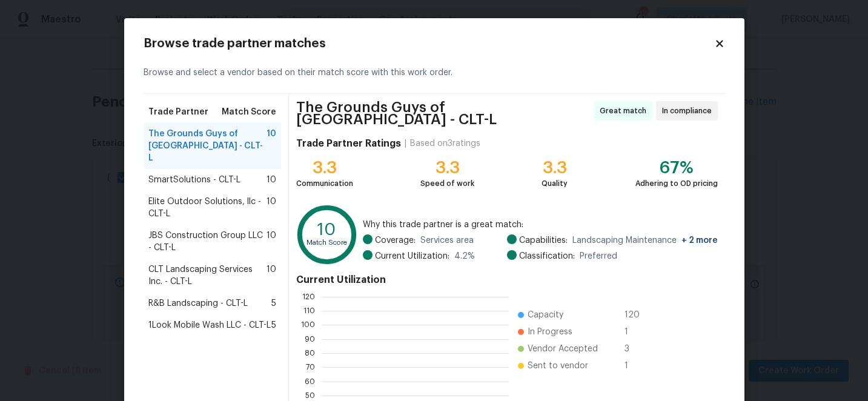
scroll to position [170, 187]
click at [227, 174] on span "SmartSolutions - CLT-L" at bounding box center [194, 180] width 92 height 12
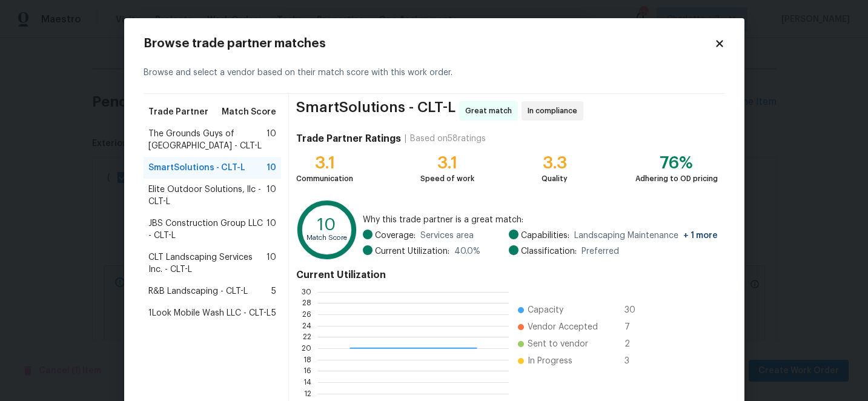
scroll to position [133, 0]
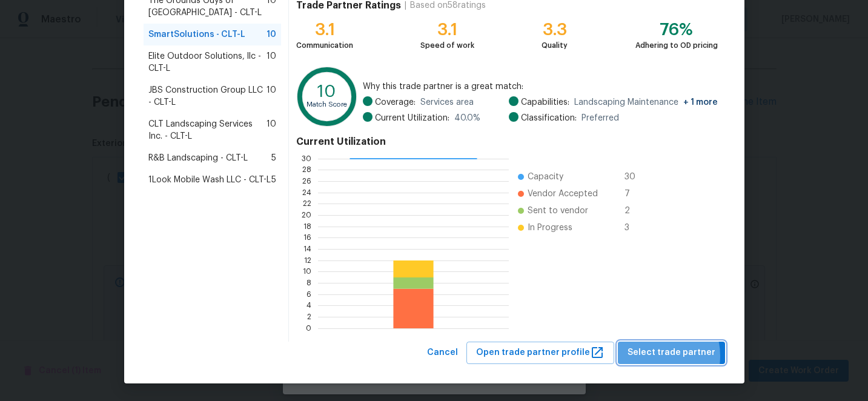
click at [656, 356] on span "Select trade partner" at bounding box center [672, 352] width 88 height 15
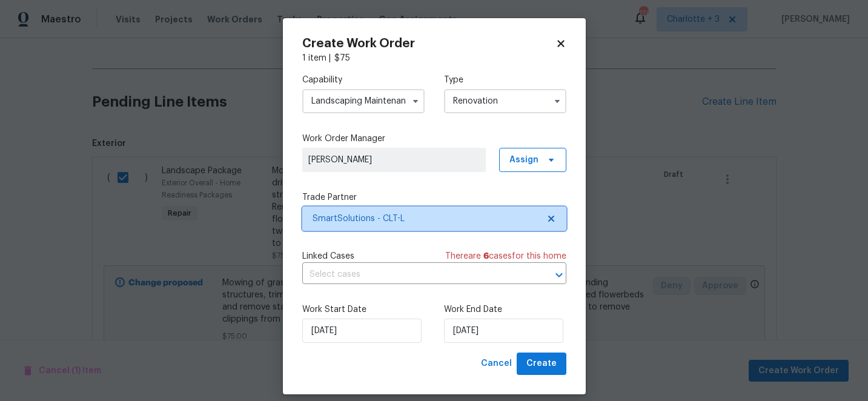
scroll to position [0, 0]
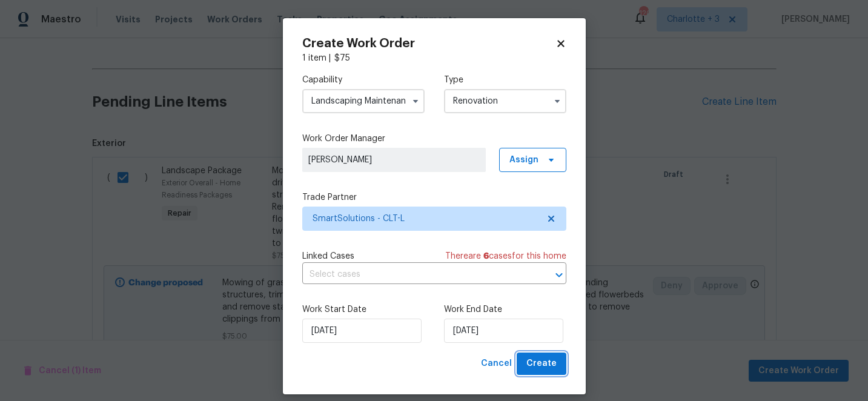
click at [548, 363] on span "Create" at bounding box center [541, 363] width 30 height 15
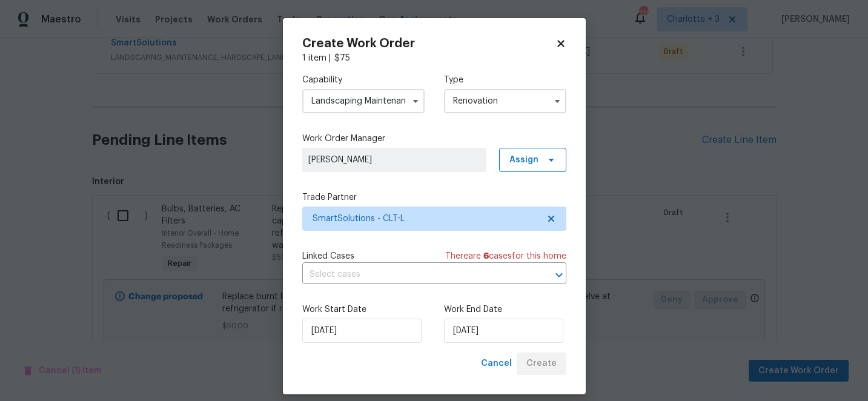
scroll to position [247, 0]
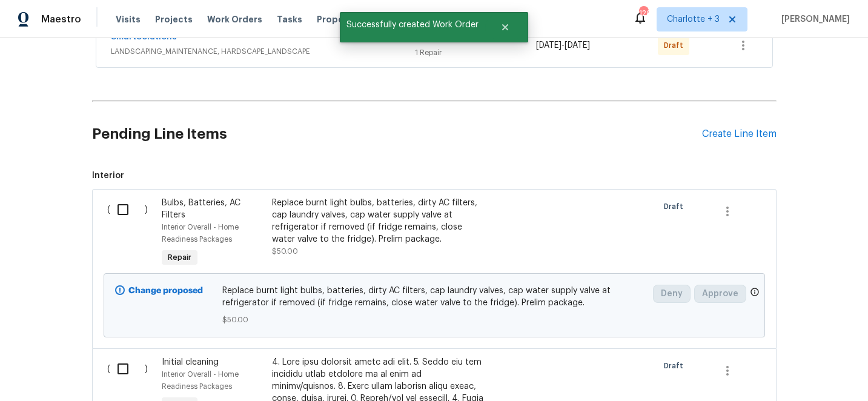
click at [119, 206] on input "checkbox" at bounding box center [127, 209] width 35 height 25
checkbox input "true"
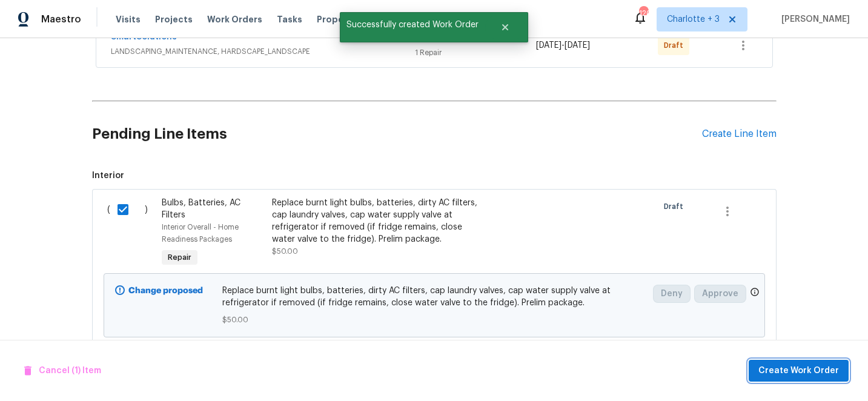
click at [819, 366] on span "Create Work Order" at bounding box center [798, 370] width 81 height 15
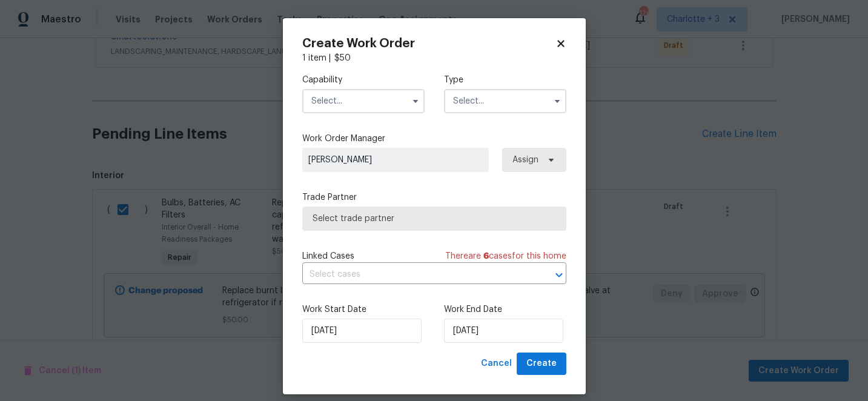
click at [357, 104] on input "text" at bounding box center [363, 101] width 122 height 24
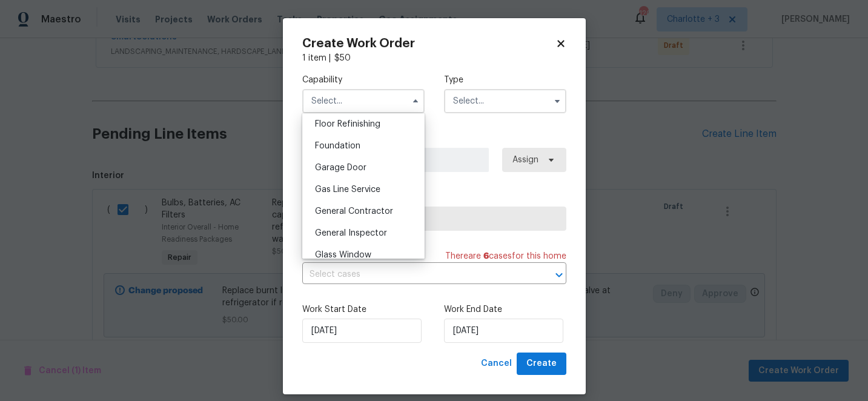
scroll to position [497, 0]
click at [373, 207] on span "General Contractor" at bounding box center [354, 209] width 78 height 8
type input "General Contractor"
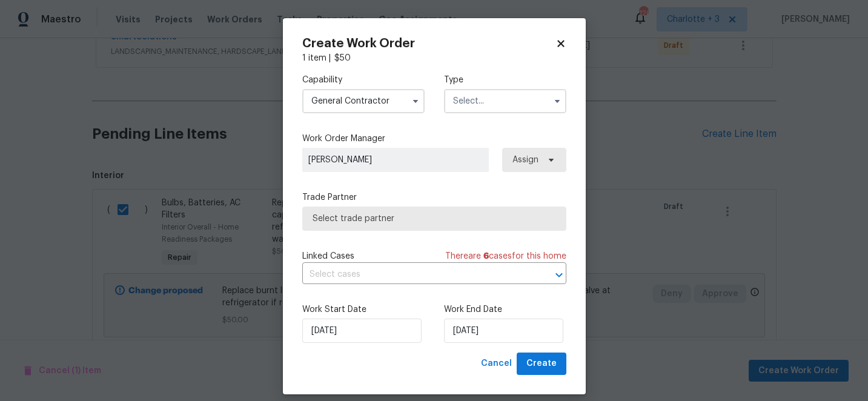
click at [463, 108] on input "text" at bounding box center [505, 101] width 122 height 24
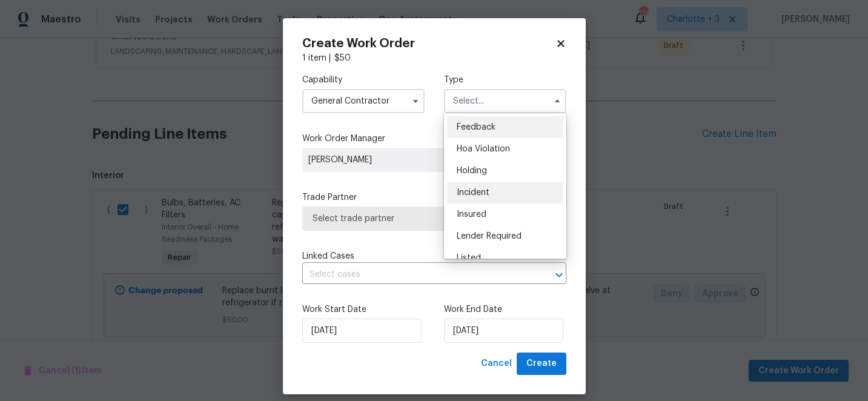
scroll to position [275, 0]
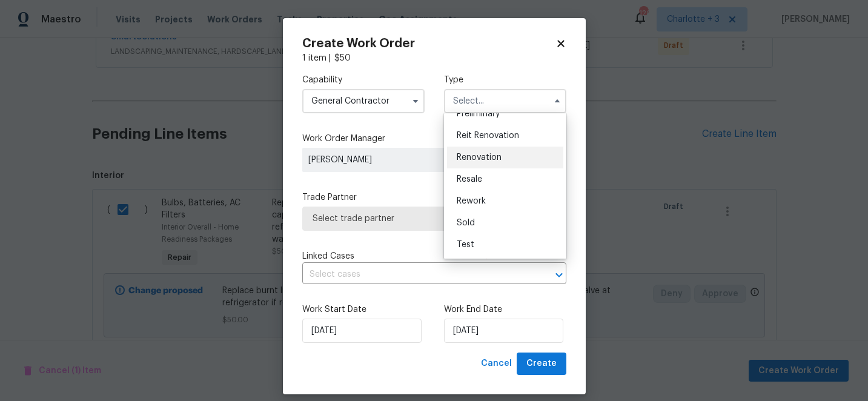
click at [491, 158] on span "Renovation" at bounding box center [479, 157] width 45 height 8
type input "Renovation"
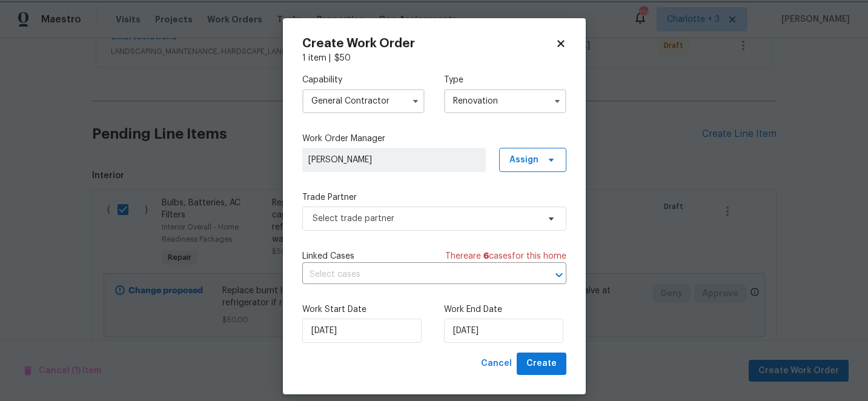
scroll to position [12, 0]
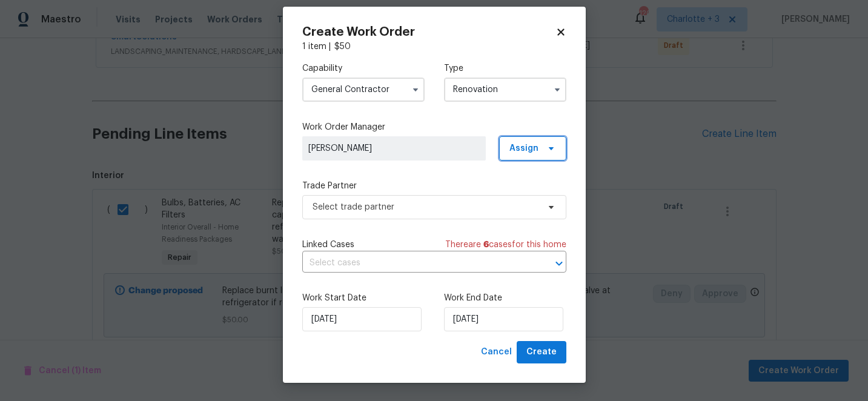
click at [535, 147] on span "Assign" at bounding box center [523, 148] width 29 height 12
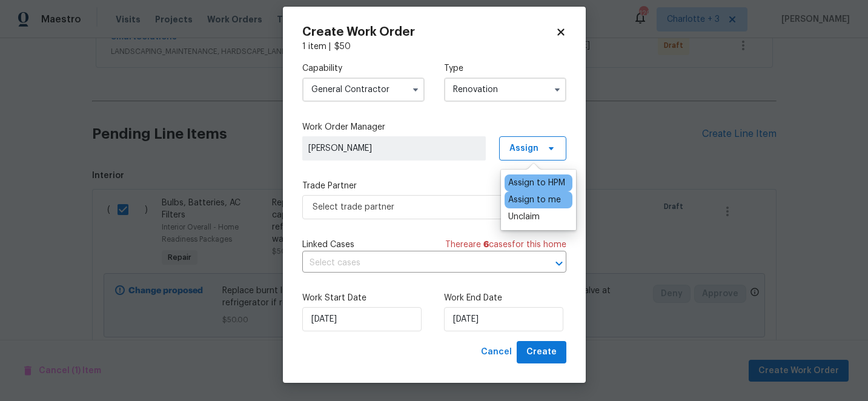
click at [548, 184] on div "Assign to HPM" at bounding box center [536, 183] width 57 height 12
click at [445, 170] on div "Capability General [DEMOGRAPHIC_DATA] Type Renovation Work Order Manager [PERSO…" at bounding box center [434, 197] width 264 height 288
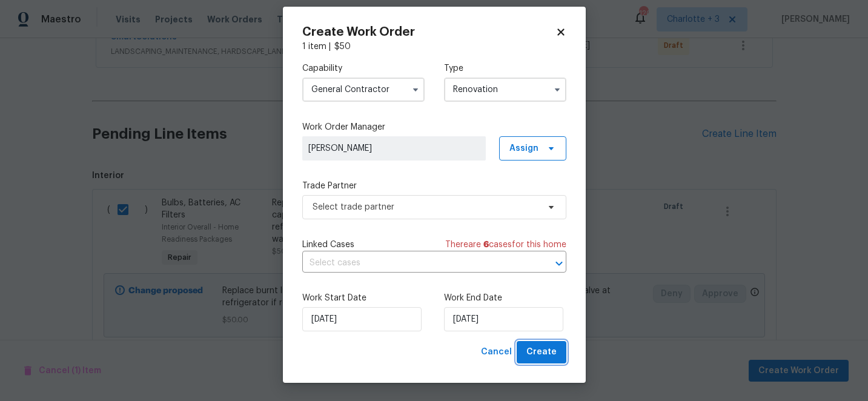
click at [546, 352] on span "Create" at bounding box center [541, 352] width 30 height 15
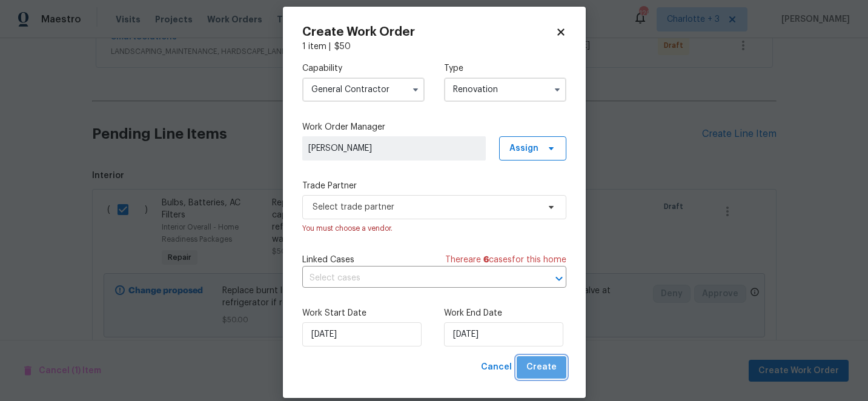
click at [549, 368] on span "Create" at bounding box center [541, 367] width 30 height 15
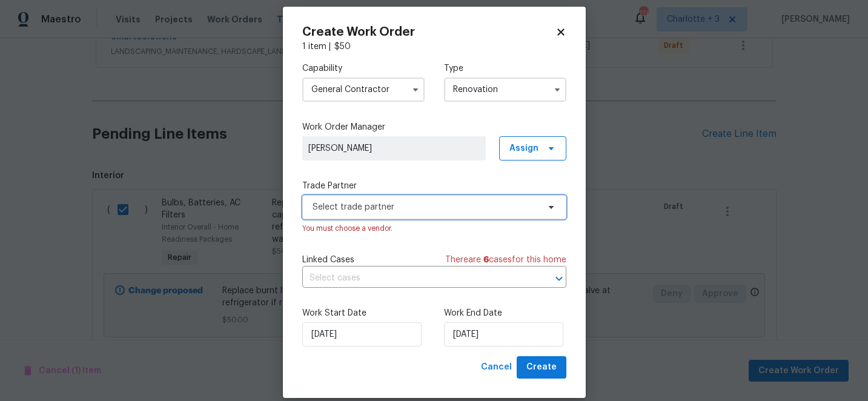
click at [472, 207] on span "Select trade partner" at bounding box center [426, 207] width 226 height 12
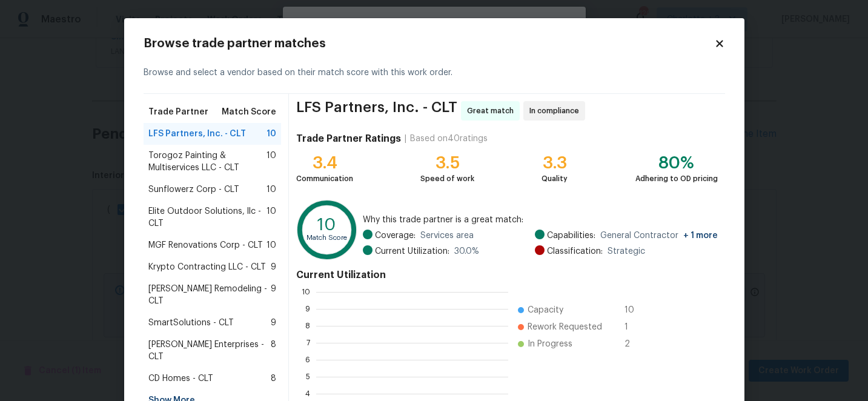
scroll to position [170, 192]
click at [208, 317] on span "SmartSolutions - CLT" at bounding box center [190, 323] width 85 height 12
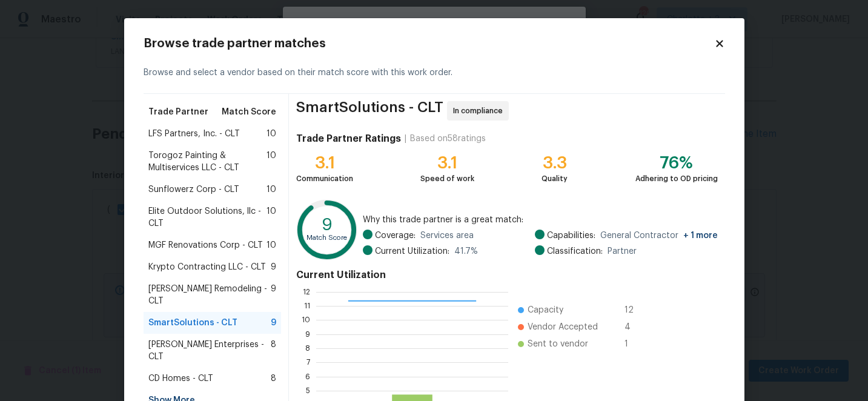
scroll to position [133, 0]
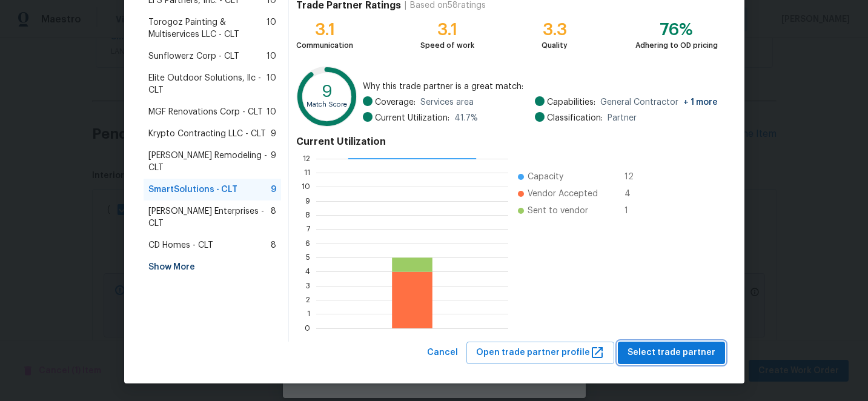
click at [675, 351] on span "Select trade partner" at bounding box center [672, 352] width 88 height 15
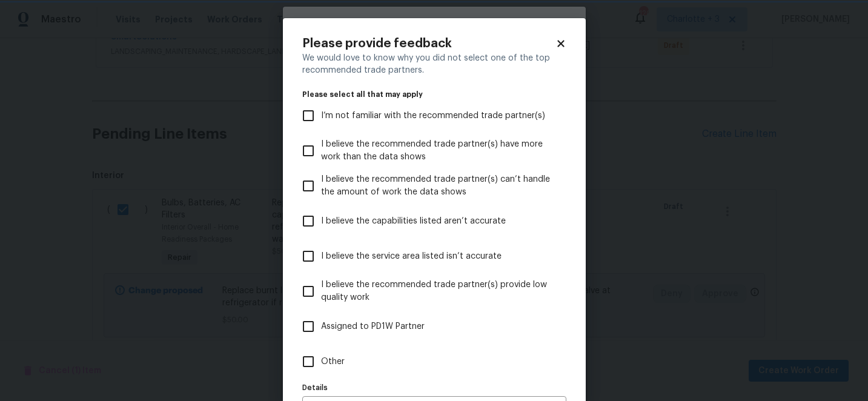
scroll to position [0, 0]
click at [311, 255] on input "I believe the service area listed isn’t accurate" at bounding box center [308, 256] width 25 height 25
checkbox input "true"
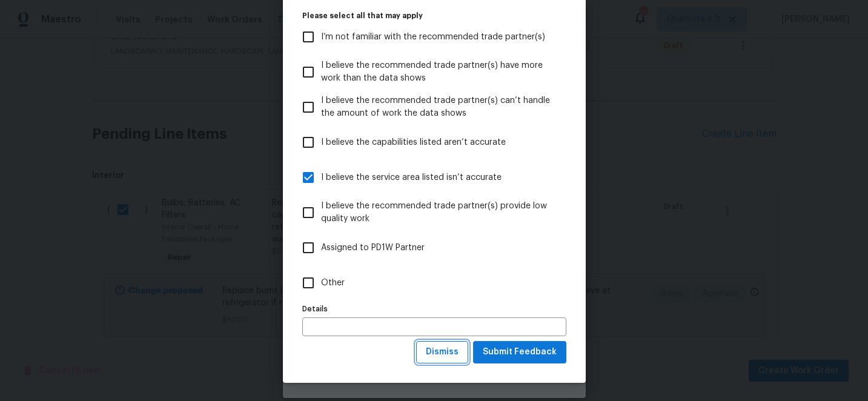
click at [452, 352] on span "Dismiss" at bounding box center [442, 352] width 33 height 15
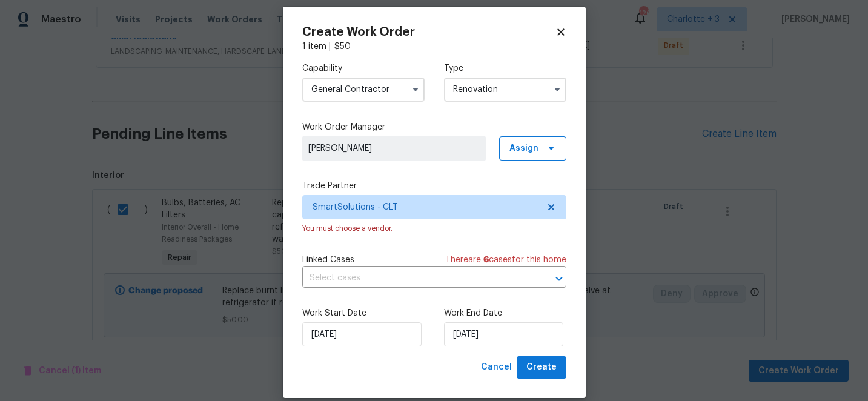
scroll to position [0, 0]
click at [547, 367] on span "Create" at bounding box center [541, 367] width 30 height 15
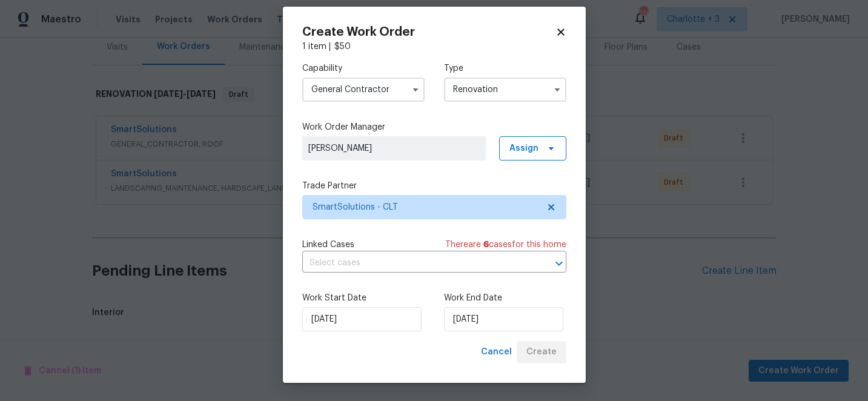
scroll to position [291, 0]
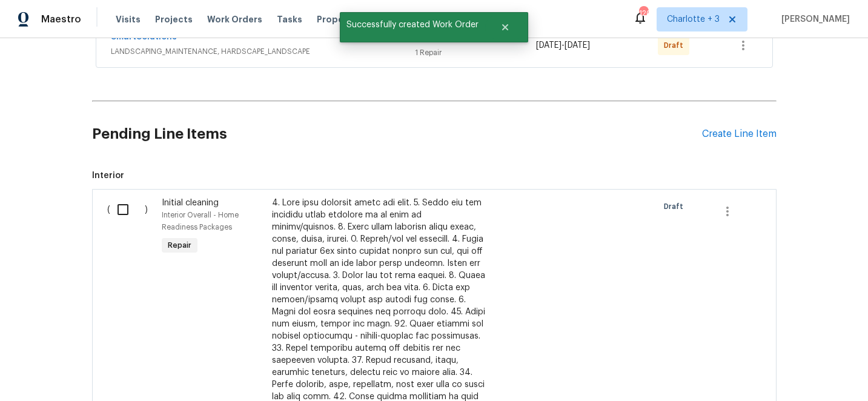
click at [126, 208] on input "checkbox" at bounding box center [127, 209] width 35 height 25
checkbox input "true"
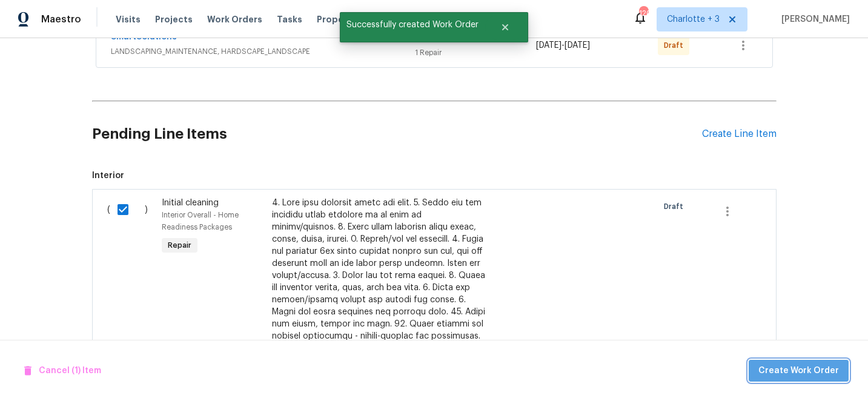
click at [809, 366] on span "Create Work Order" at bounding box center [798, 370] width 81 height 15
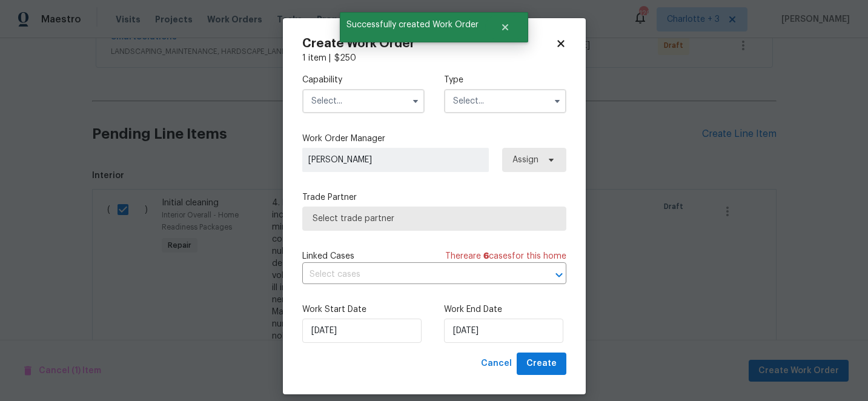
click at [365, 101] on input "text" at bounding box center [363, 101] width 122 height 24
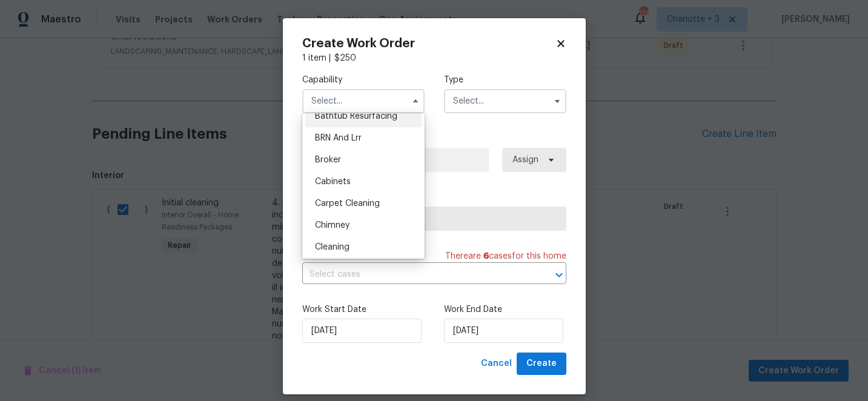
scroll to position [77, 0]
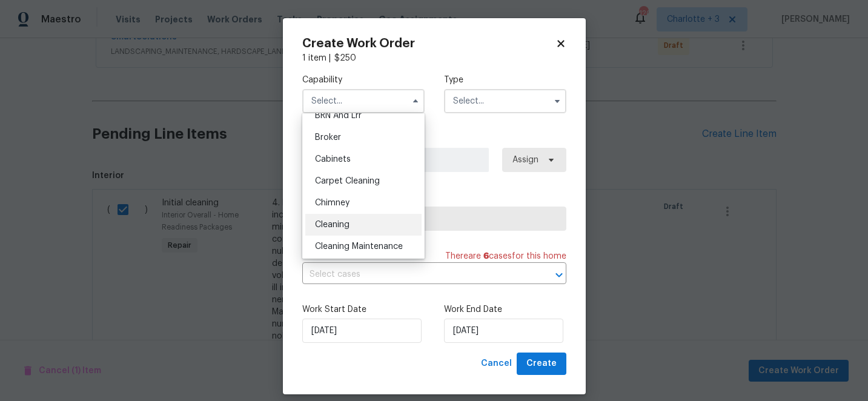
click at [347, 225] on span "Cleaning" at bounding box center [332, 225] width 35 height 8
type input "Cleaning"
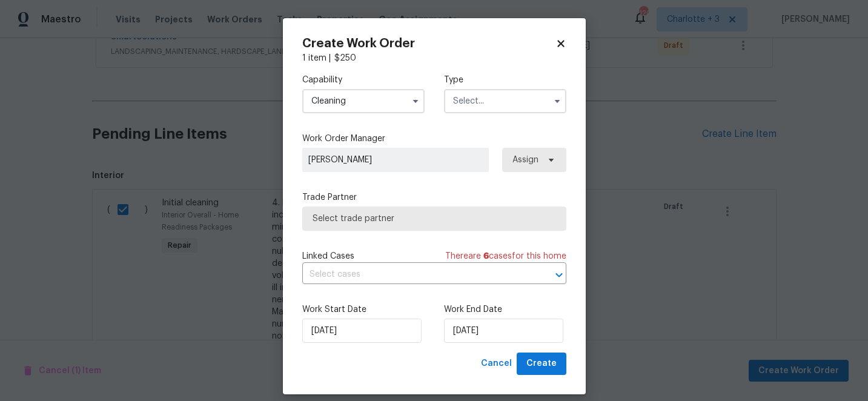
click at [485, 105] on input "text" at bounding box center [505, 101] width 122 height 24
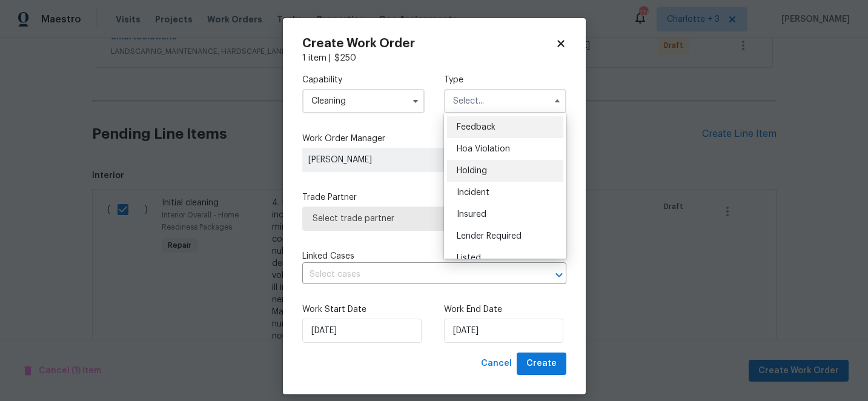
scroll to position [275, 0]
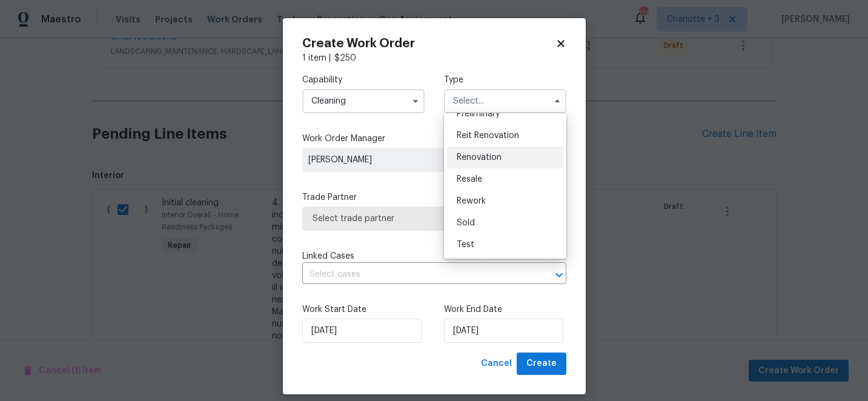
click at [496, 148] on div "Renovation" at bounding box center [505, 158] width 116 height 22
type input "Renovation"
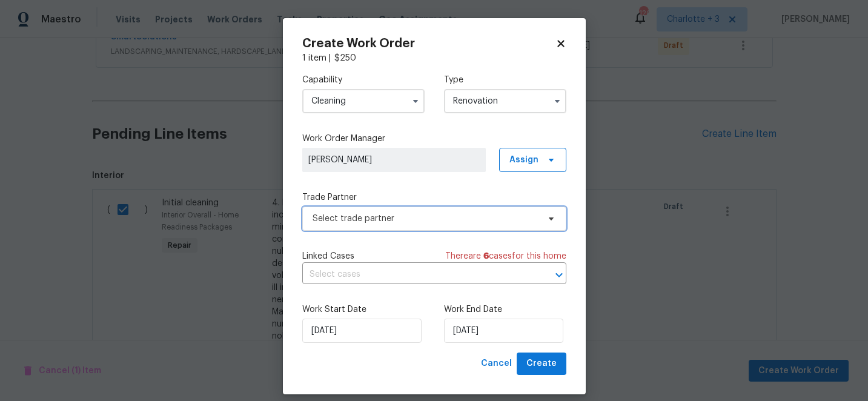
click at [393, 222] on span "Select trade partner" at bounding box center [426, 219] width 226 height 12
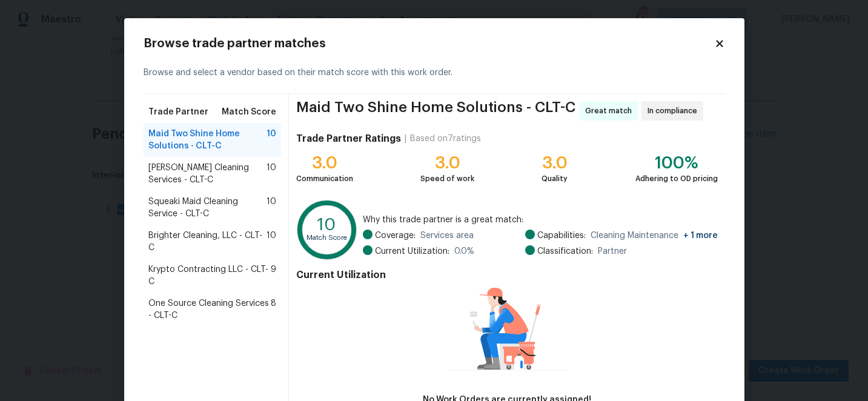
click at [222, 269] on span "Krypto Contracting LLC - CLT-C" at bounding box center [209, 276] width 123 height 24
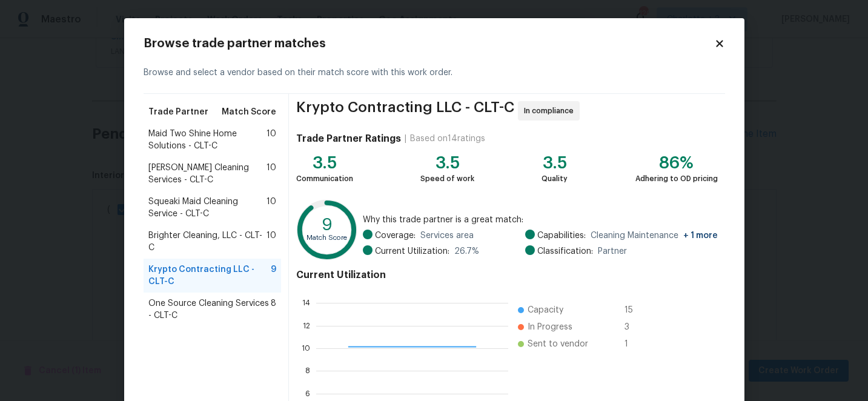
scroll to position [133, 0]
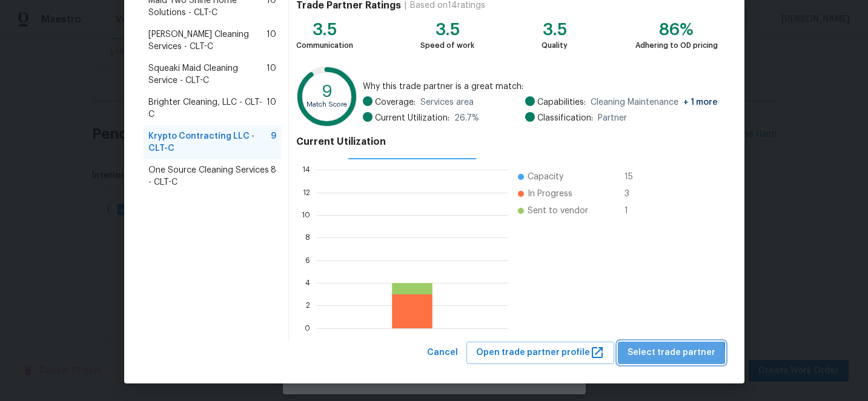
click at [677, 355] on span "Select trade partner" at bounding box center [672, 352] width 88 height 15
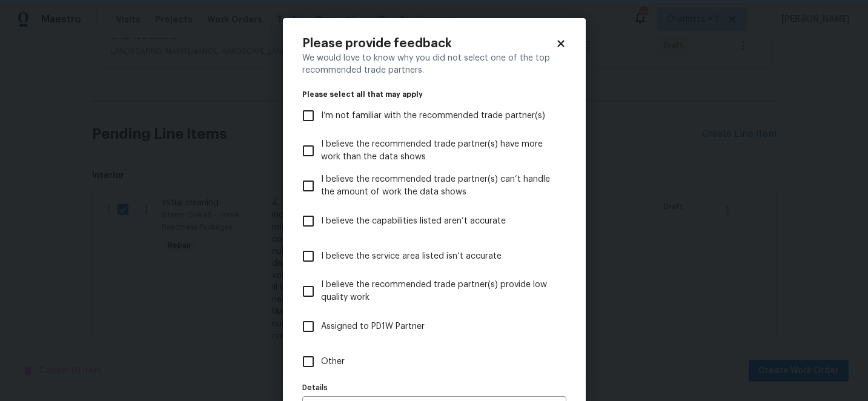
scroll to position [0, 0]
click at [313, 256] on input "I believe the service area listed isn’t accurate" at bounding box center [308, 256] width 25 height 25
checkbox input "true"
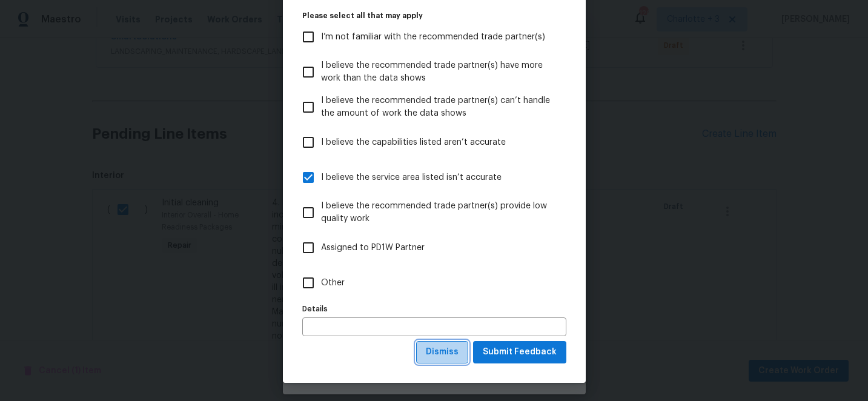
click at [438, 347] on span "Dismiss" at bounding box center [442, 352] width 33 height 15
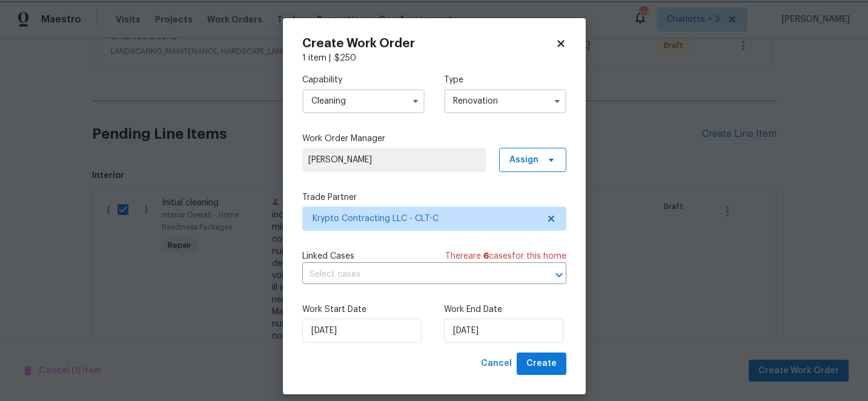
scroll to position [0, 0]
click at [532, 360] on span "Create" at bounding box center [541, 363] width 30 height 15
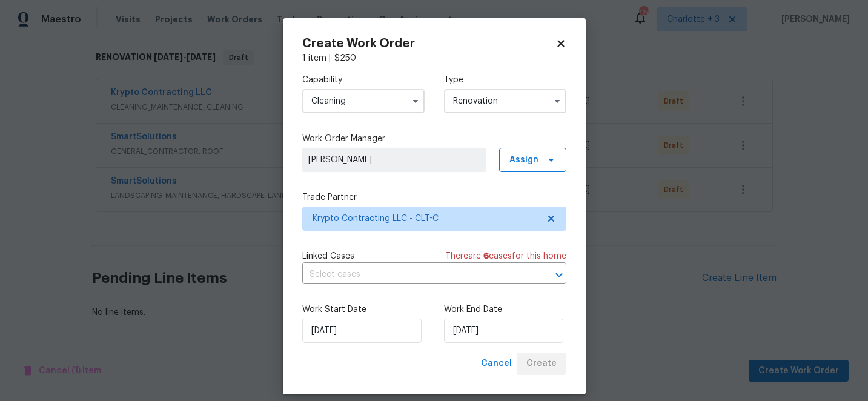
scroll to position [191, 0]
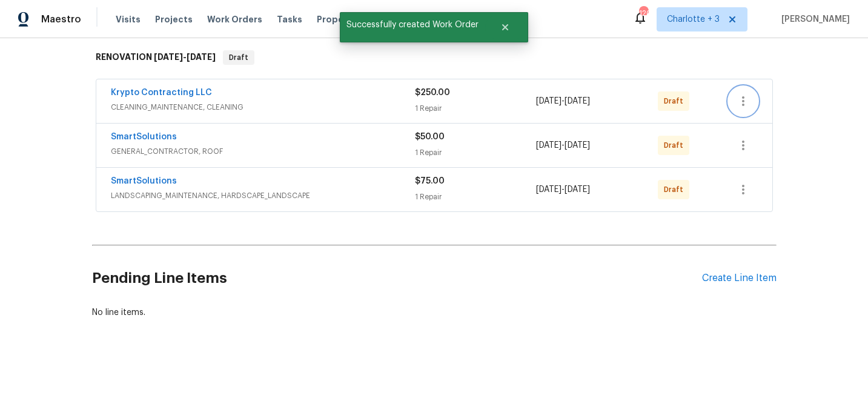
click at [743, 106] on icon "button" at bounding box center [743, 101] width 15 height 15
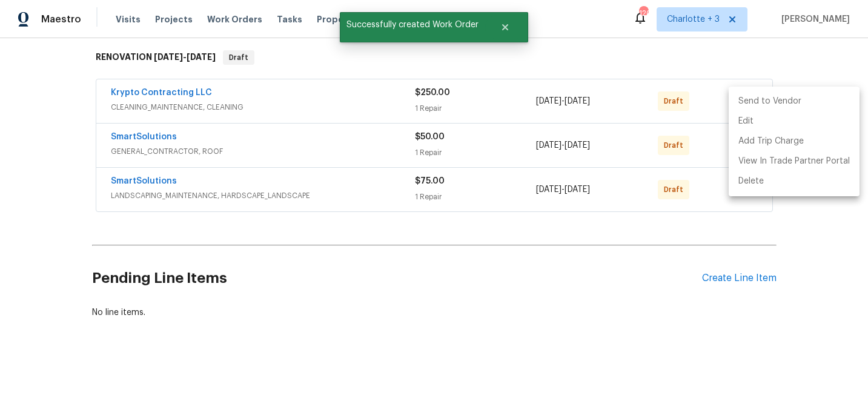
click at [743, 106] on li "Send to Vendor" at bounding box center [794, 101] width 131 height 20
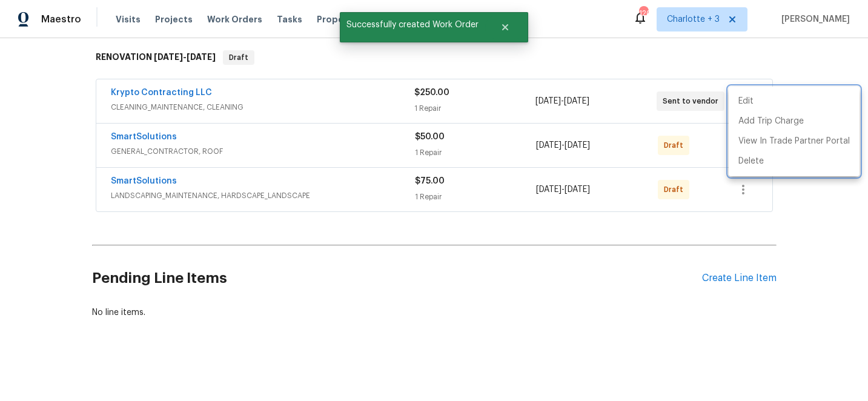
click at [799, 67] on div at bounding box center [434, 200] width 868 height 401
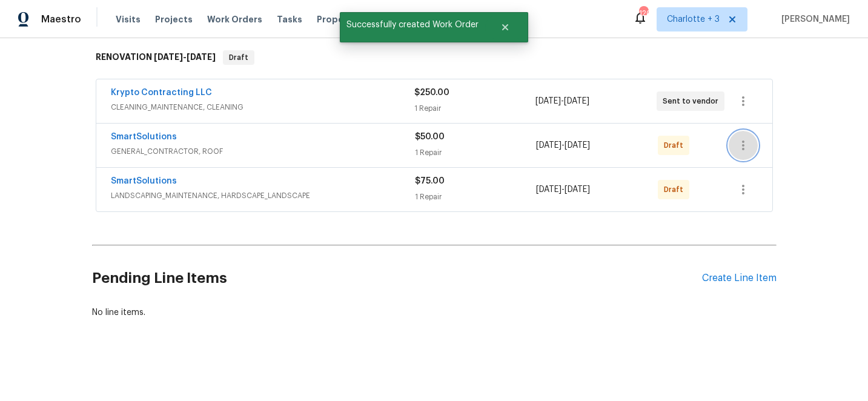
click at [743, 154] on button "button" at bounding box center [743, 145] width 29 height 29
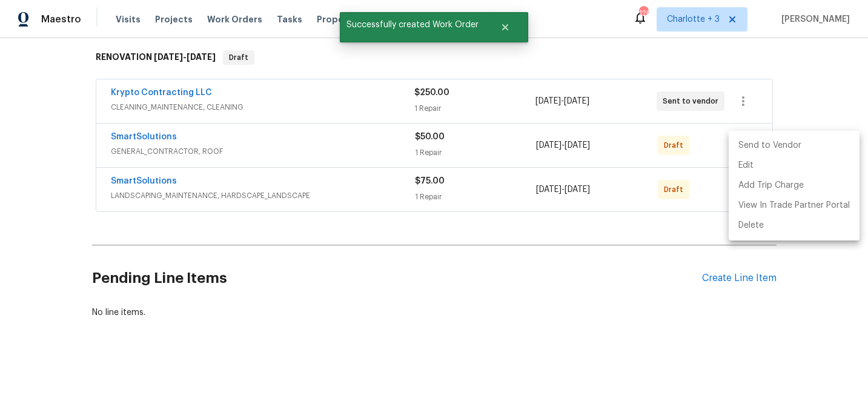
click at [763, 140] on li "Send to Vendor" at bounding box center [794, 146] width 131 height 20
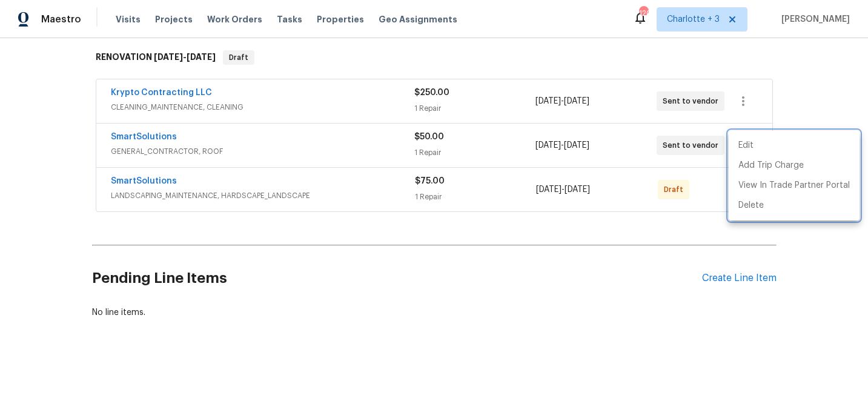
click at [789, 89] on div at bounding box center [434, 200] width 868 height 401
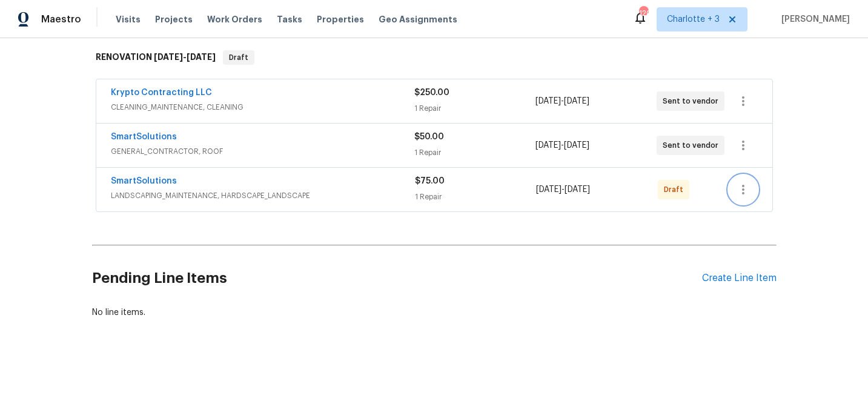
click at [744, 189] on icon "button" at bounding box center [743, 190] width 2 height 10
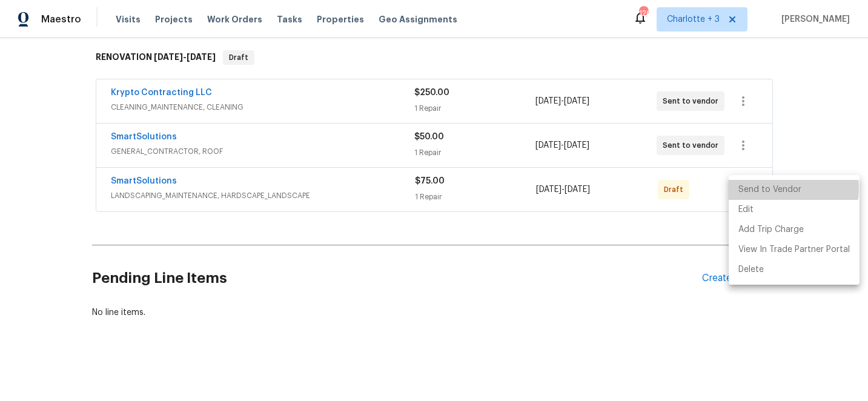
click at [764, 188] on li "Send to Vendor" at bounding box center [794, 190] width 131 height 20
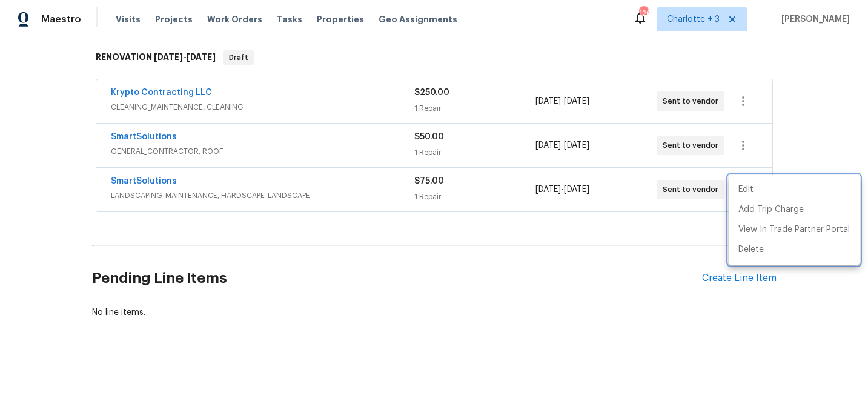
click at [790, 67] on div at bounding box center [434, 200] width 868 height 401
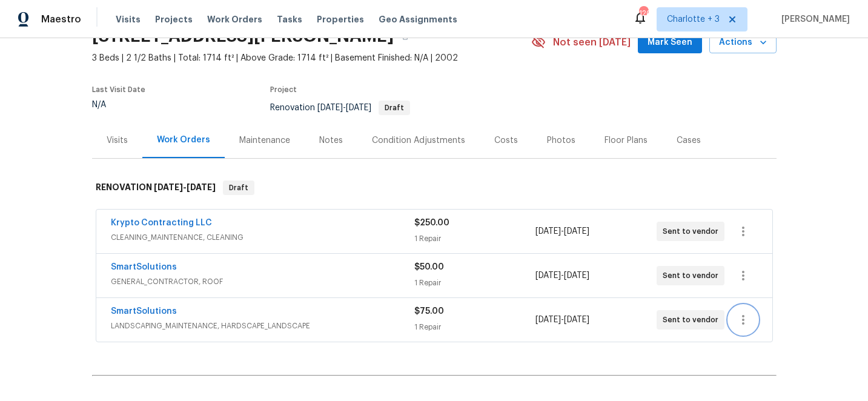
scroll to position [0, 0]
